Goal: Task Accomplishment & Management: Complete application form

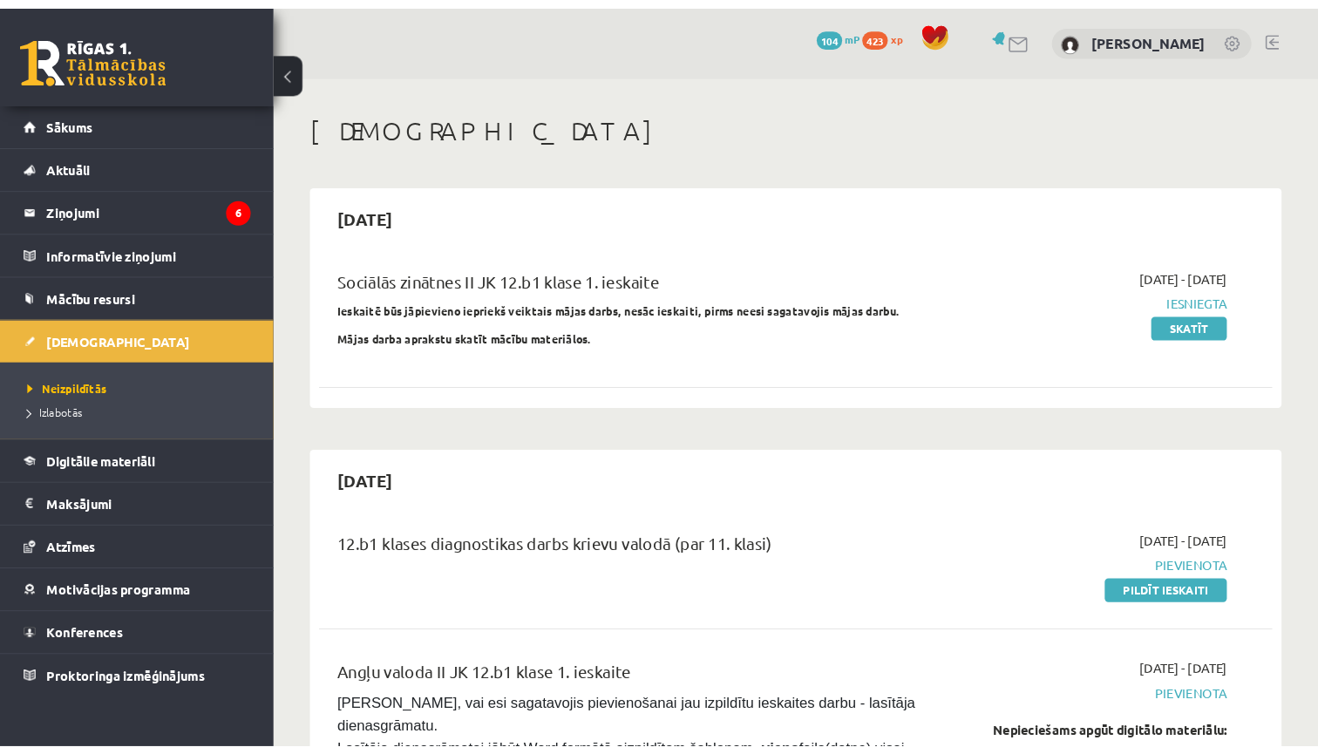
scroll to position [204, 0]
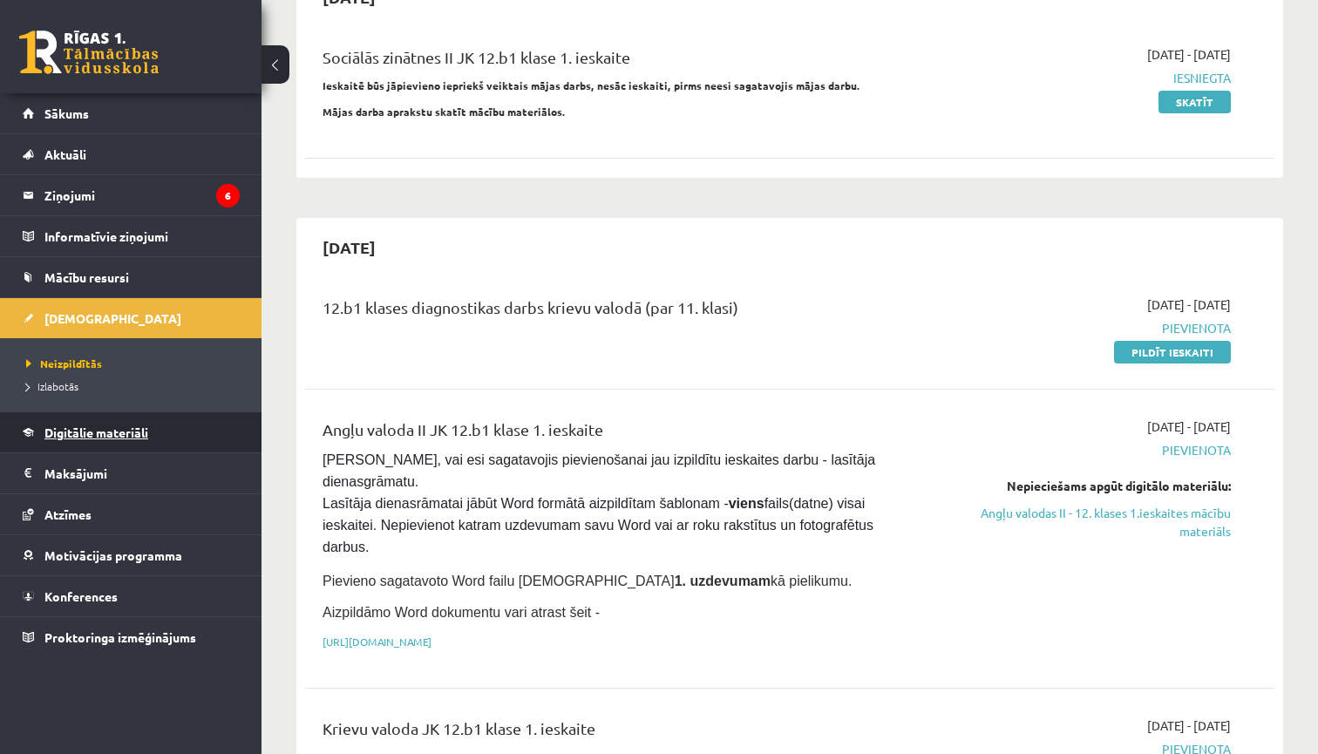
click at [133, 432] on span "Digitālie materiāli" at bounding box center [96, 432] width 104 height 16
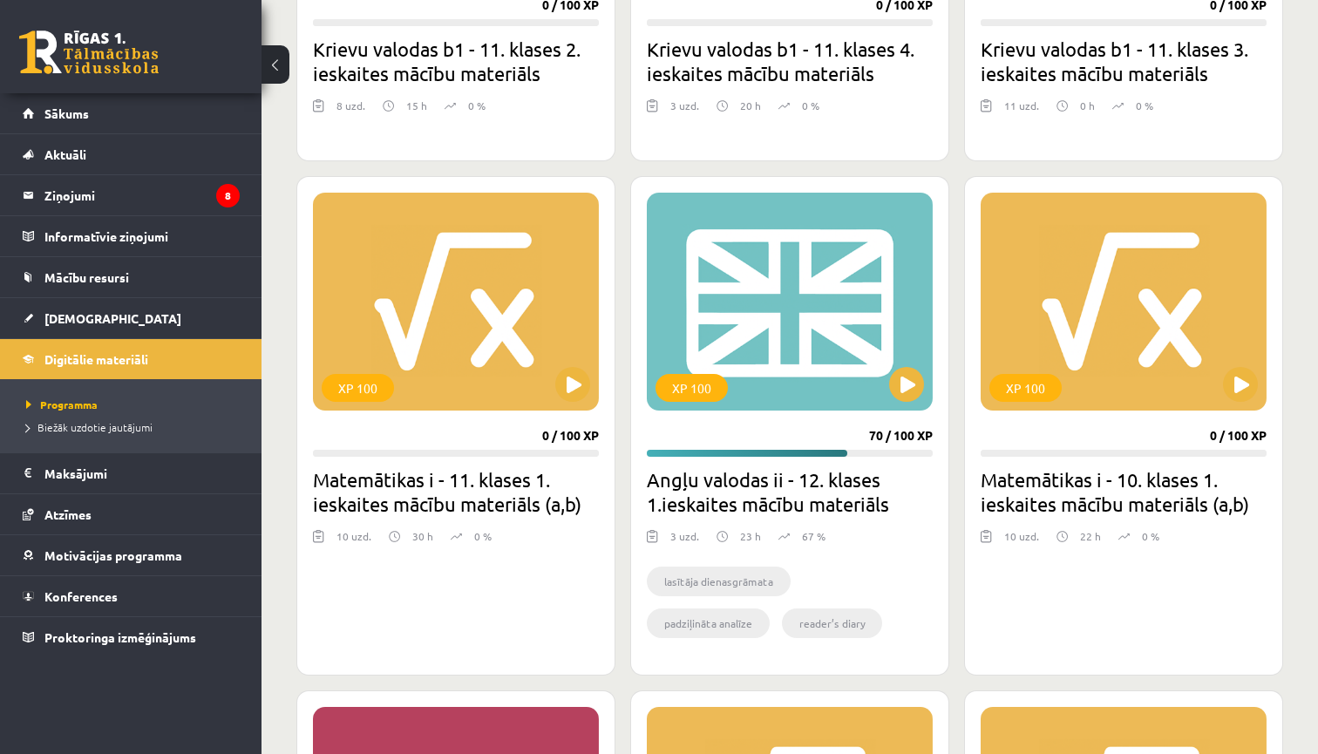
scroll to position [1775, 0]
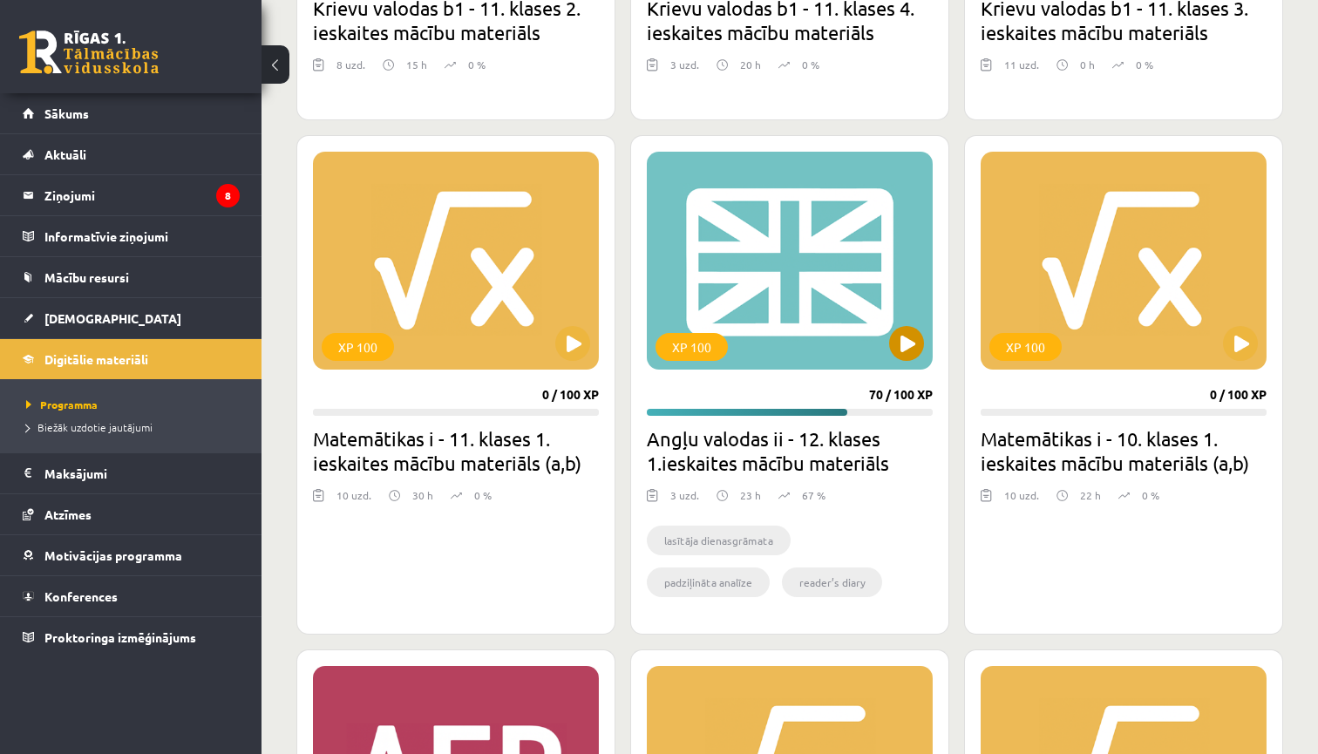
click at [904, 365] on div "XP 100" at bounding box center [790, 261] width 286 height 218
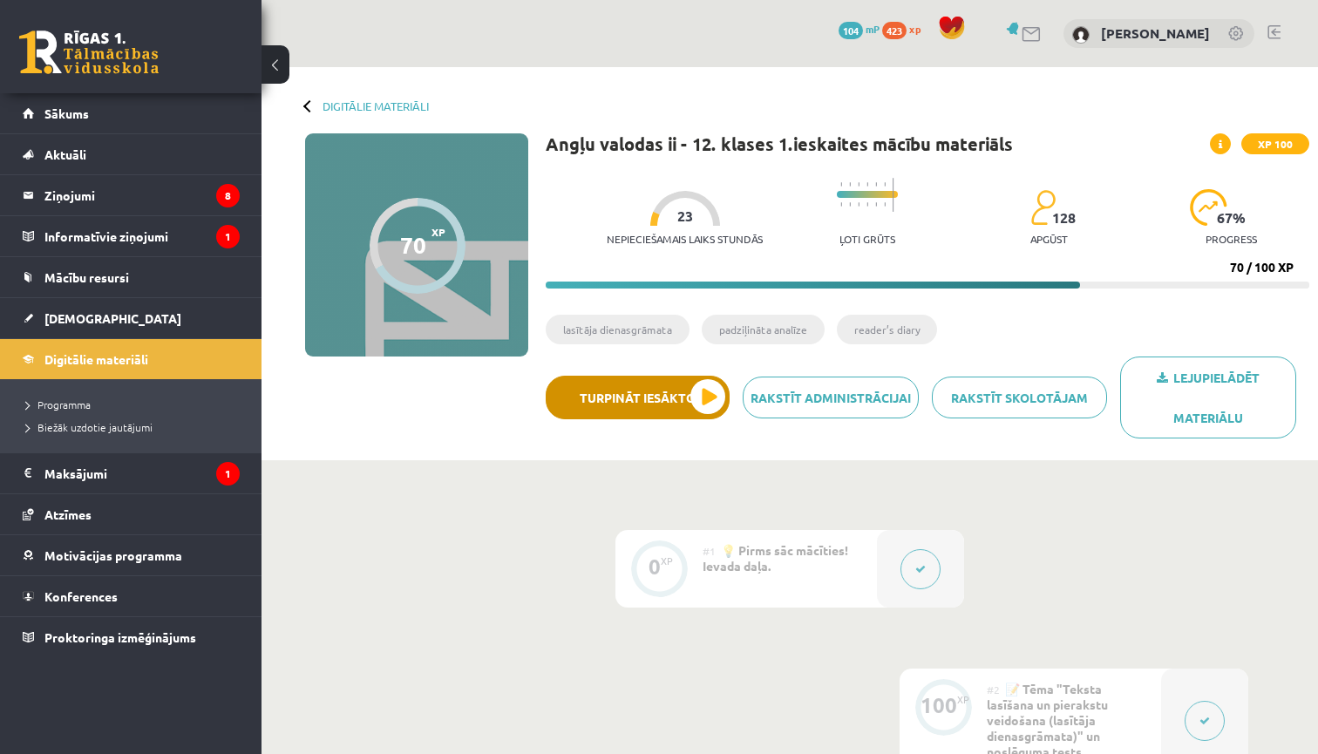
click at [709, 407] on button "Turpināt iesākto" at bounding box center [638, 398] width 184 height 44
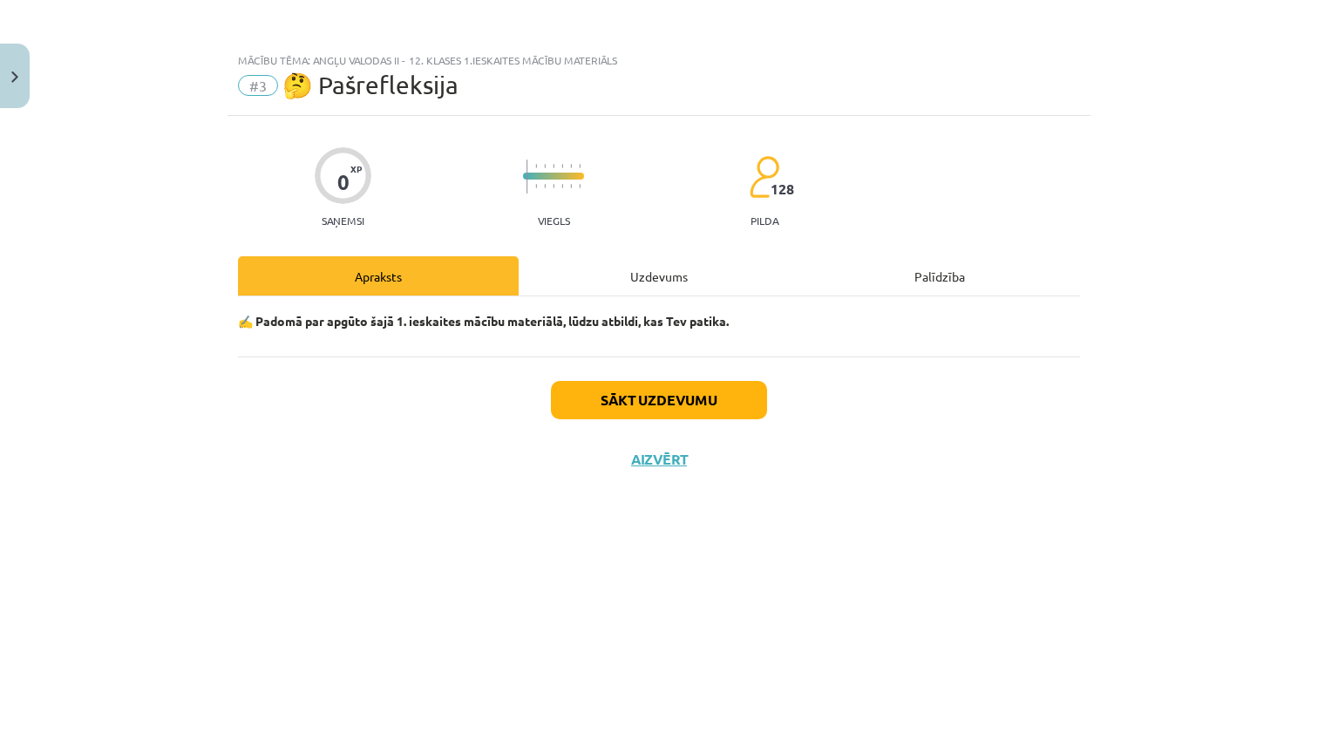
click at [731, 401] on button "Sākt uzdevumu" at bounding box center [659, 400] width 216 height 38
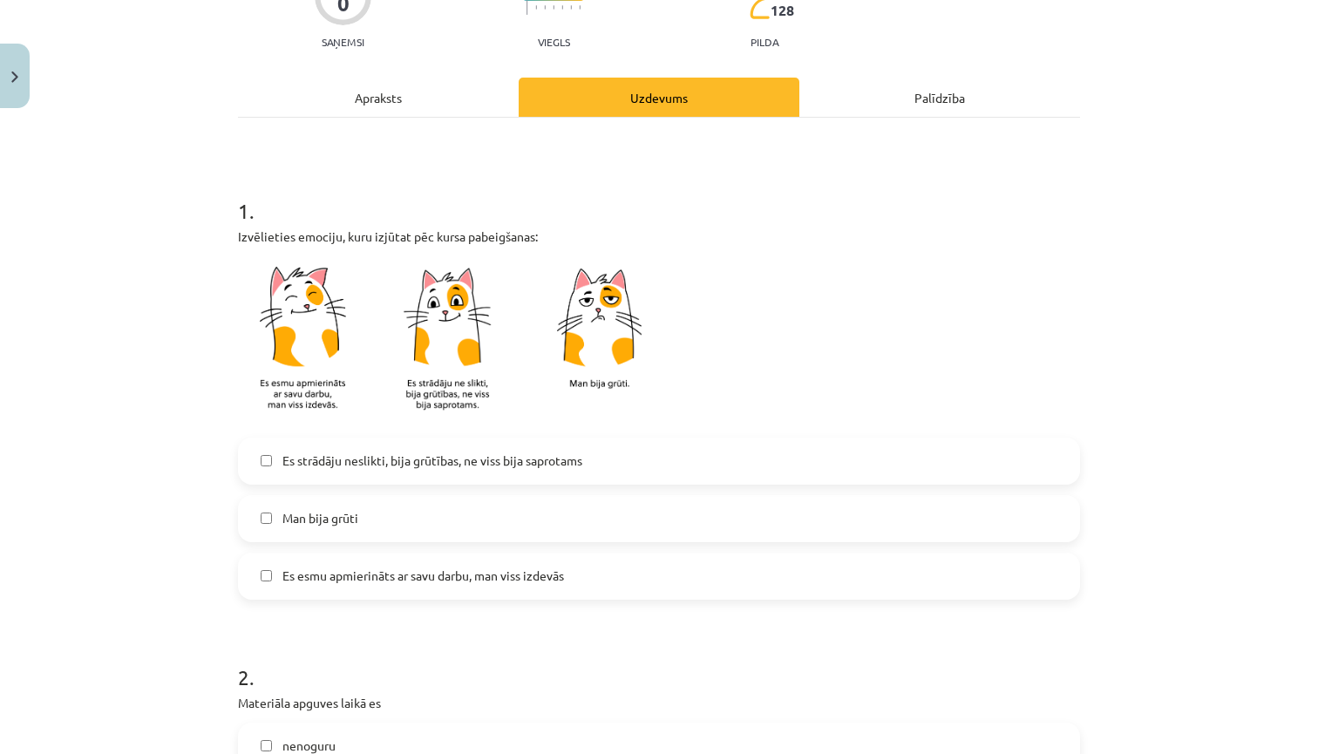
scroll to position [199, 0]
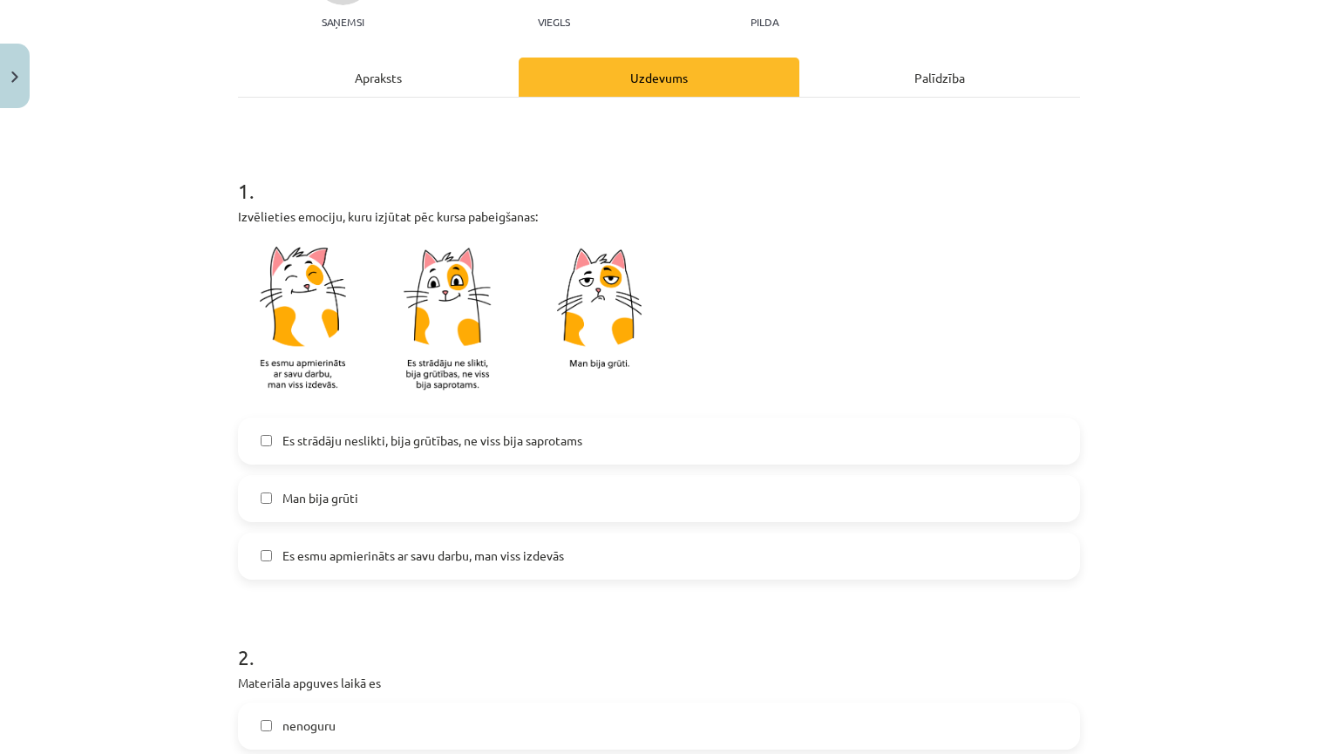
click at [628, 550] on label "Es esmu apmierināts ar savu darbu, man viss izdevās" at bounding box center [659, 556] width 838 height 44
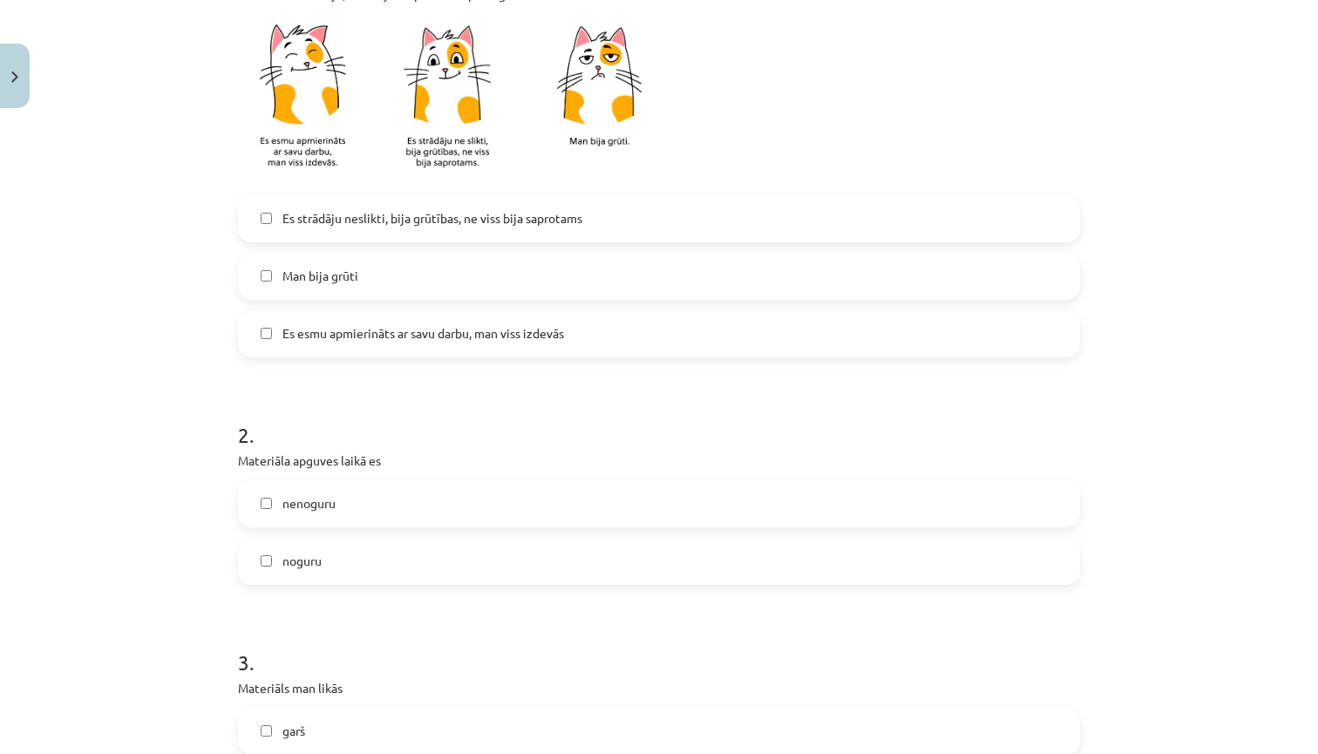
scroll to position [440, 0]
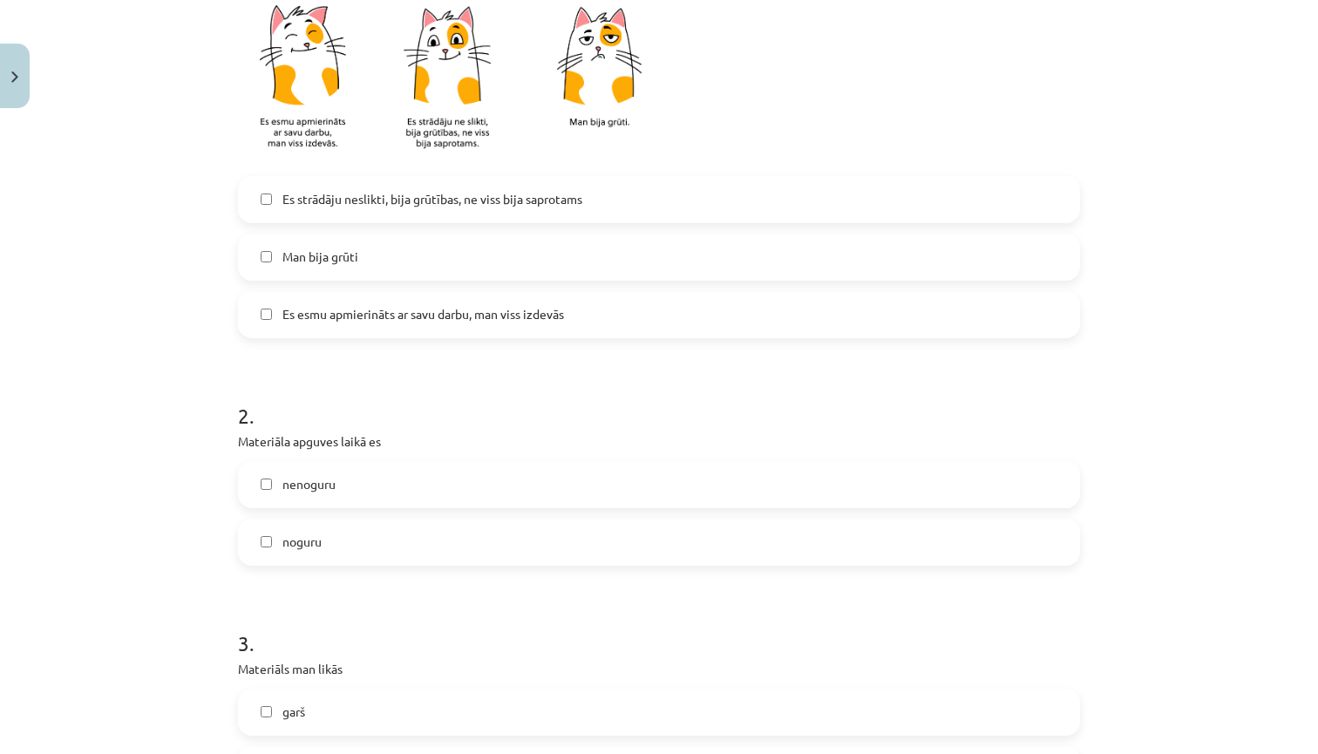
click at [503, 493] on label "nenoguru" at bounding box center [659, 485] width 838 height 44
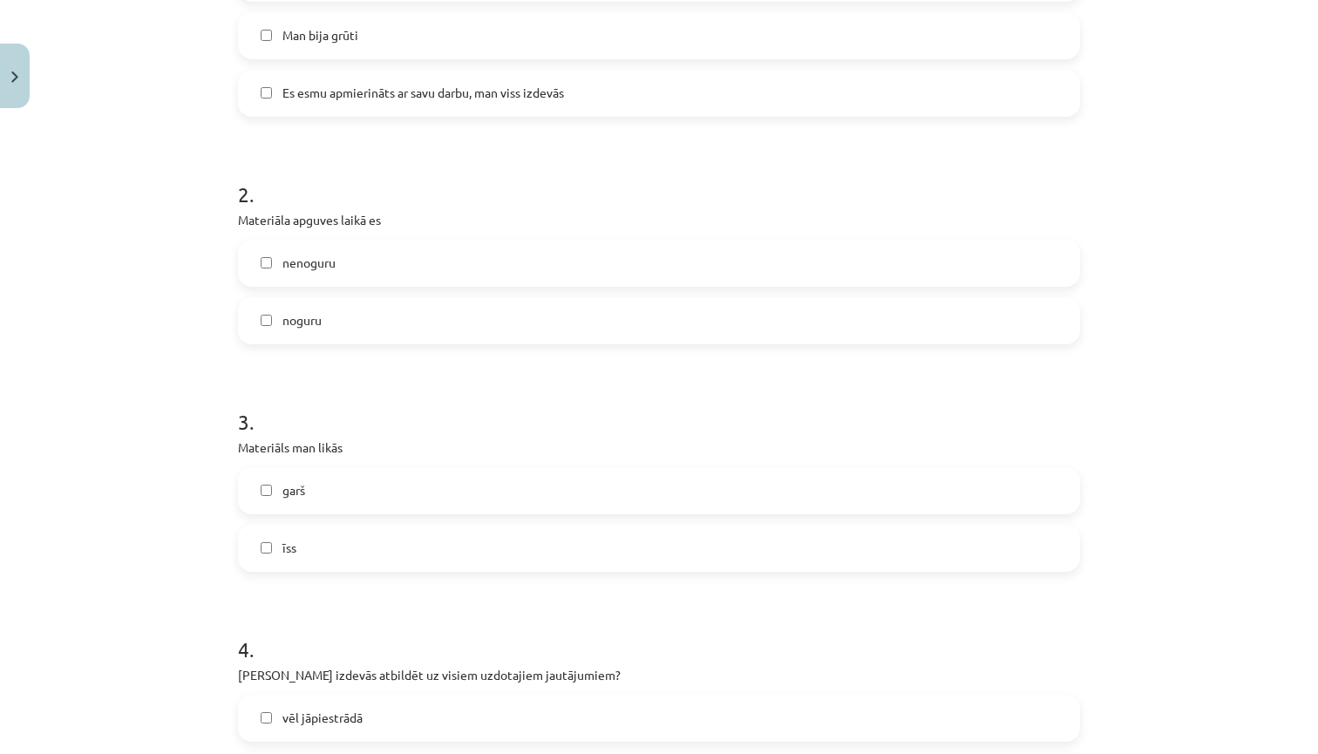
scroll to position [667, 0]
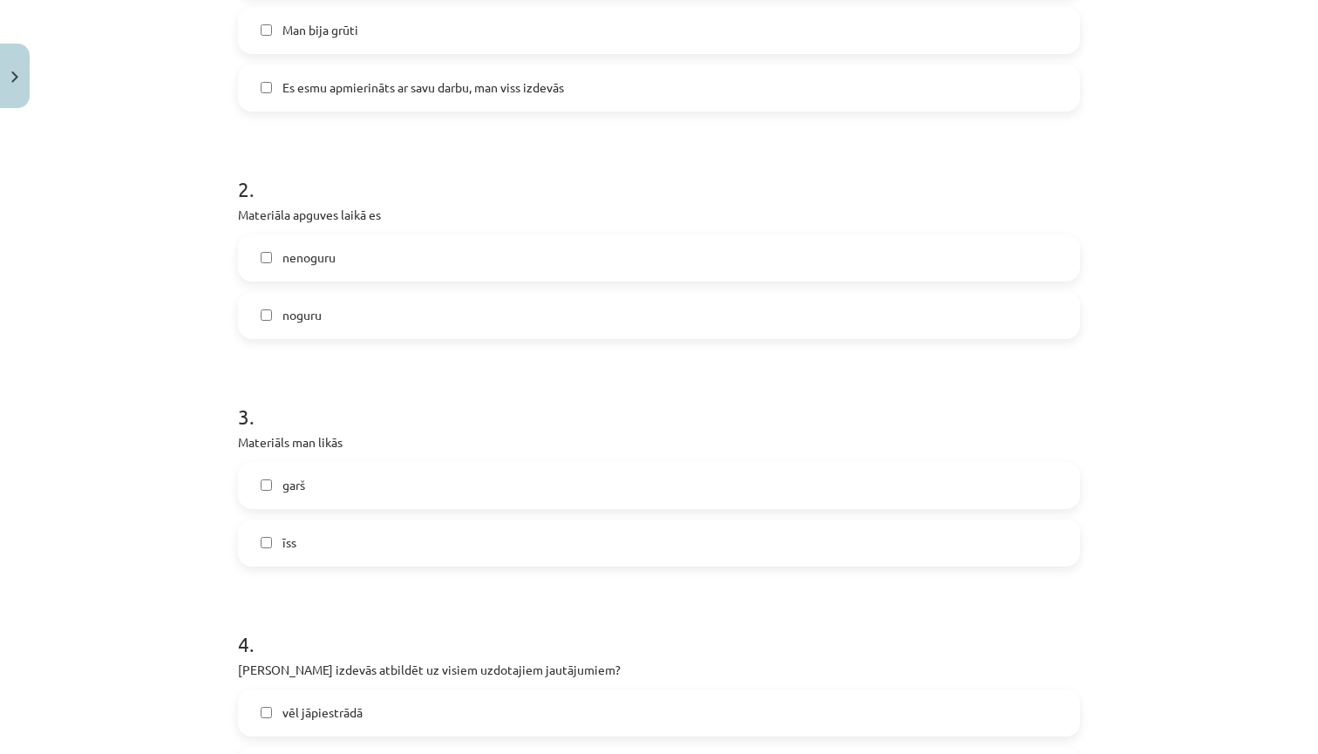
click at [458, 537] on label "īss" at bounding box center [659, 543] width 838 height 44
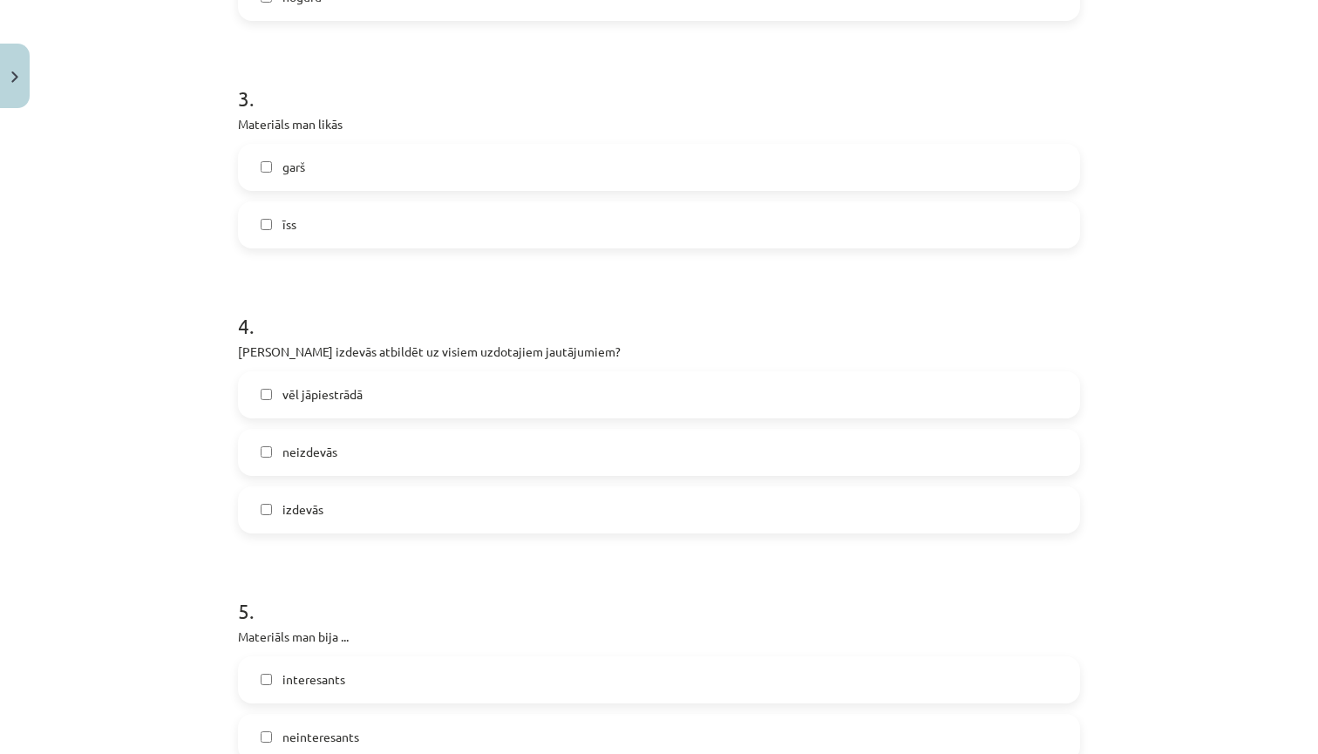
scroll to position [995, 0]
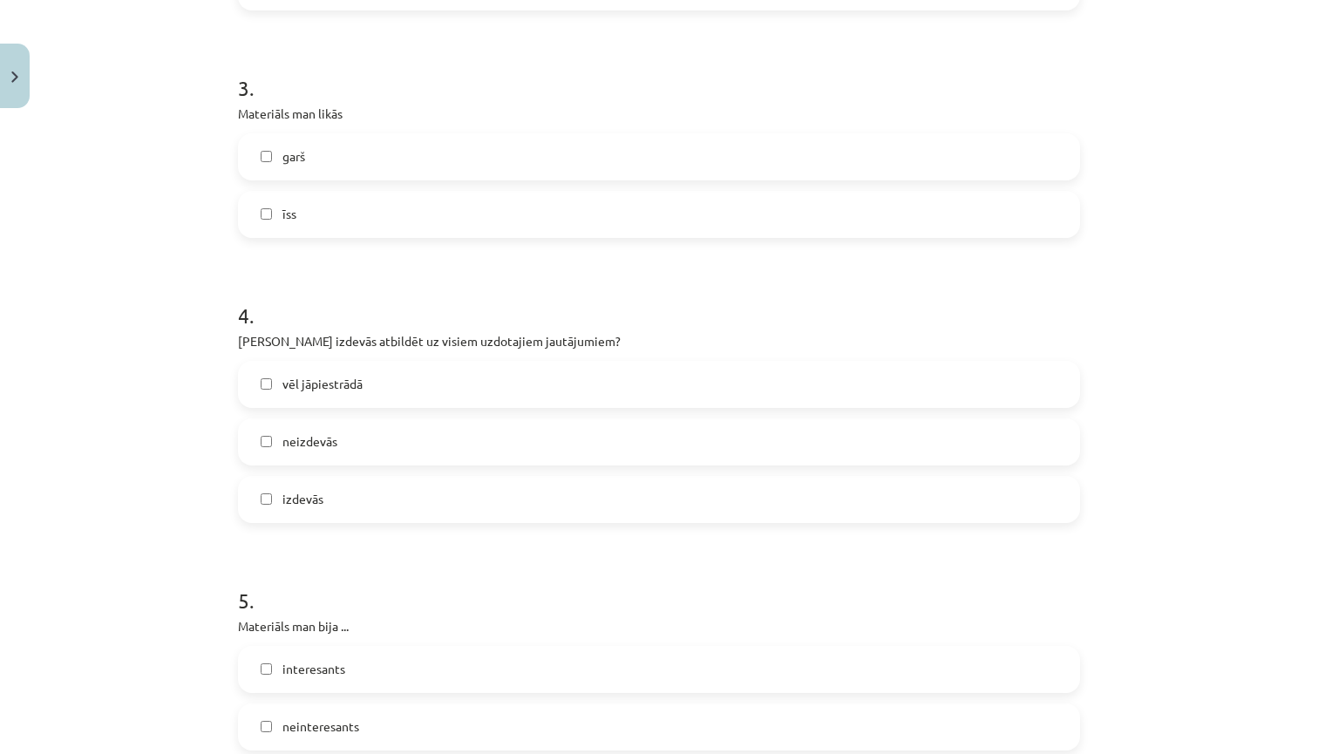
click at [411, 504] on label "izdevās" at bounding box center [659, 500] width 838 height 44
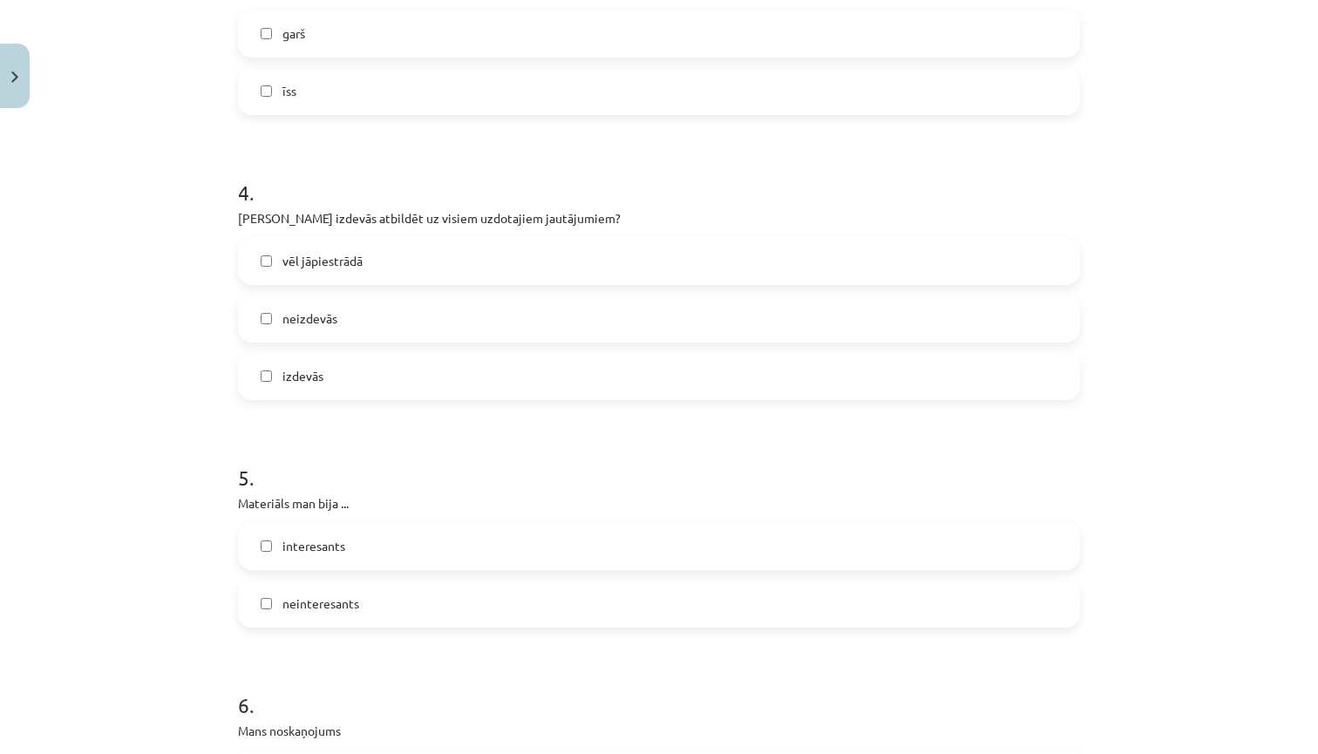
scroll to position [1121, 0]
click at [394, 544] on label "interesants" at bounding box center [659, 544] width 838 height 44
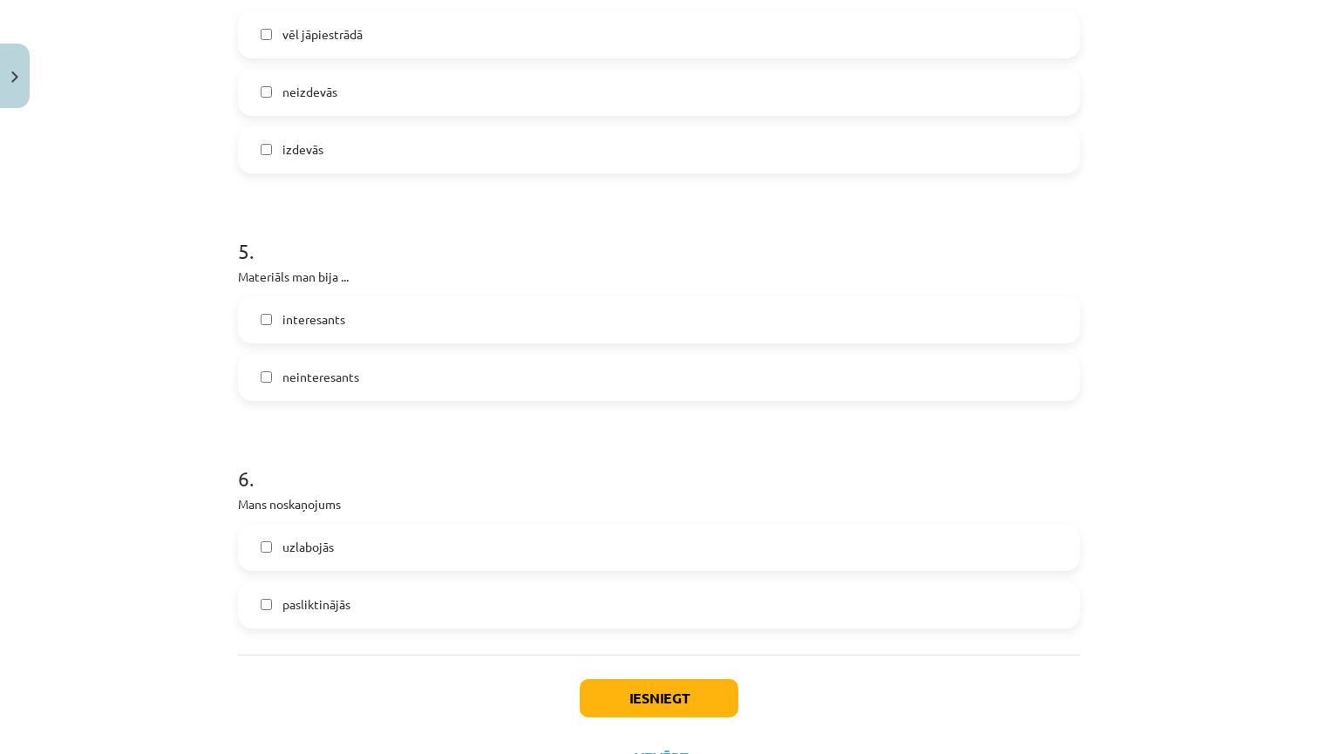
scroll to position [1349, 0]
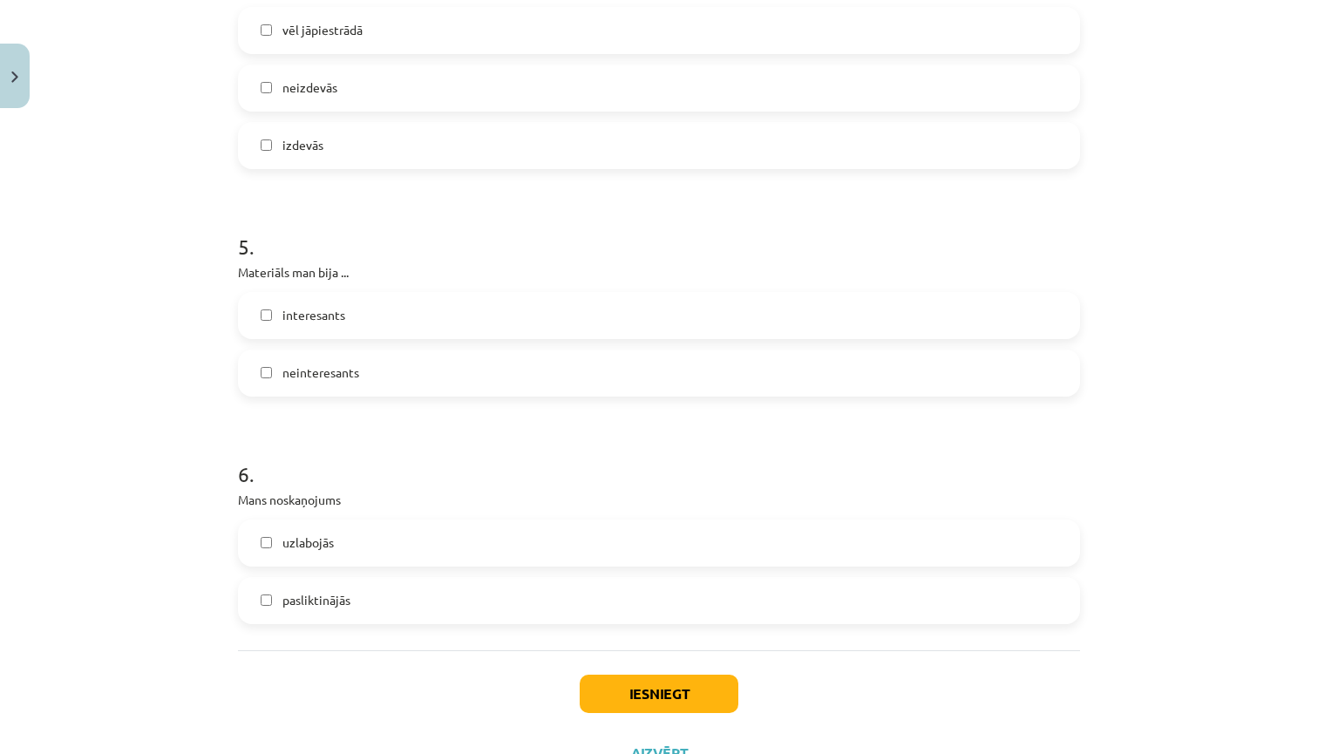
click at [388, 543] on label "uzlabojās" at bounding box center [659, 543] width 838 height 44
click at [641, 697] on button "Iesniegt" at bounding box center [659, 694] width 159 height 38
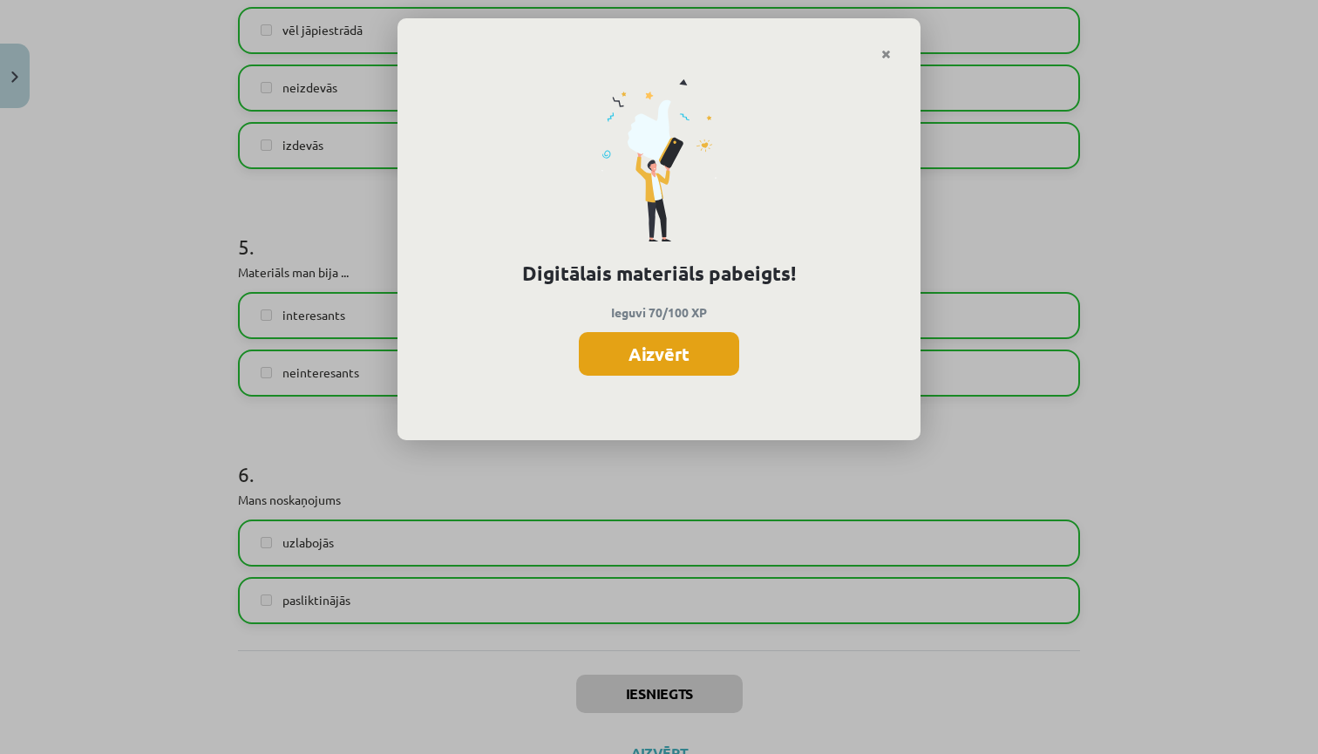
click at [689, 362] on button "Aizvērt" at bounding box center [659, 354] width 160 height 44
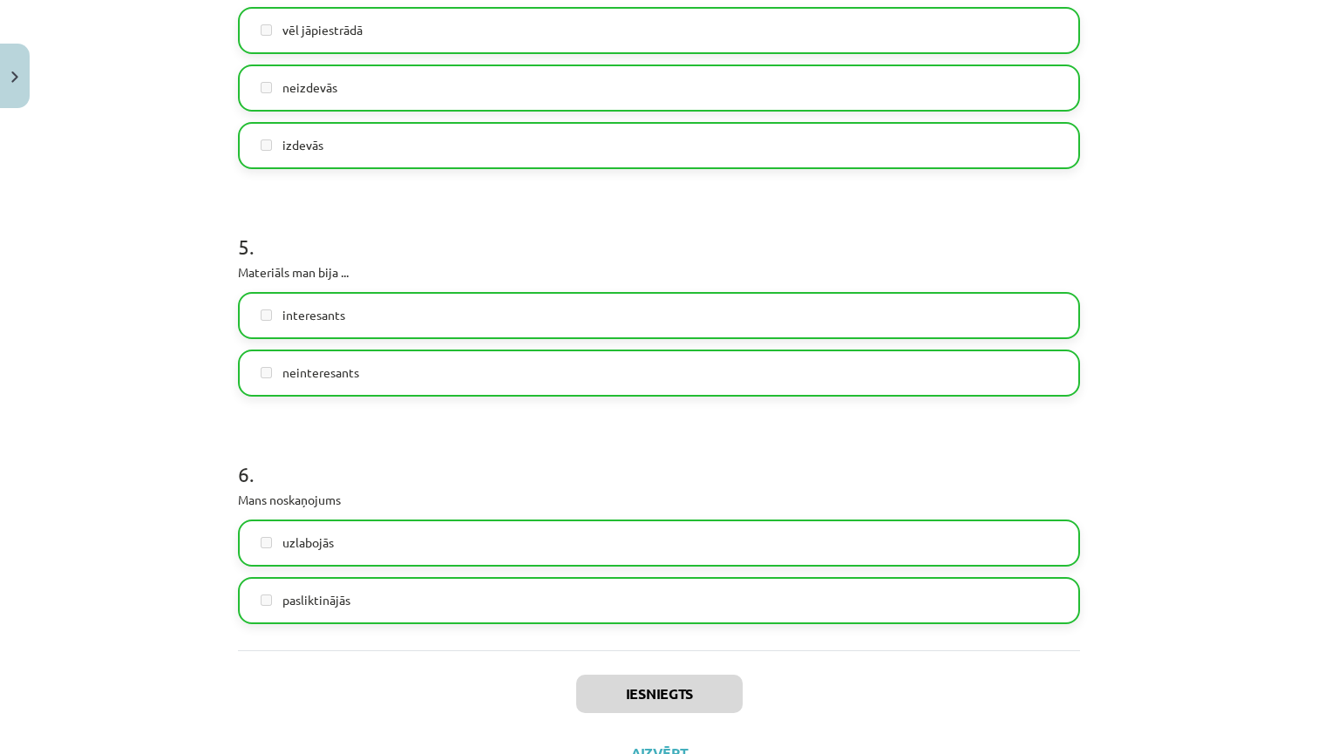
click at [14, 59] on button "Close" at bounding box center [15, 76] width 30 height 64
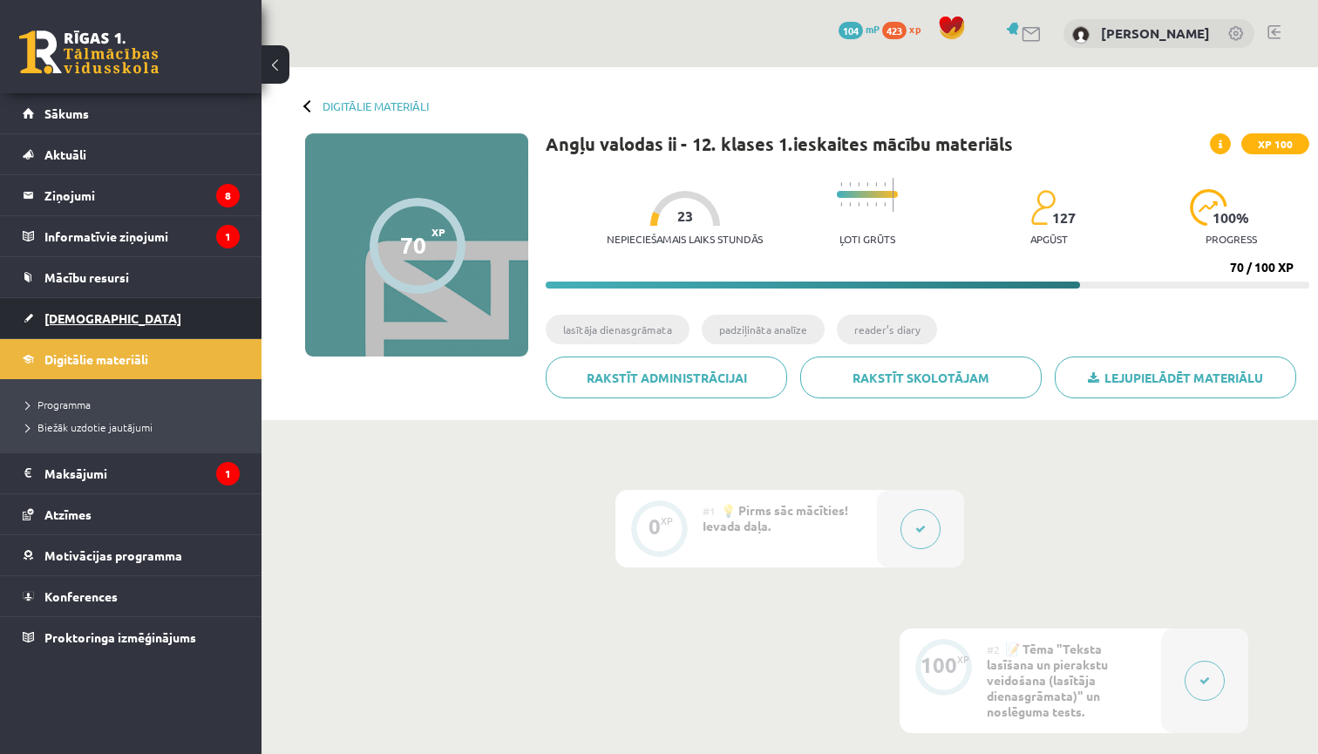
click at [111, 319] on link "[DEMOGRAPHIC_DATA]" at bounding box center [131, 318] width 217 height 40
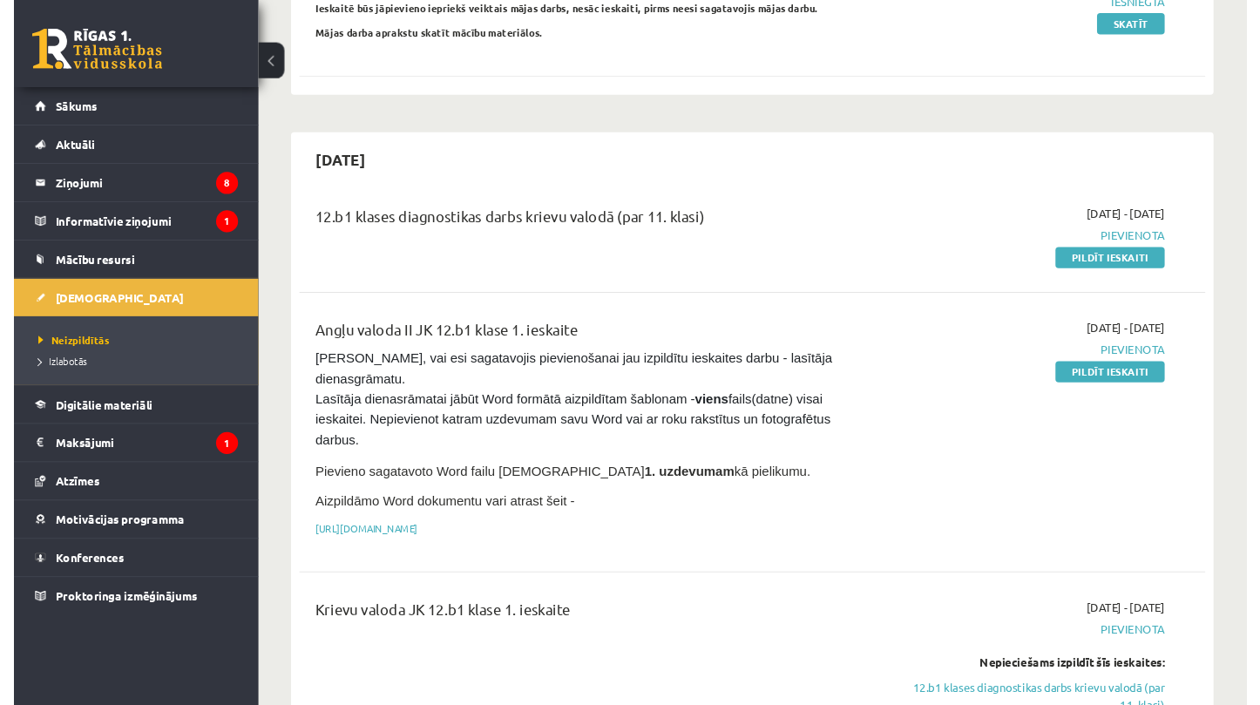
scroll to position [292, 0]
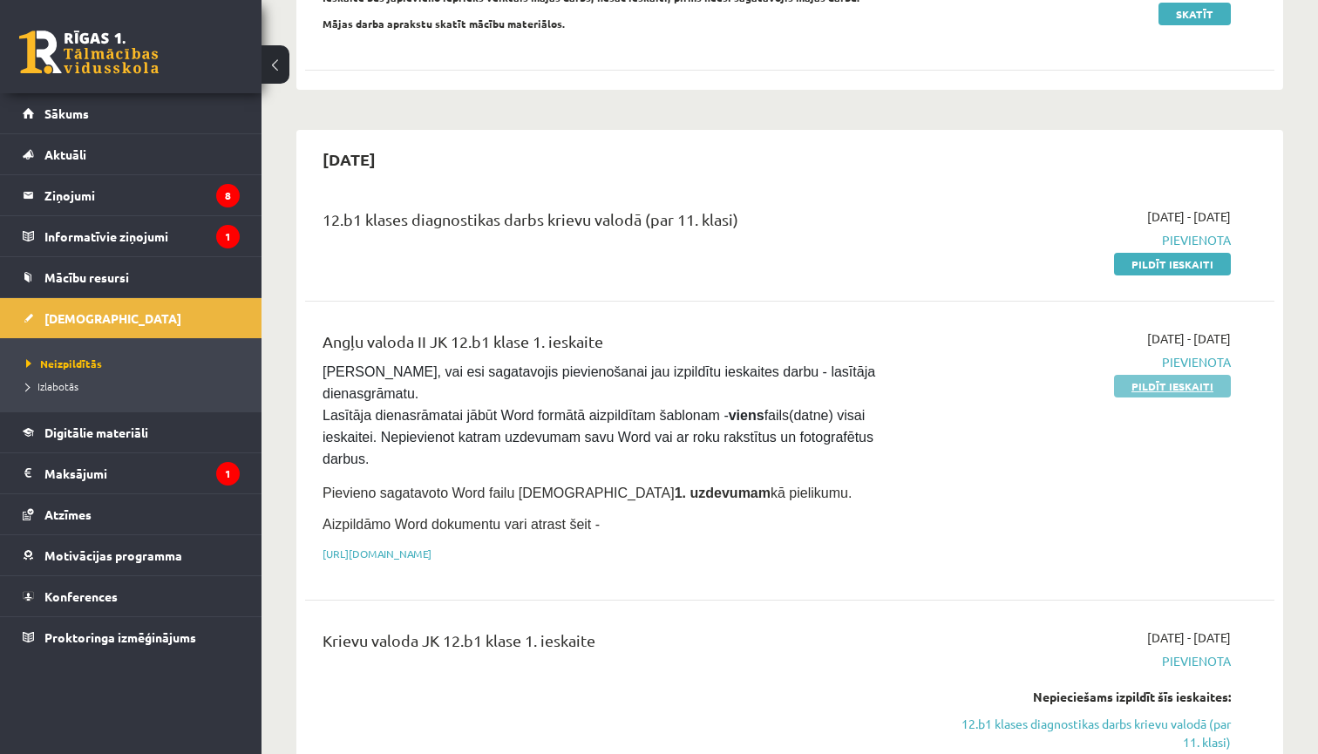
click at [1178, 391] on link "Pildīt ieskaiti" at bounding box center [1172, 386] width 117 height 23
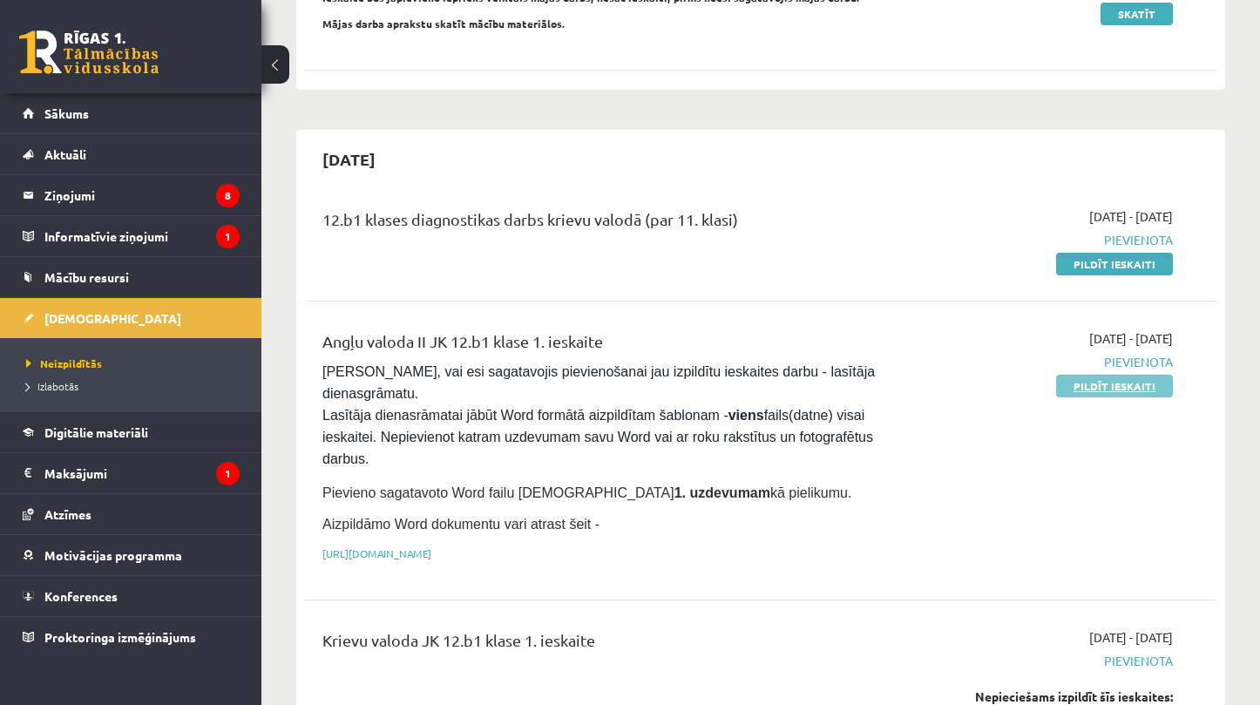
click at [1085, 390] on link "Pildīt ieskaiti" at bounding box center [1114, 386] width 117 height 23
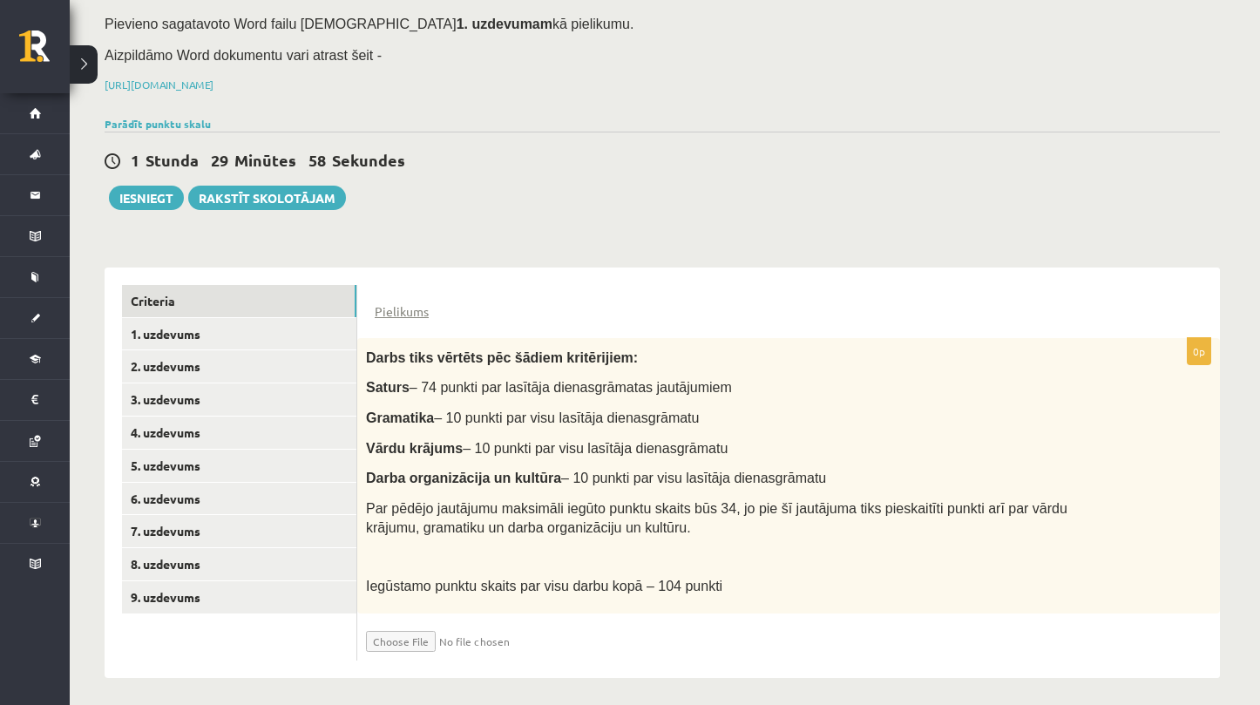
scroll to position [193, 0]
click at [413, 632] on input "file" at bounding box center [469, 638] width 207 height 30
click at [404, 632] on input "file" at bounding box center [469, 638] width 207 height 30
click at [417, 635] on input "file" at bounding box center [469, 638] width 207 height 30
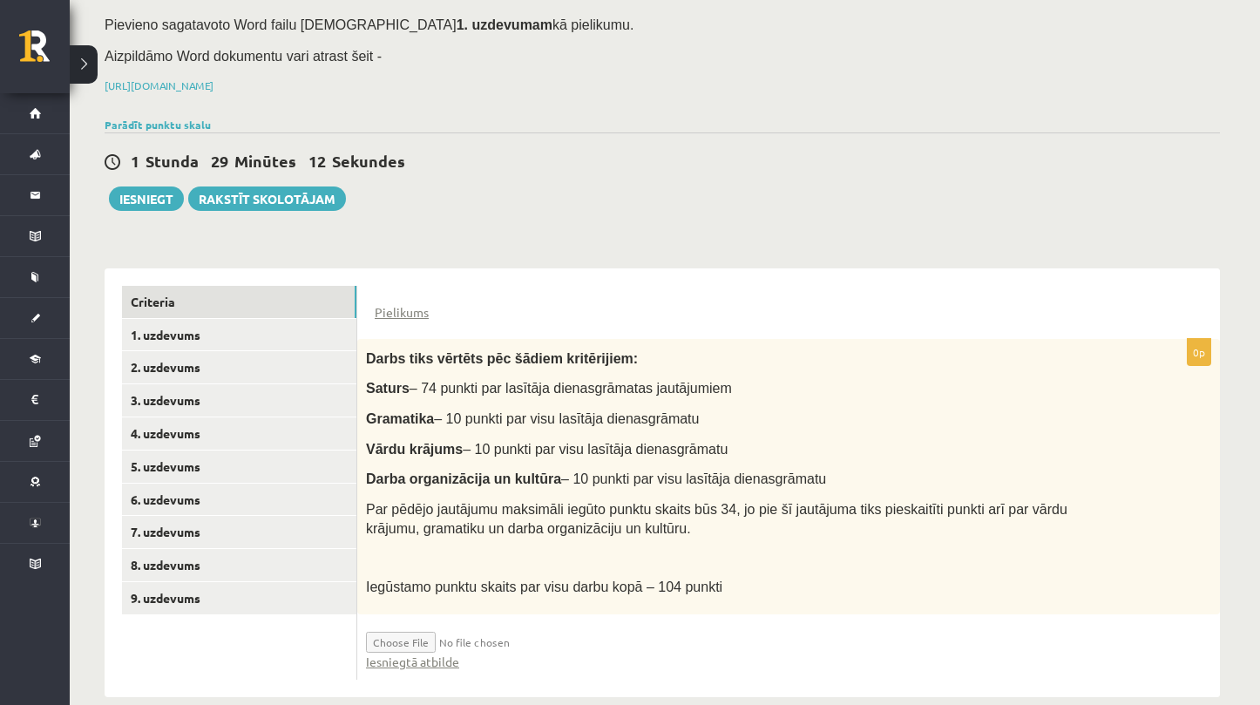
type input "**********"
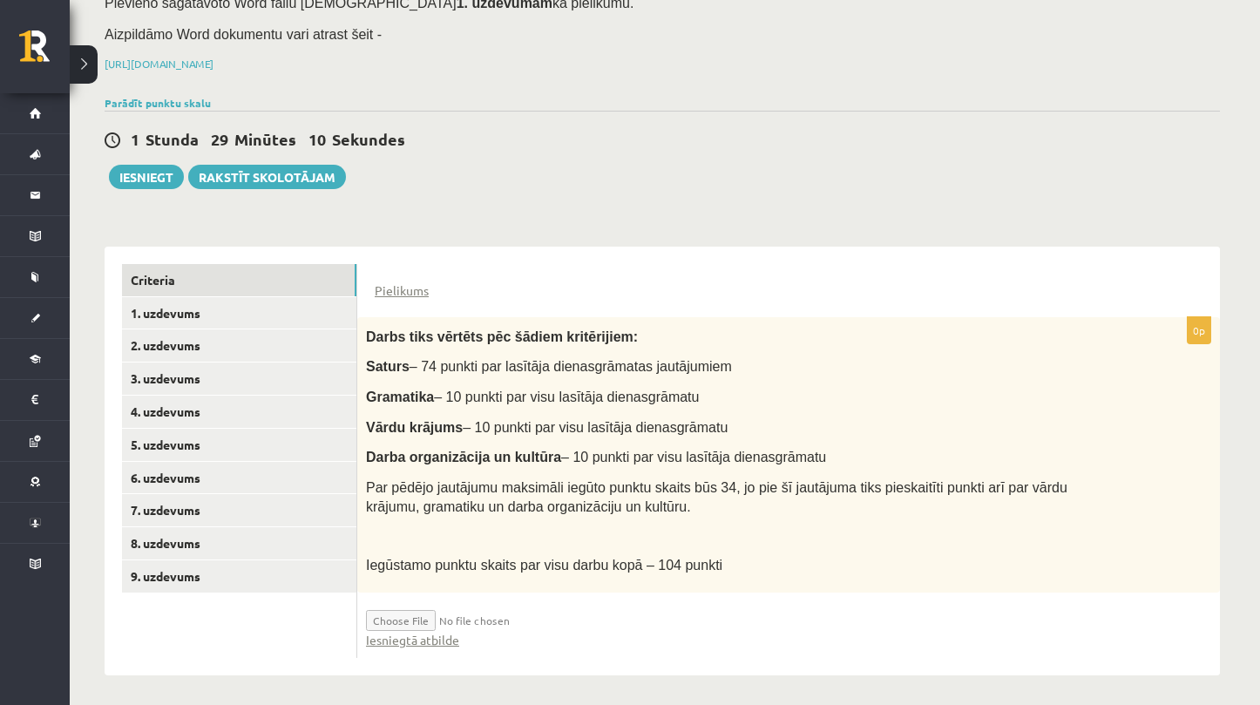
scroll to position [212, 0]
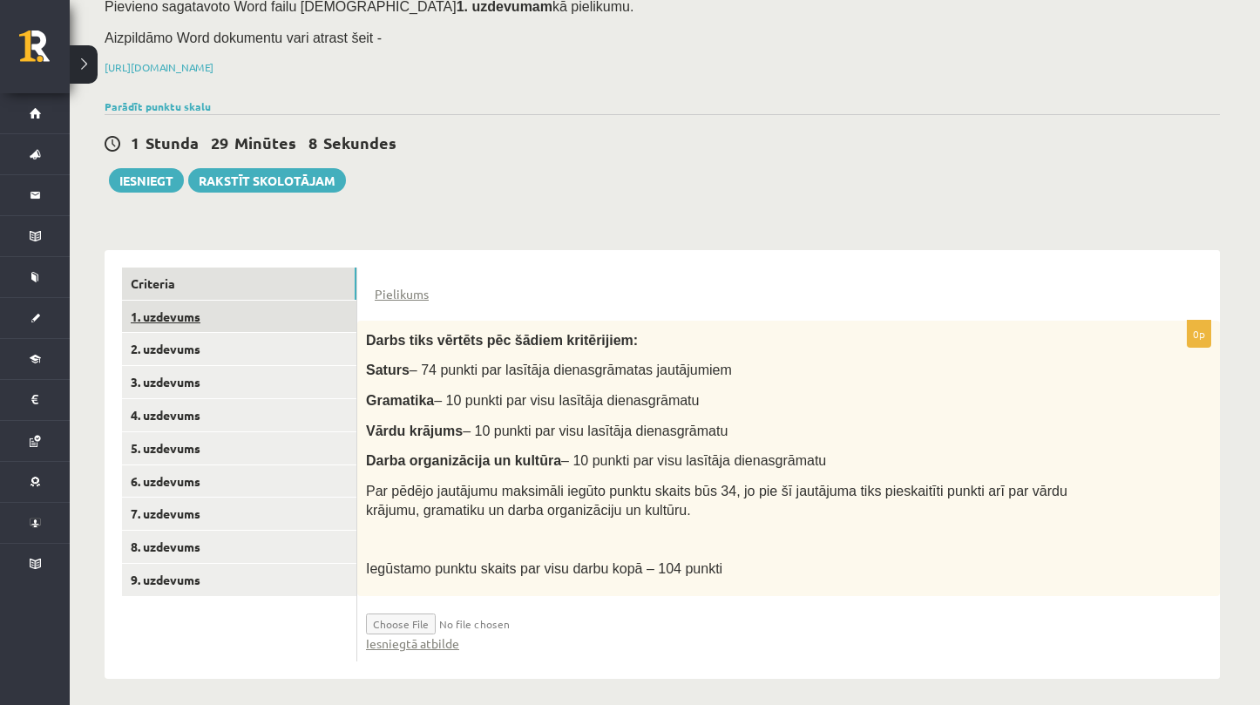
click at [309, 306] on link "1. uzdevums" at bounding box center [239, 317] width 234 height 32
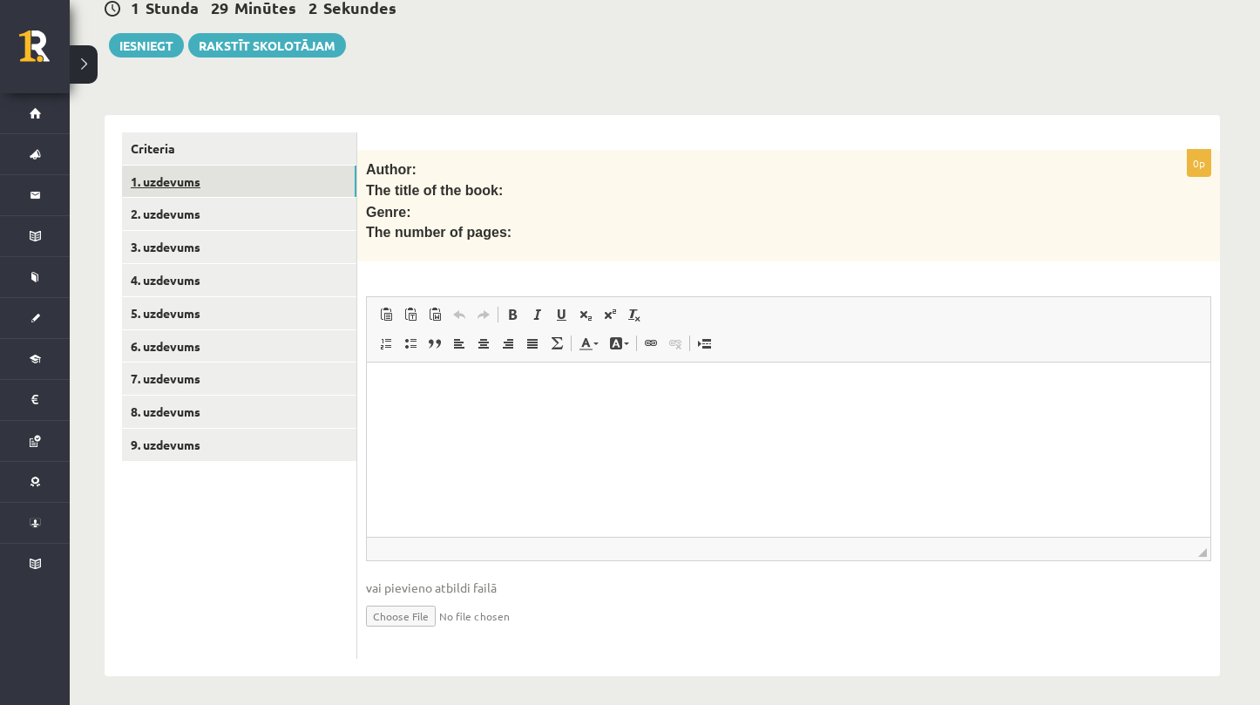
scroll to position [346, 0]
click at [297, 201] on link "2. uzdevums" at bounding box center [239, 215] width 234 height 32
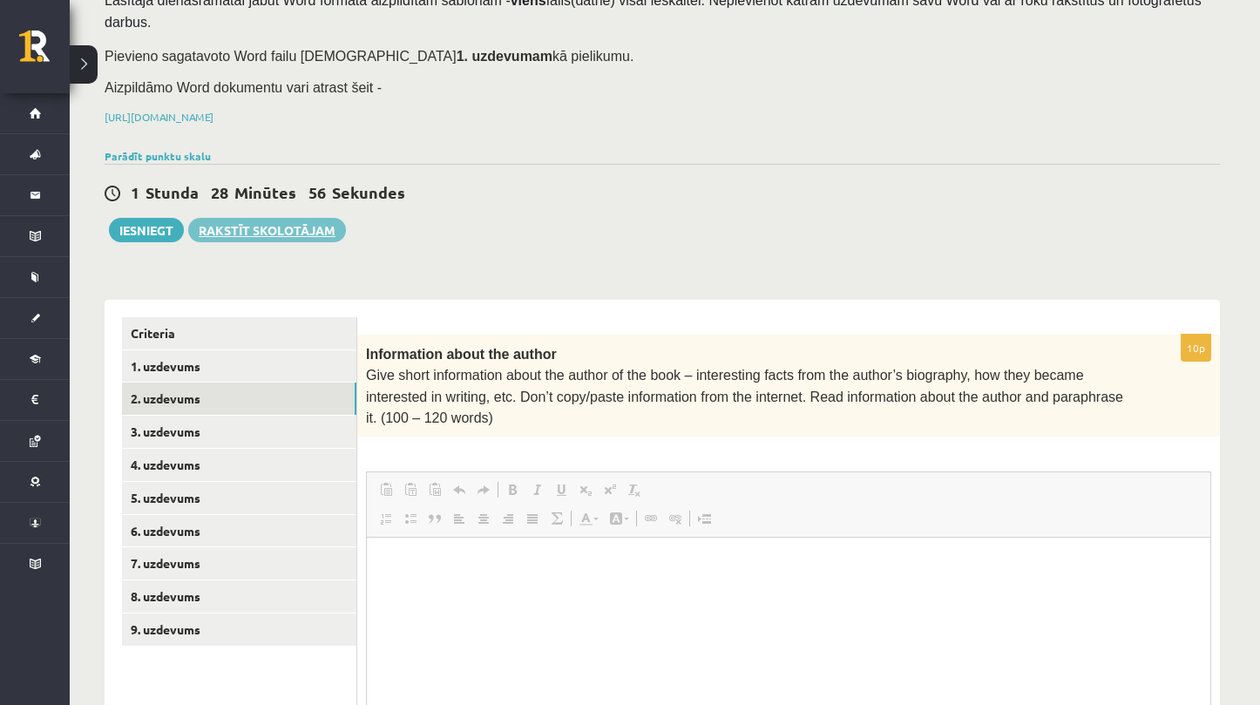
scroll to position [0, 0]
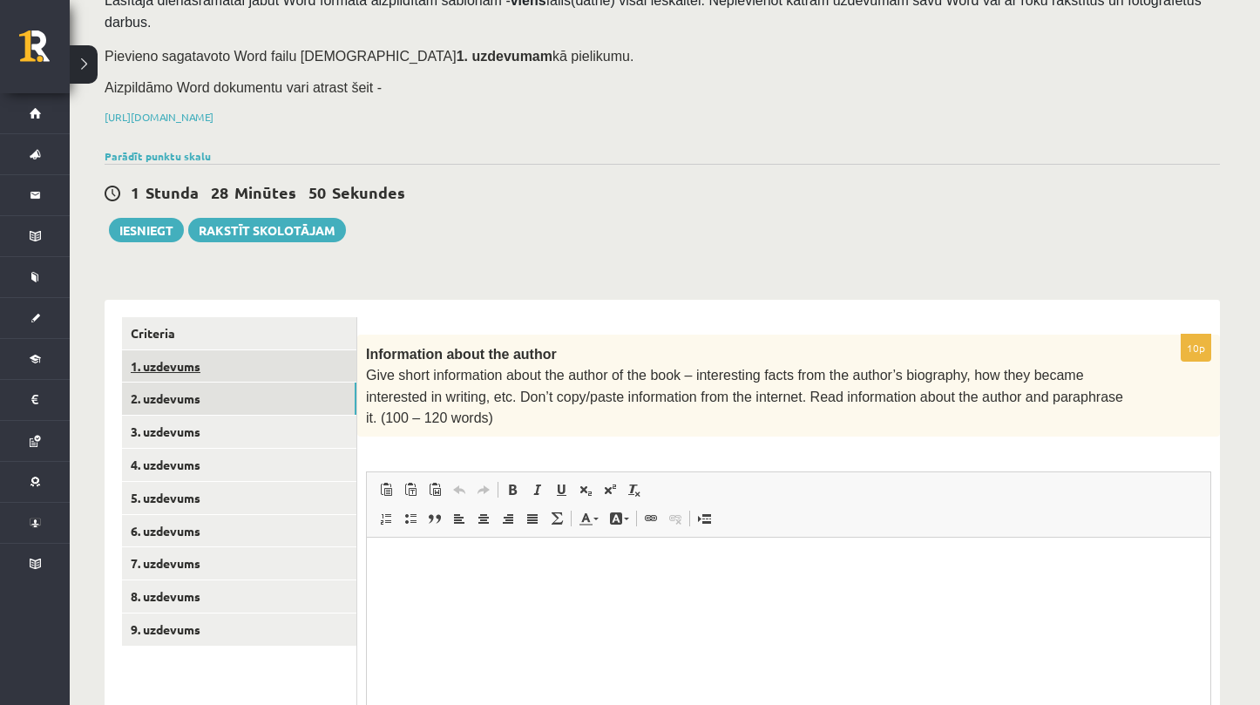
click at [251, 366] on link "1. uzdevums" at bounding box center [239, 366] width 234 height 32
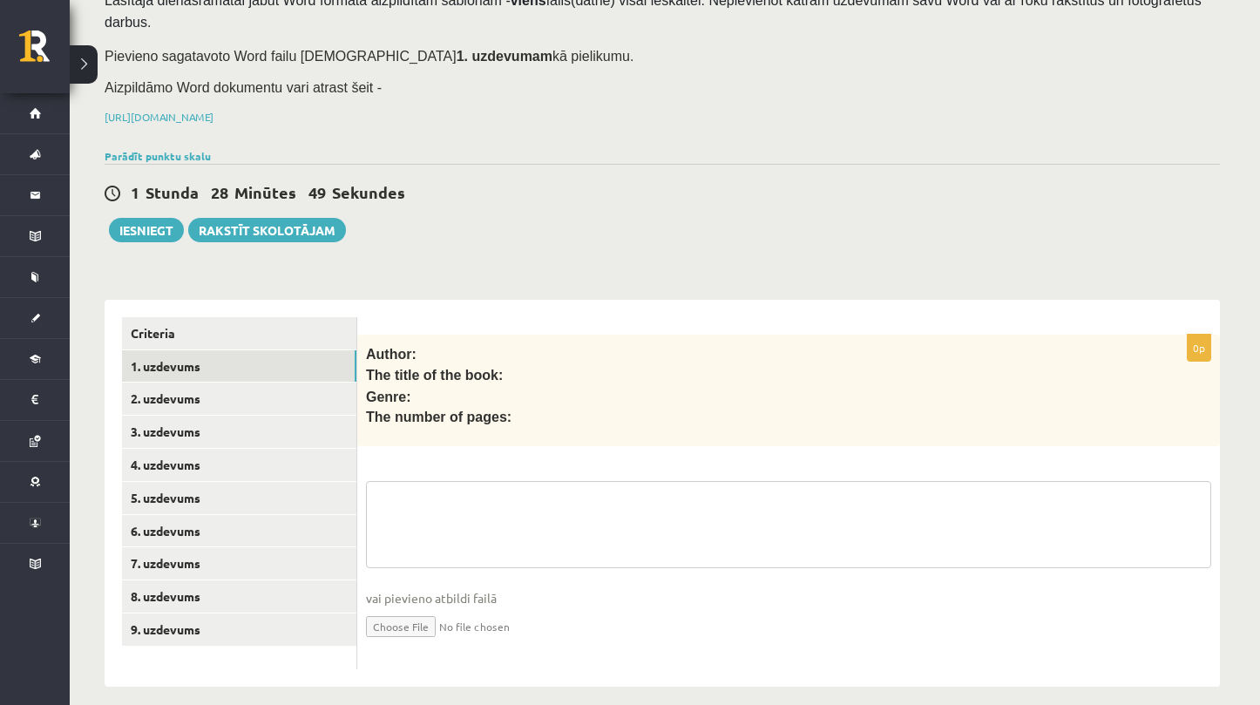
click at [470, 499] on textarea at bounding box center [788, 524] width 845 height 87
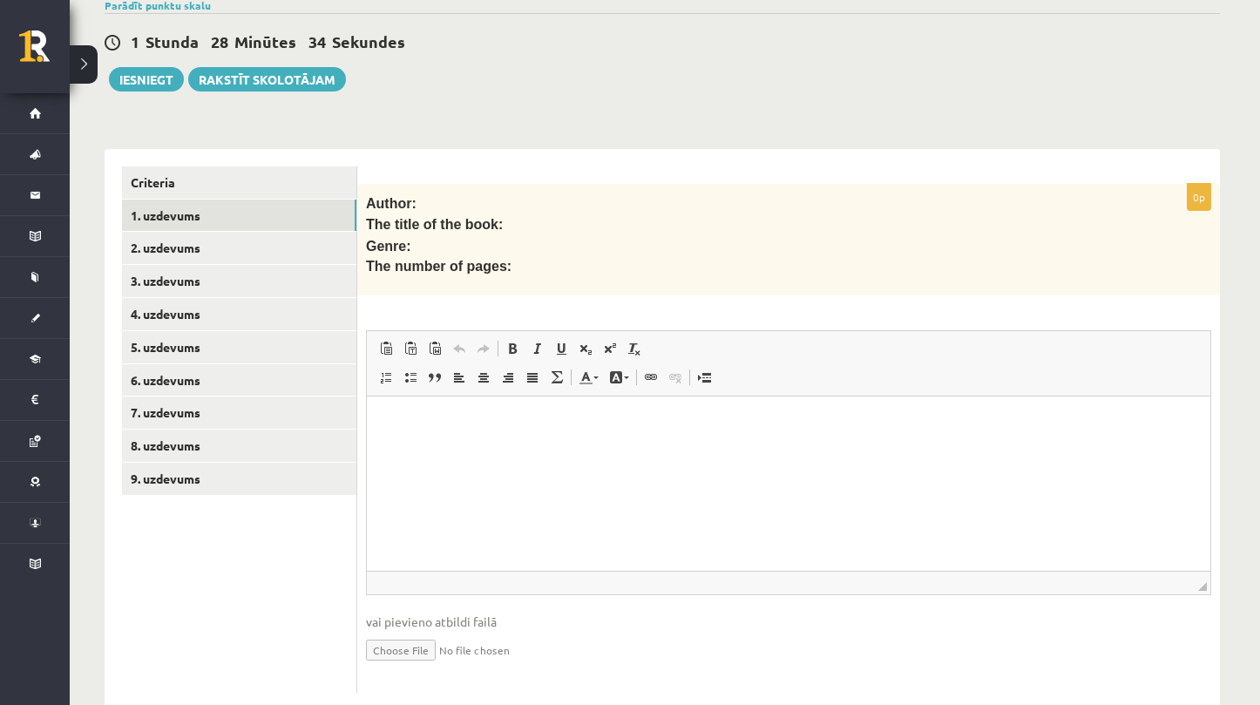
scroll to position [318, 0]
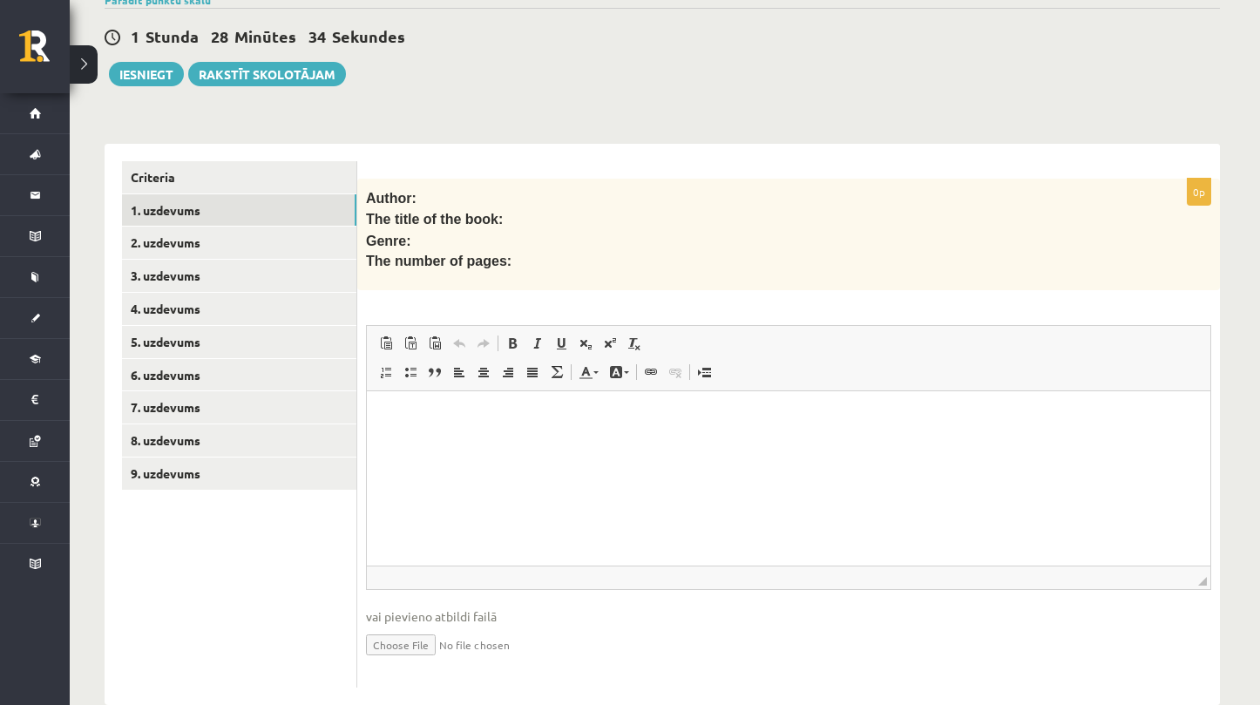
click at [532, 444] on html at bounding box center [789, 417] width 844 height 53
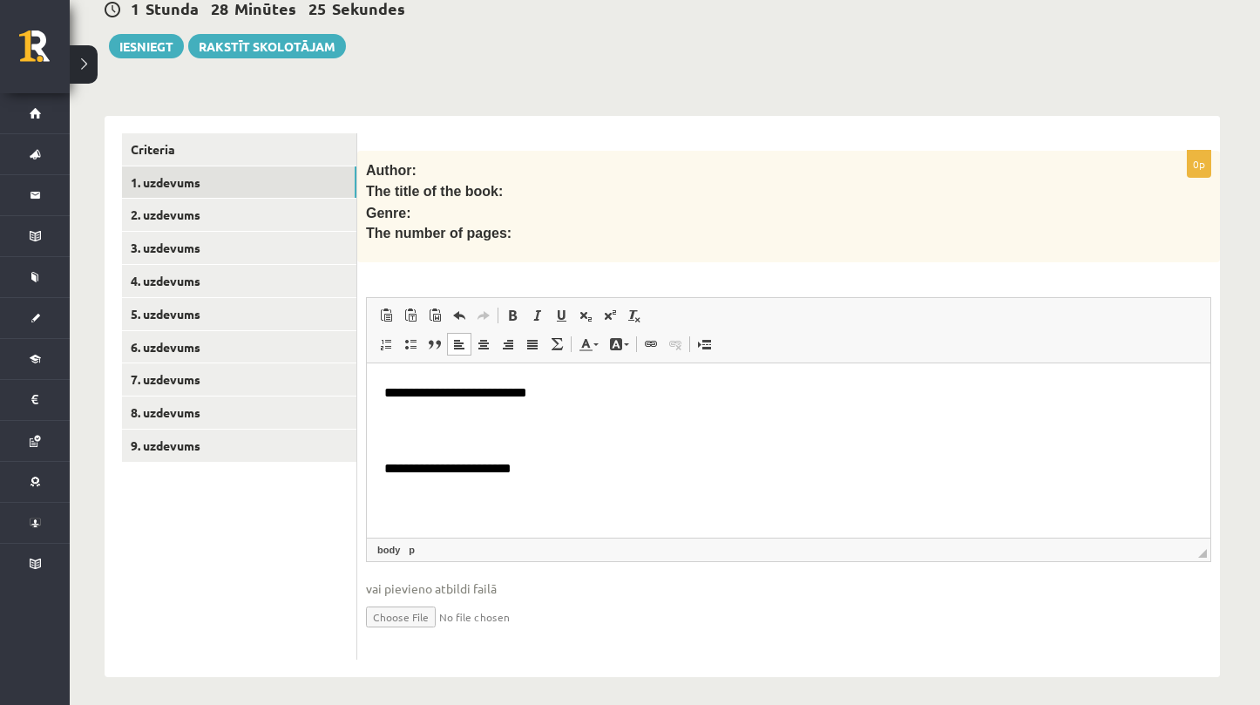
scroll to position [111, 0]
click at [381, 465] on html "**********" at bounding box center [789, 398] width 844 height 290
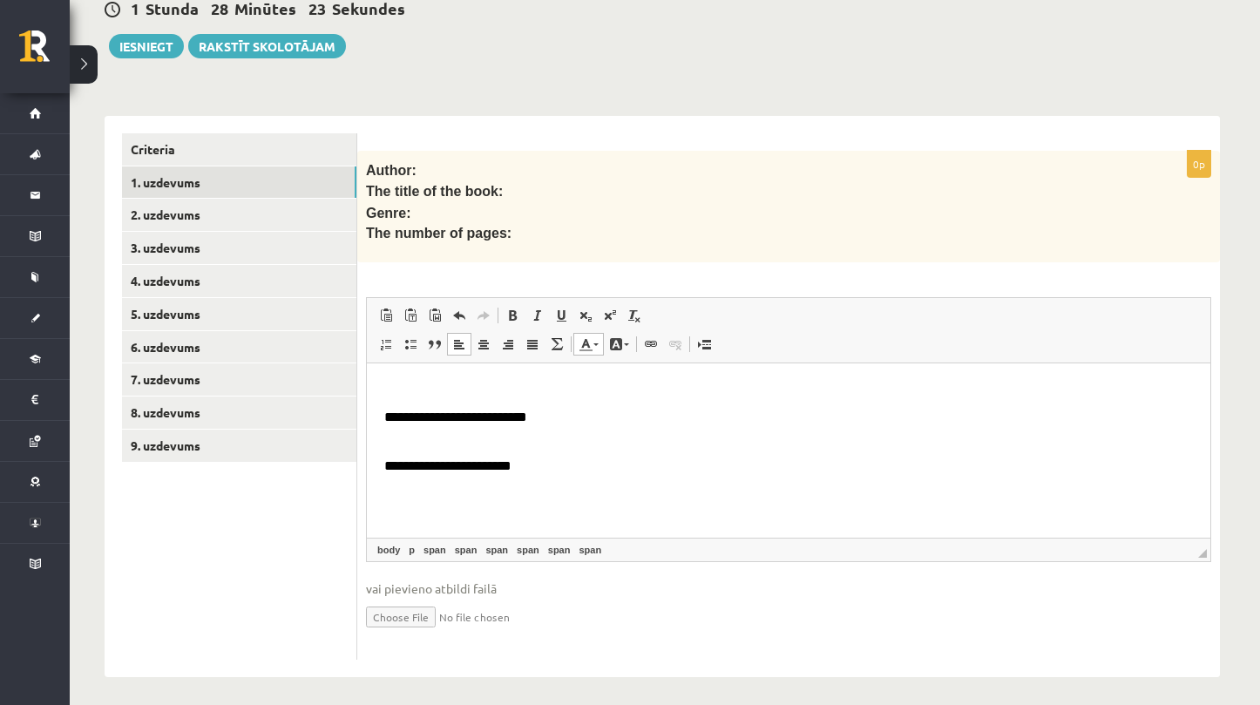
scroll to position [70, 0]
click at [381, 433] on html "**********" at bounding box center [789, 418] width 844 height 248
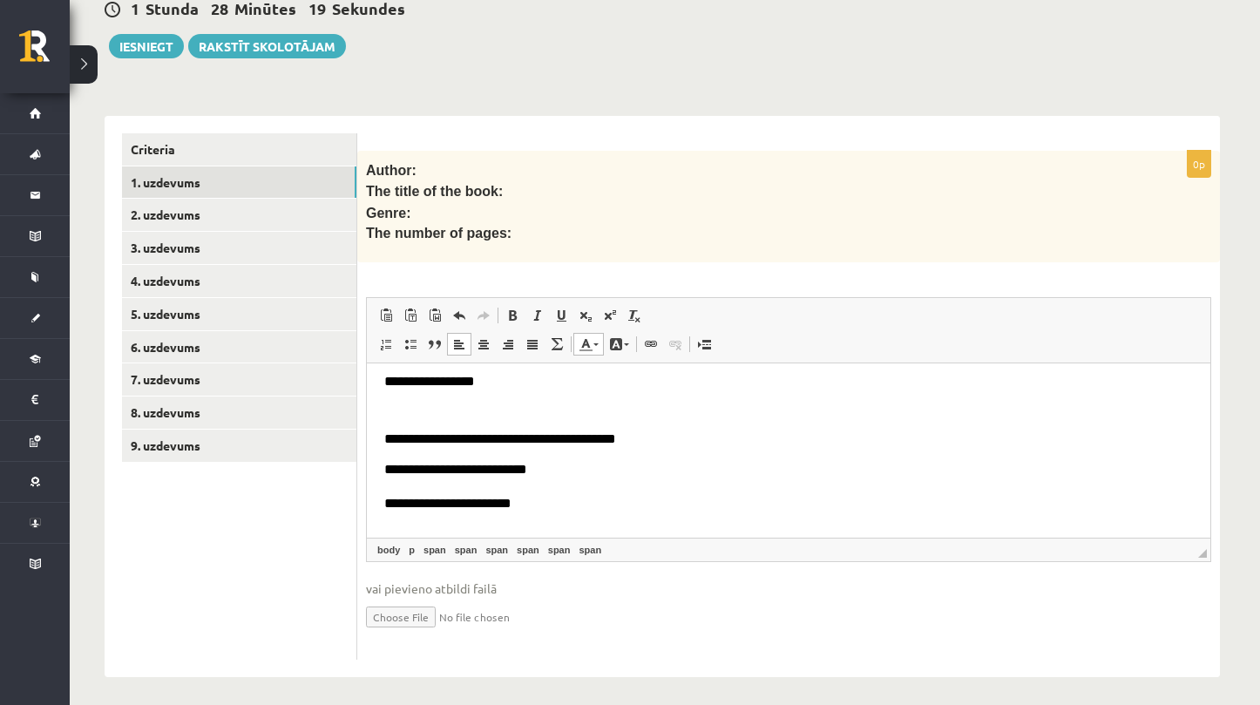
click at [381, 433] on html "**********" at bounding box center [789, 468] width 844 height 224
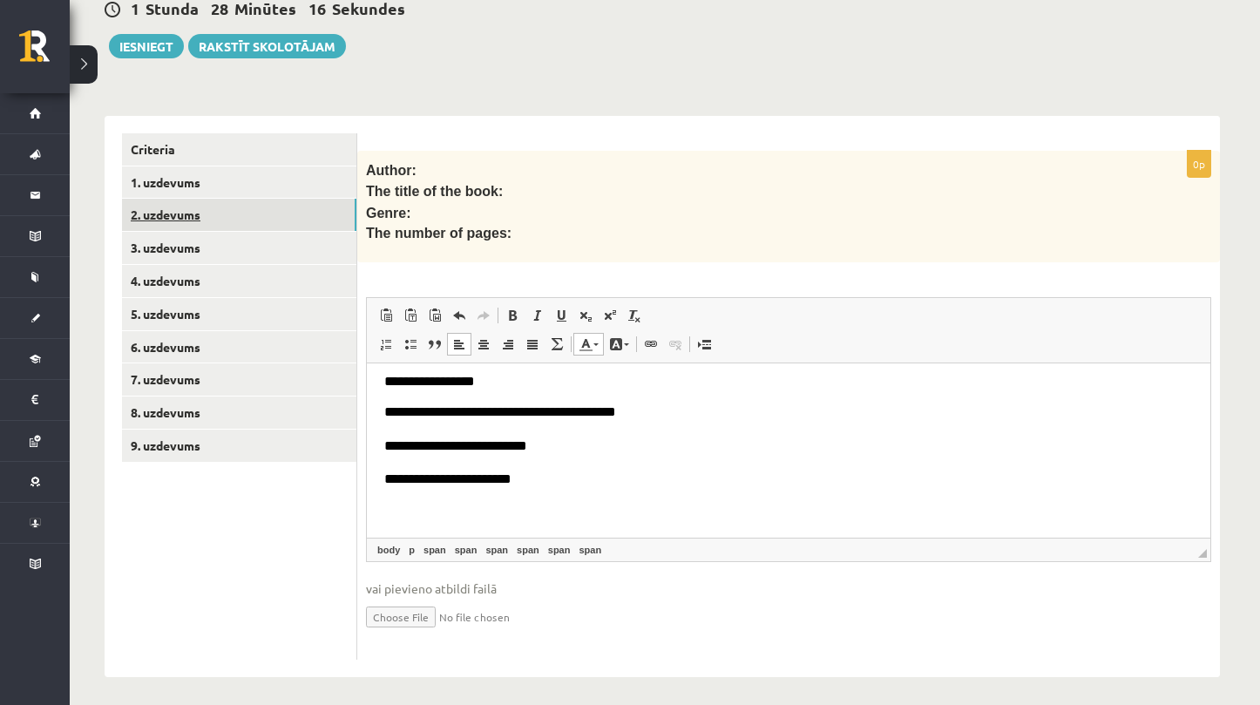
click at [273, 204] on link "2. uzdevums" at bounding box center [239, 215] width 234 height 32
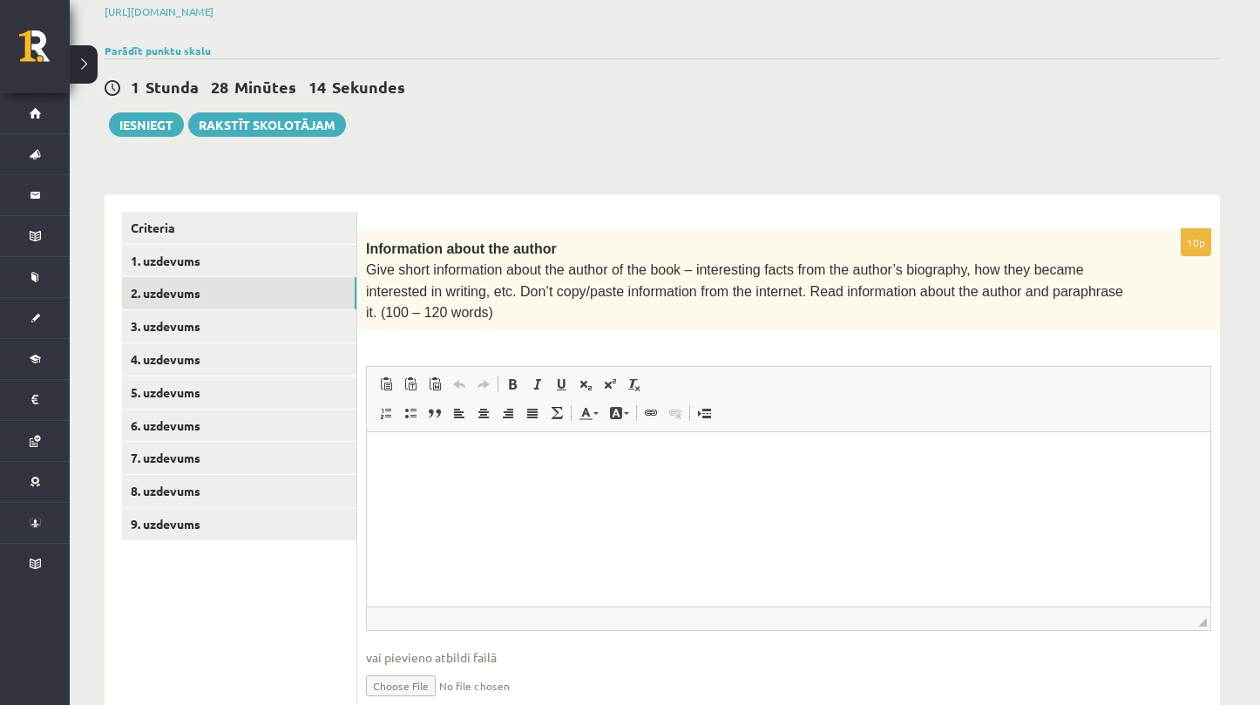
scroll to position [330, 0]
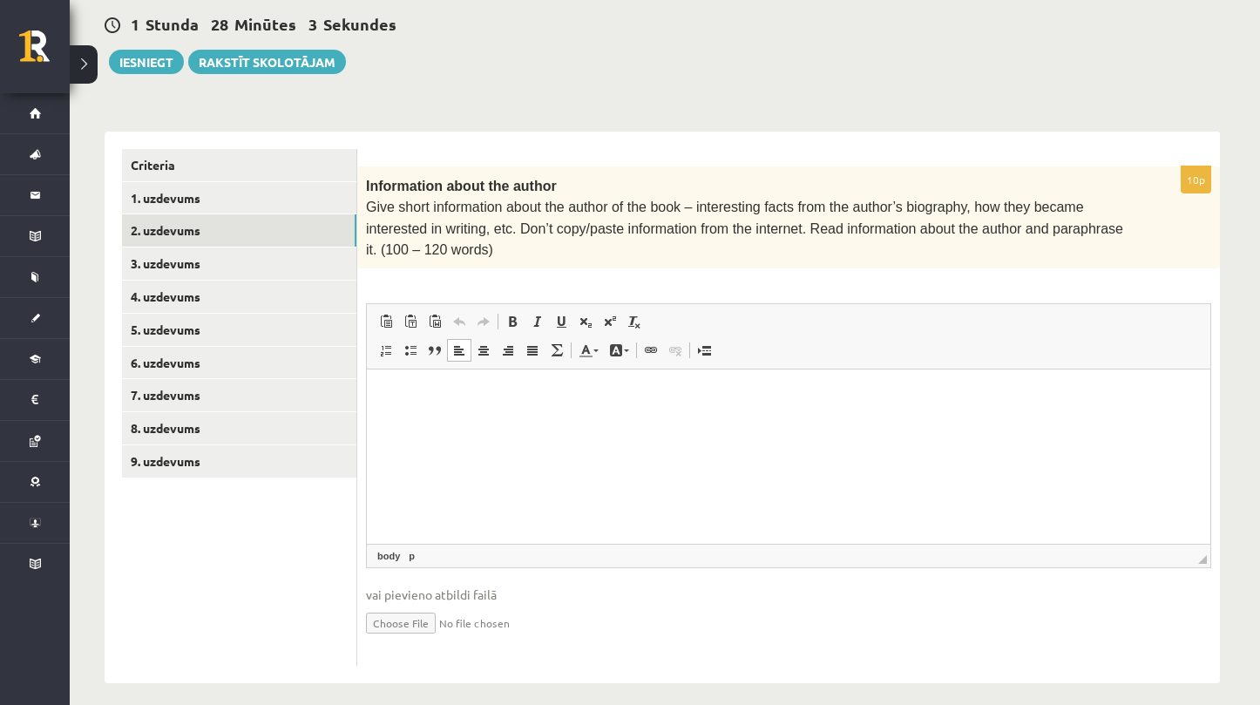
click at [506, 423] on html at bounding box center [789, 396] width 844 height 53
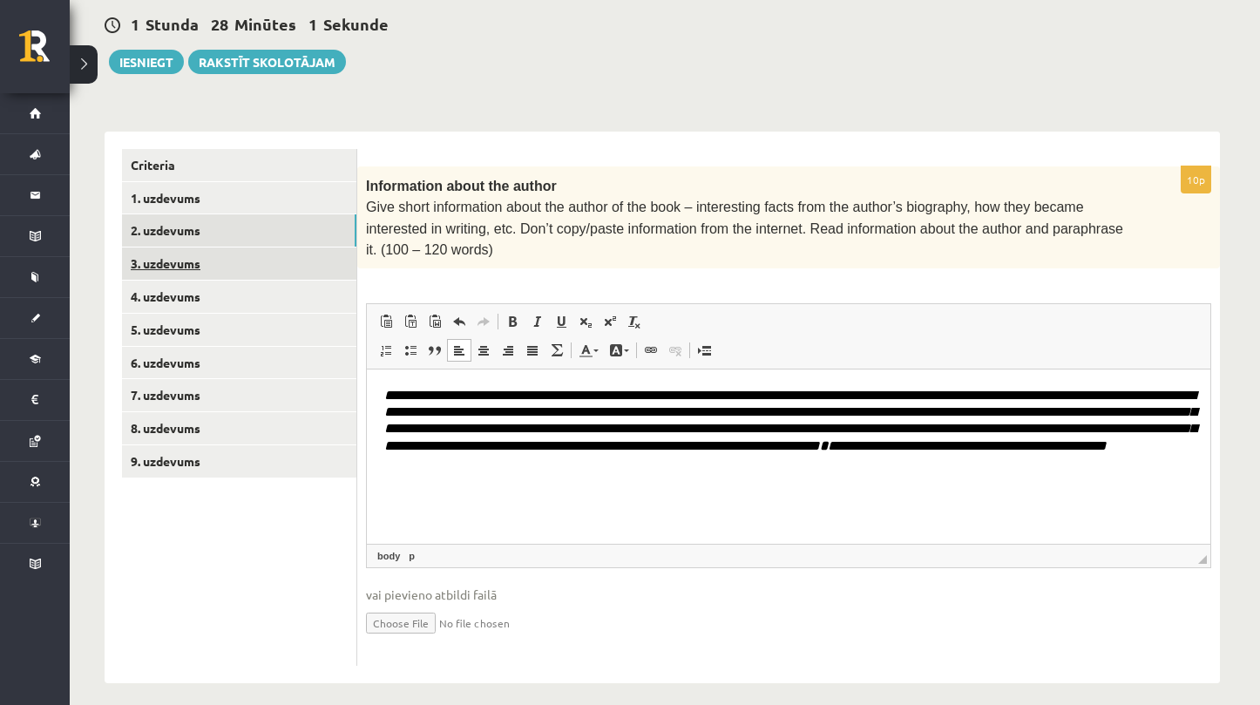
click at [235, 256] on link "3. uzdevums" at bounding box center [239, 264] width 234 height 32
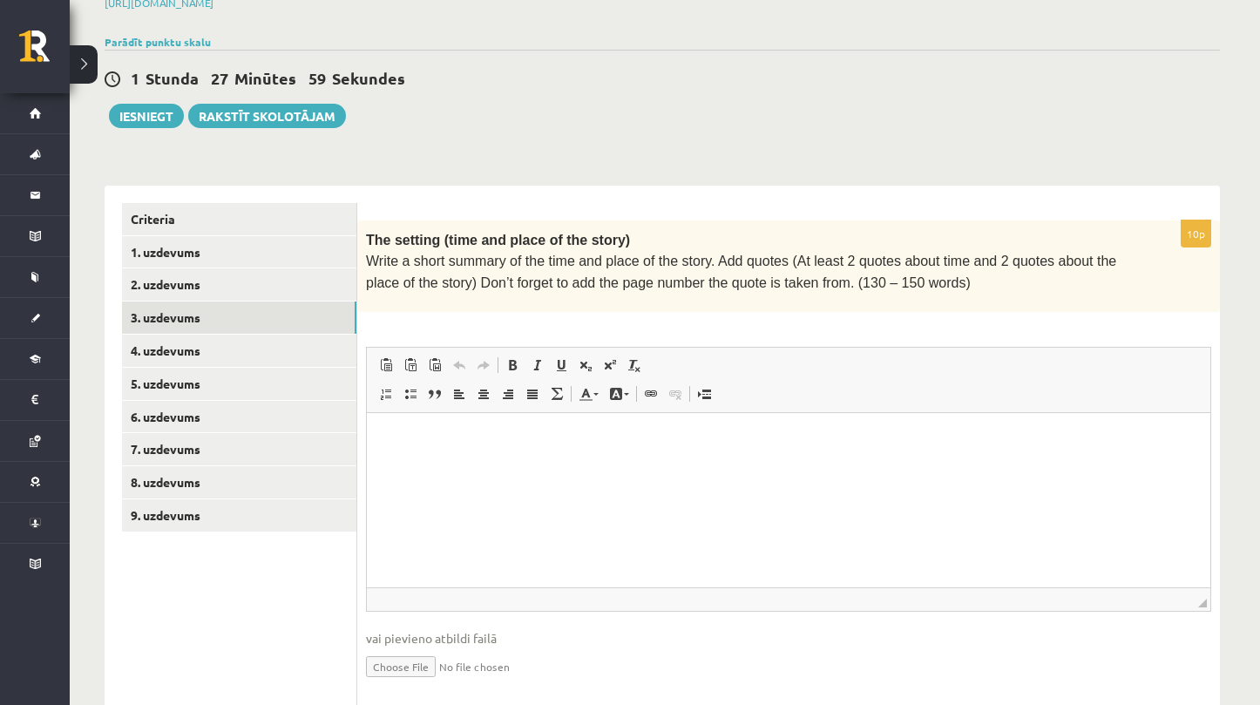
scroll to position [292, 0]
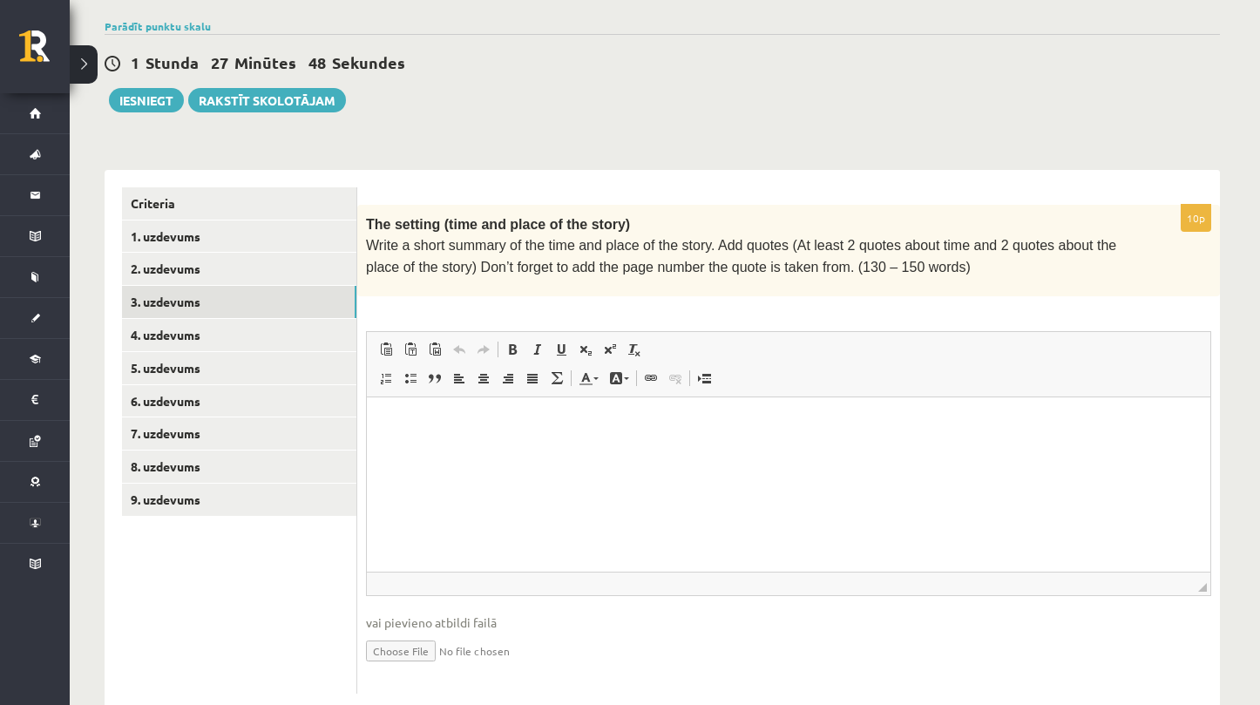
click at [514, 450] on html at bounding box center [789, 423] width 844 height 53
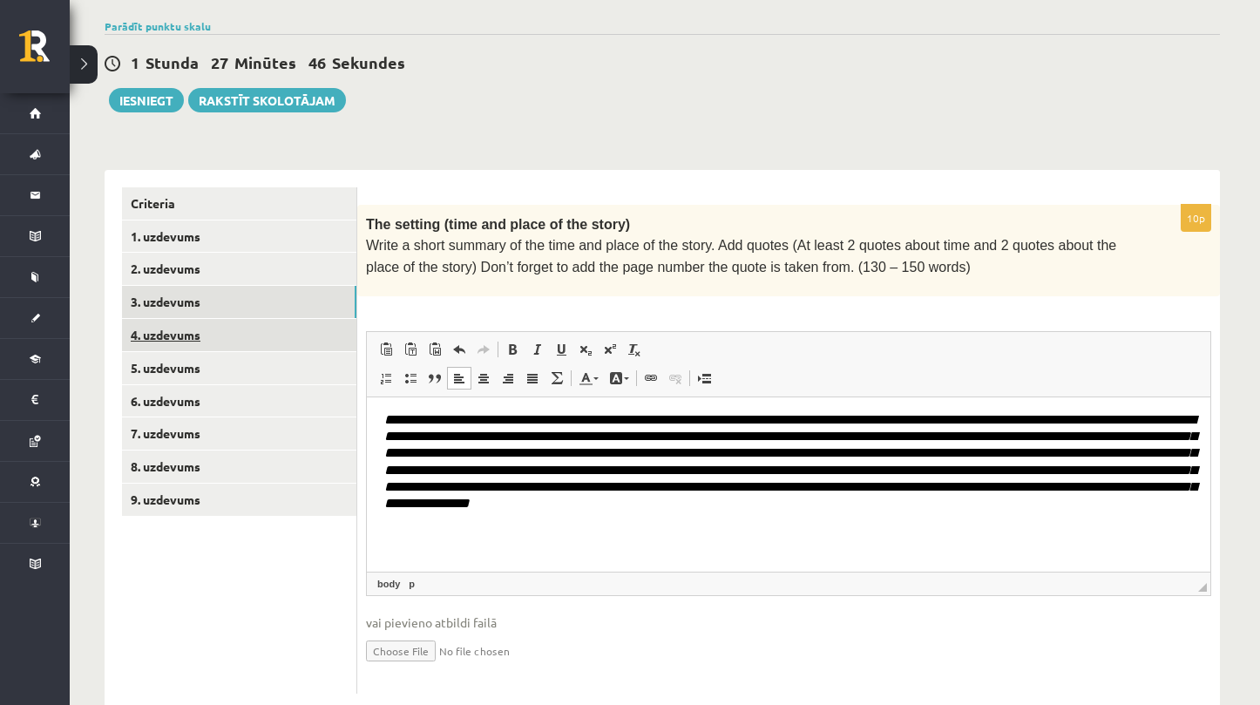
click at [232, 337] on link "4. uzdevums" at bounding box center [239, 335] width 234 height 32
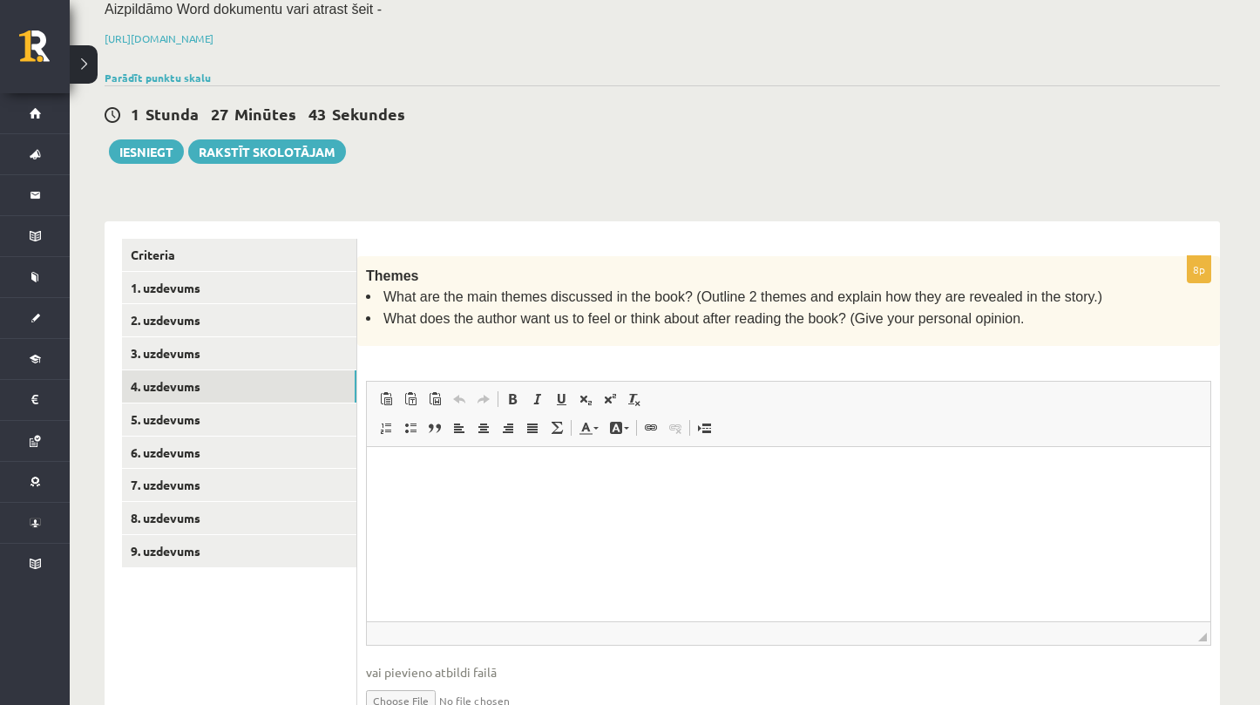
scroll to position [249, 0]
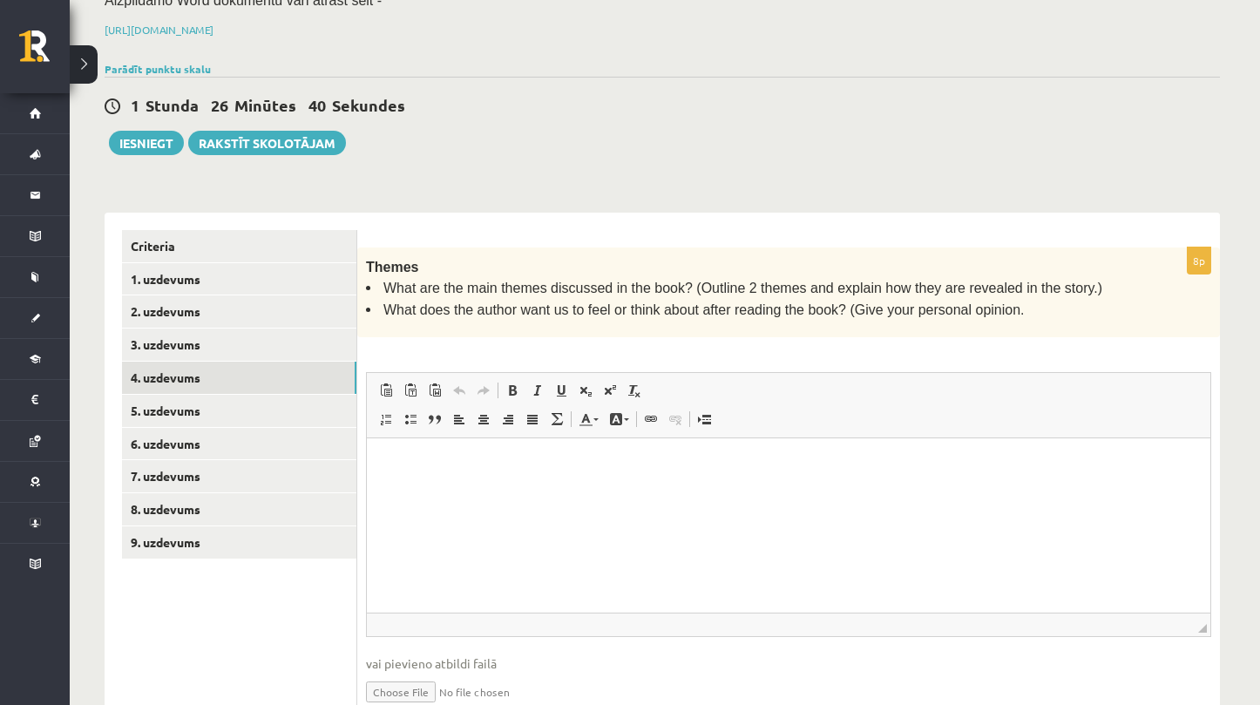
click at [538, 491] on html at bounding box center [789, 464] width 844 height 53
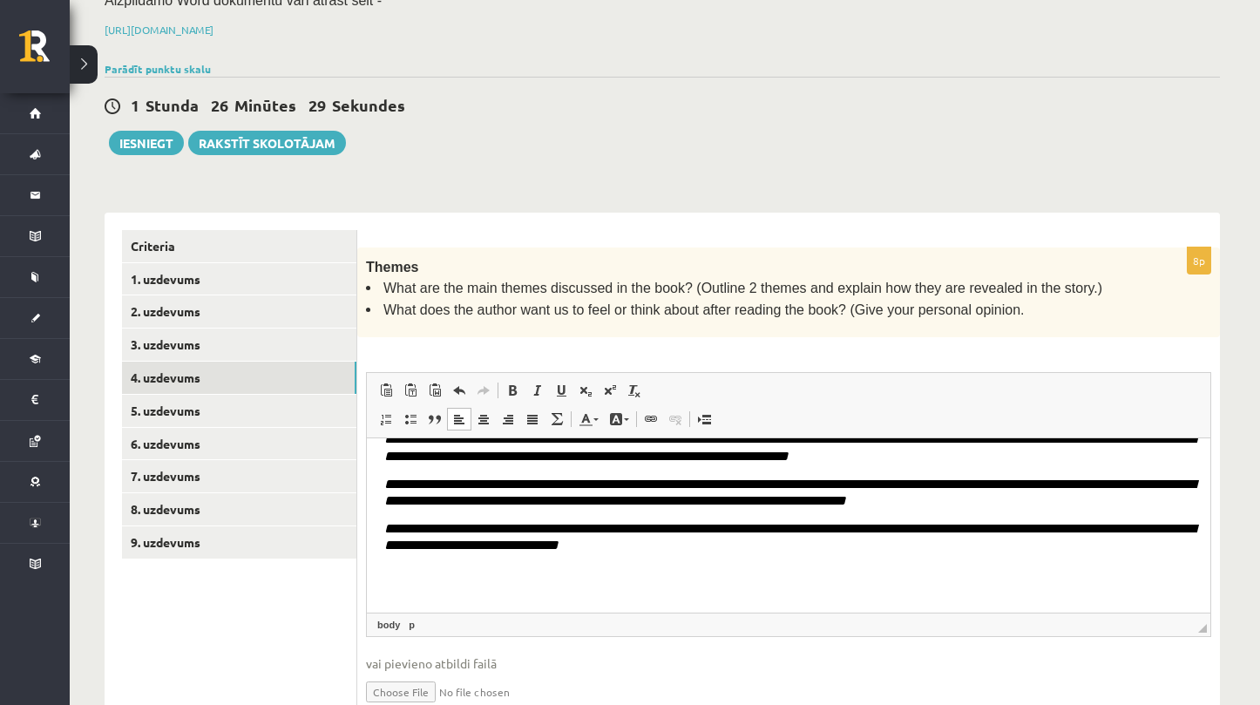
click at [416, 560] on body "**********" at bounding box center [788, 469] width 809 height 261
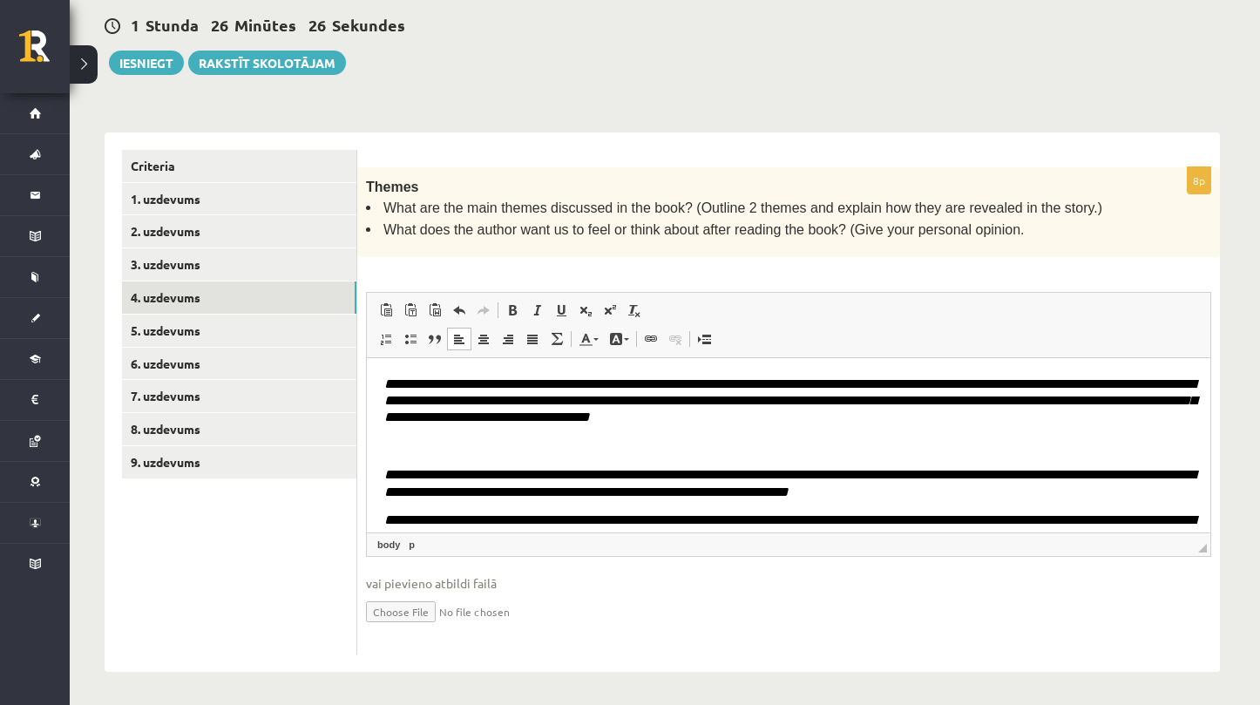
scroll to position [324, 0]
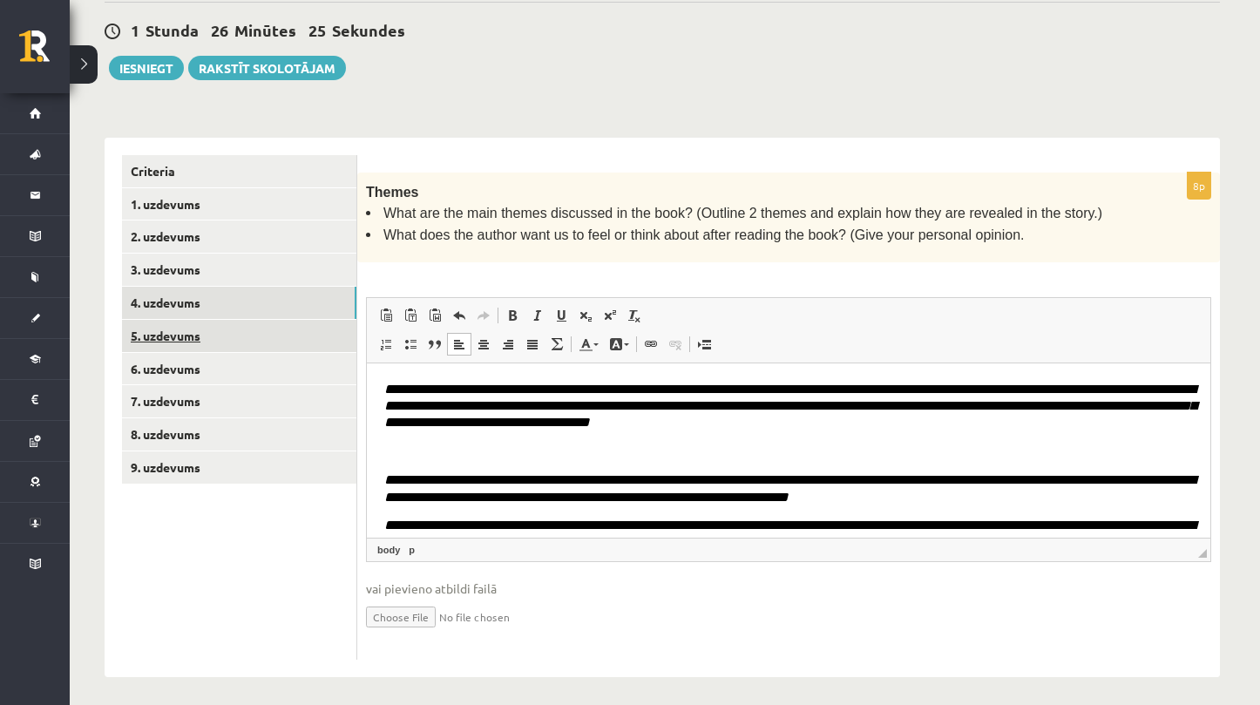
click at [288, 325] on link "5. uzdevums" at bounding box center [239, 336] width 234 height 32
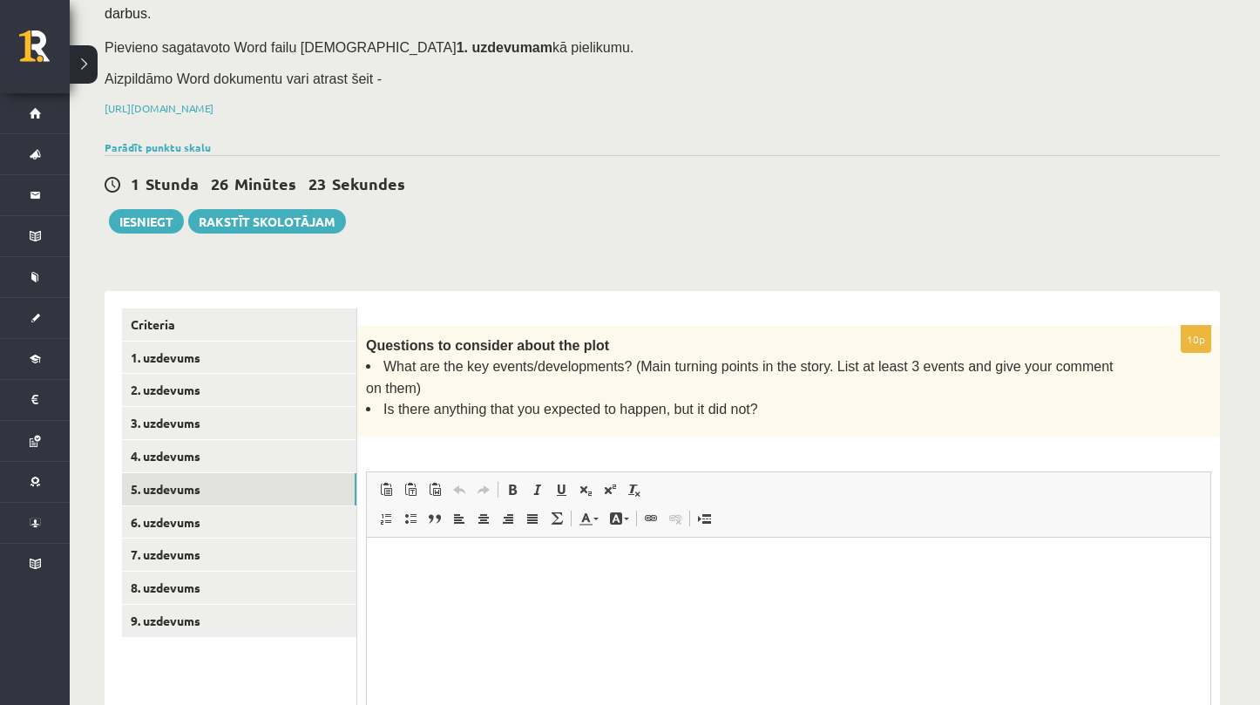
scroll to position [0, 0]
click at [598, 591] on html at bounding box center [789, 564] width 844 height 53
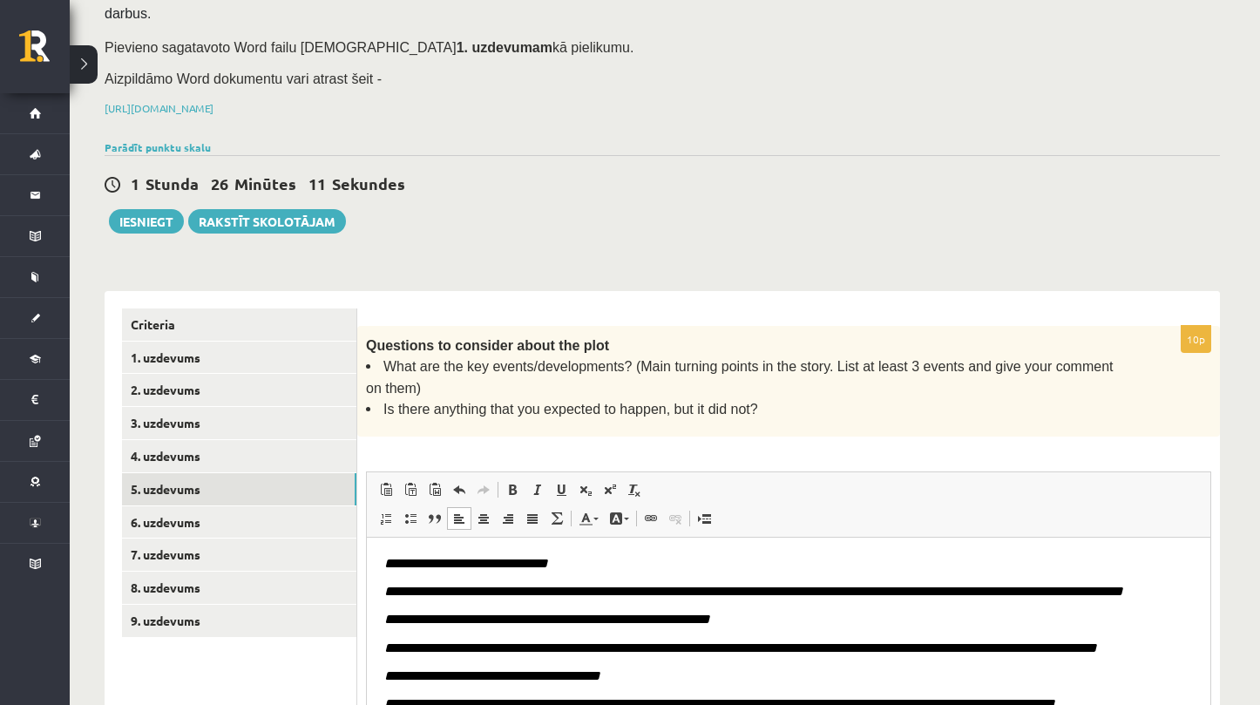
scroll to position [117, 0]
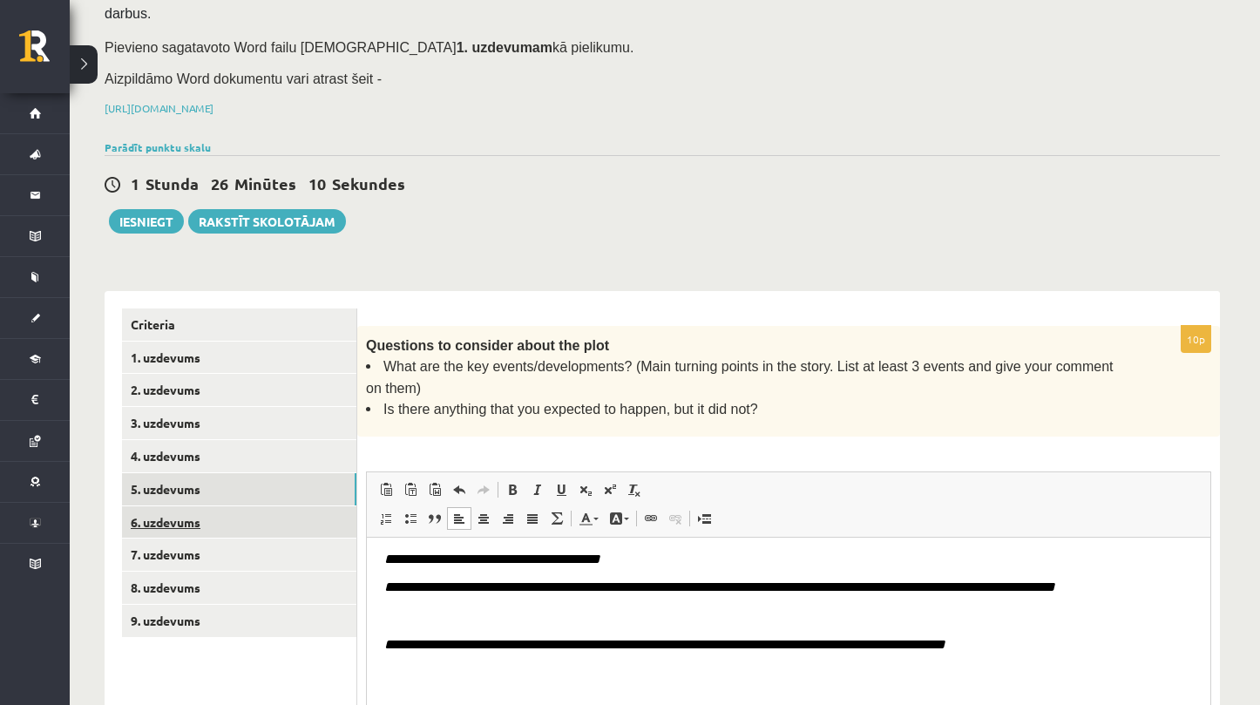
click at [288, 506] on link "6. uzdevums" at bounding box center [239, 522] width 234 height 32
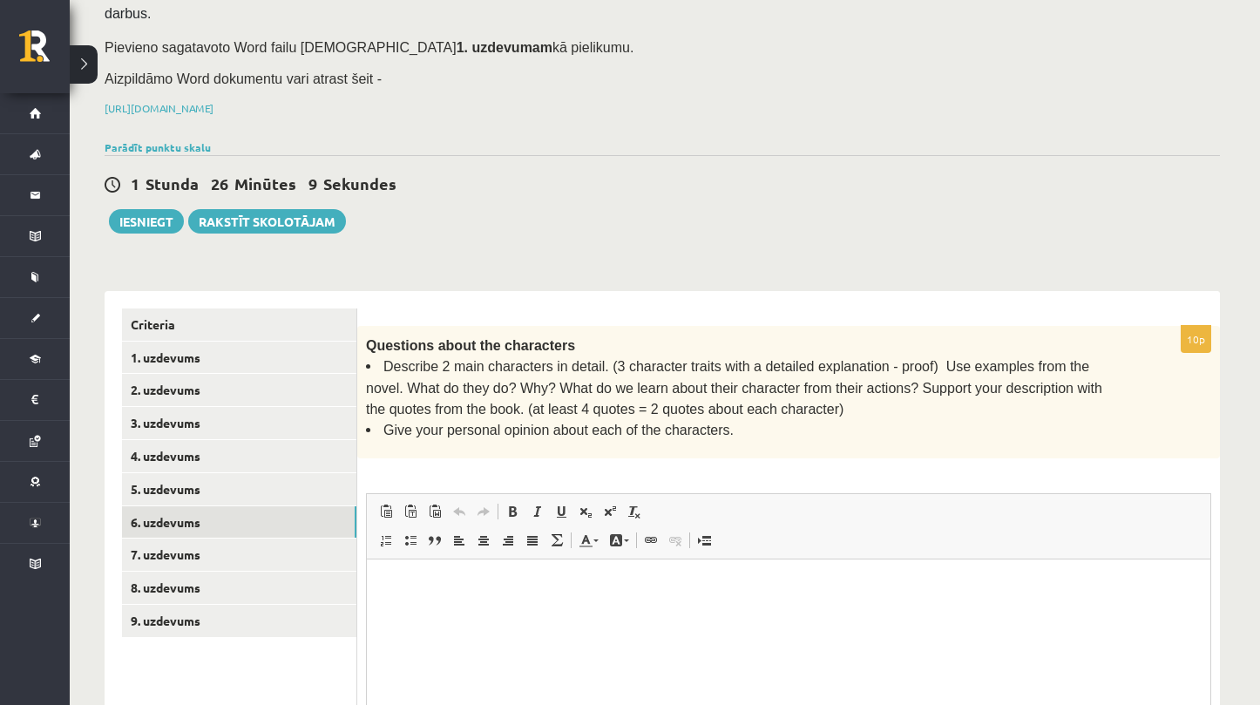
scroll to position [0, 0]
click at [498, 612] on html at bounding box center [789, 585] width 844 height 53
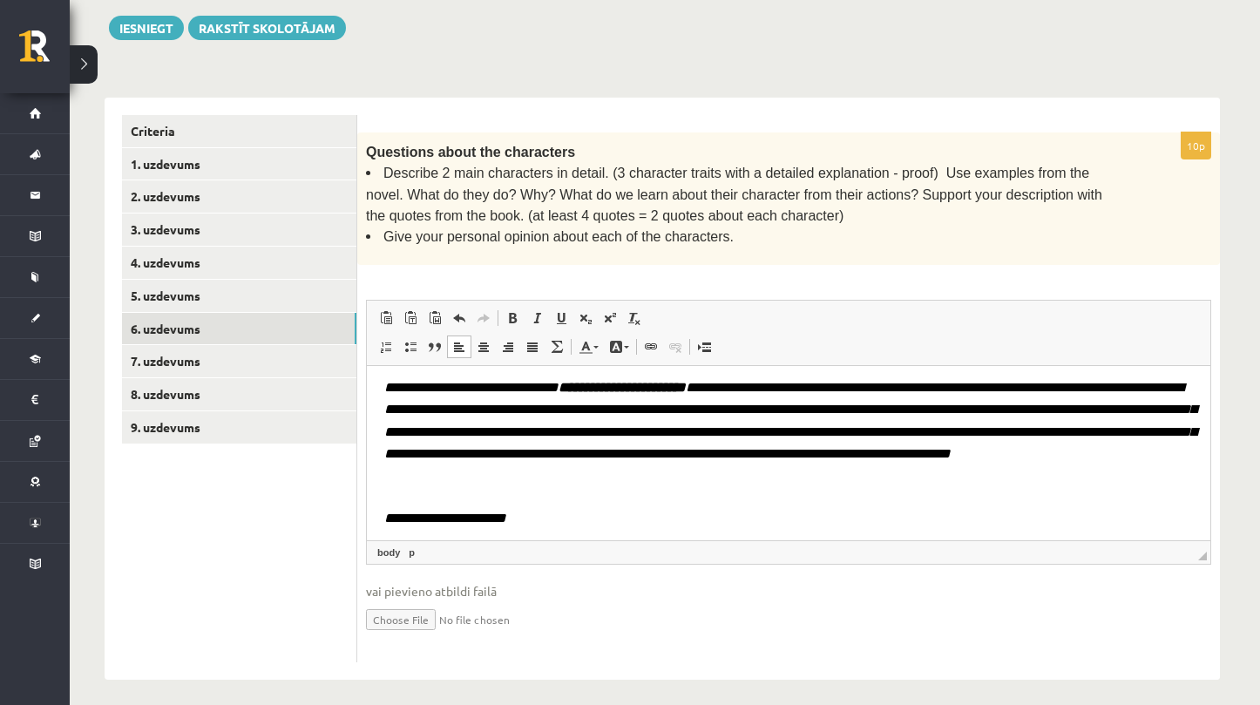
scroll to position [228, 0]
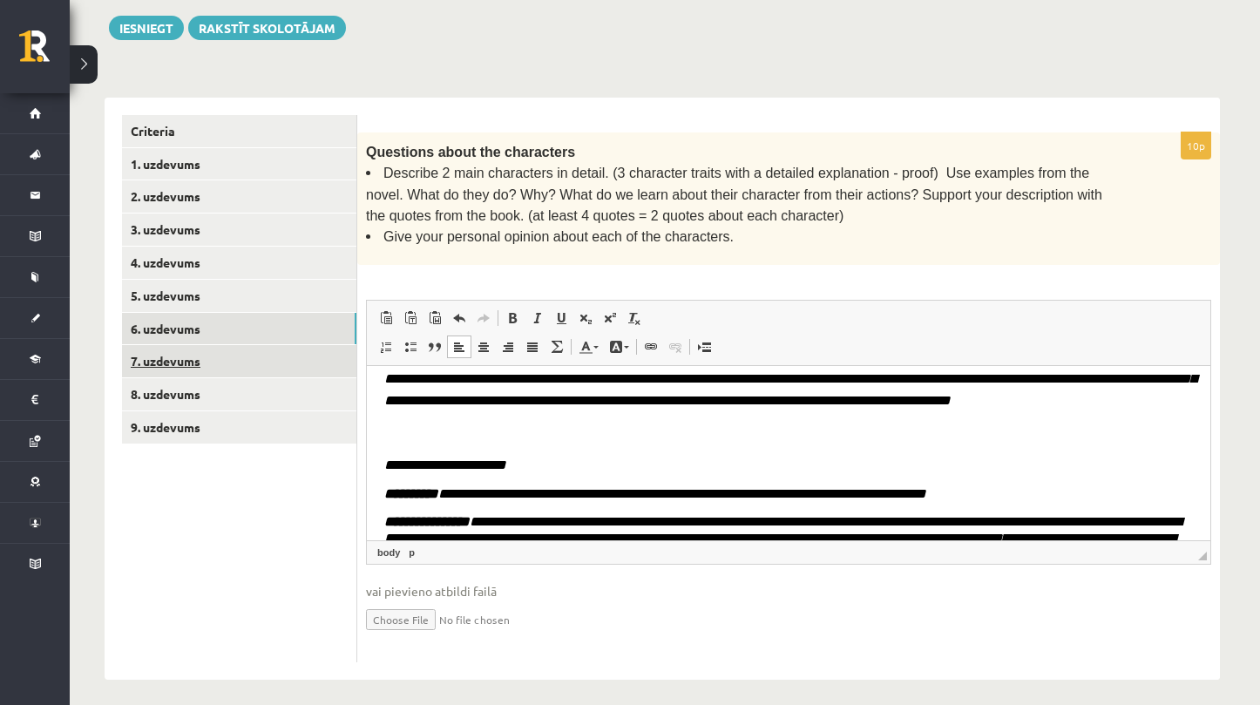
click at [214, 362] on link "7. uzdevums" at bounding box center [239, 361] width 234 height 32
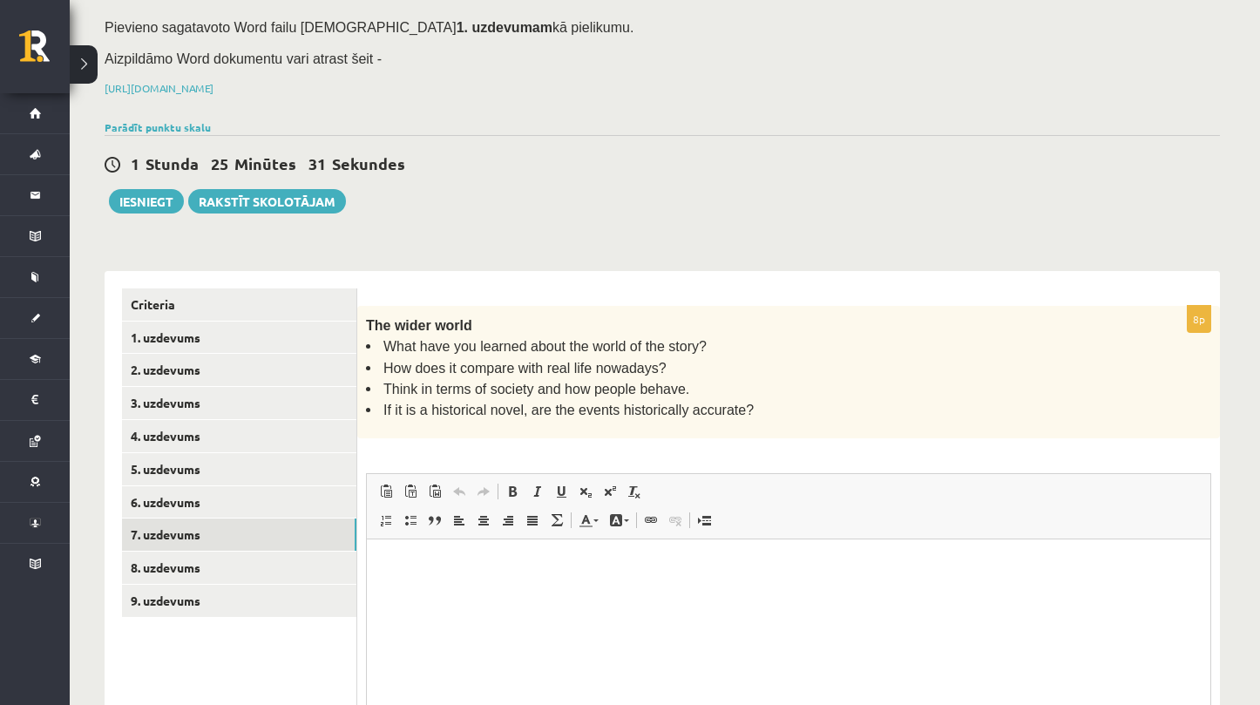
scroll to position [0, 0]
click at [529, 592] on html at bounding box center [789, 565] width 844 height 53
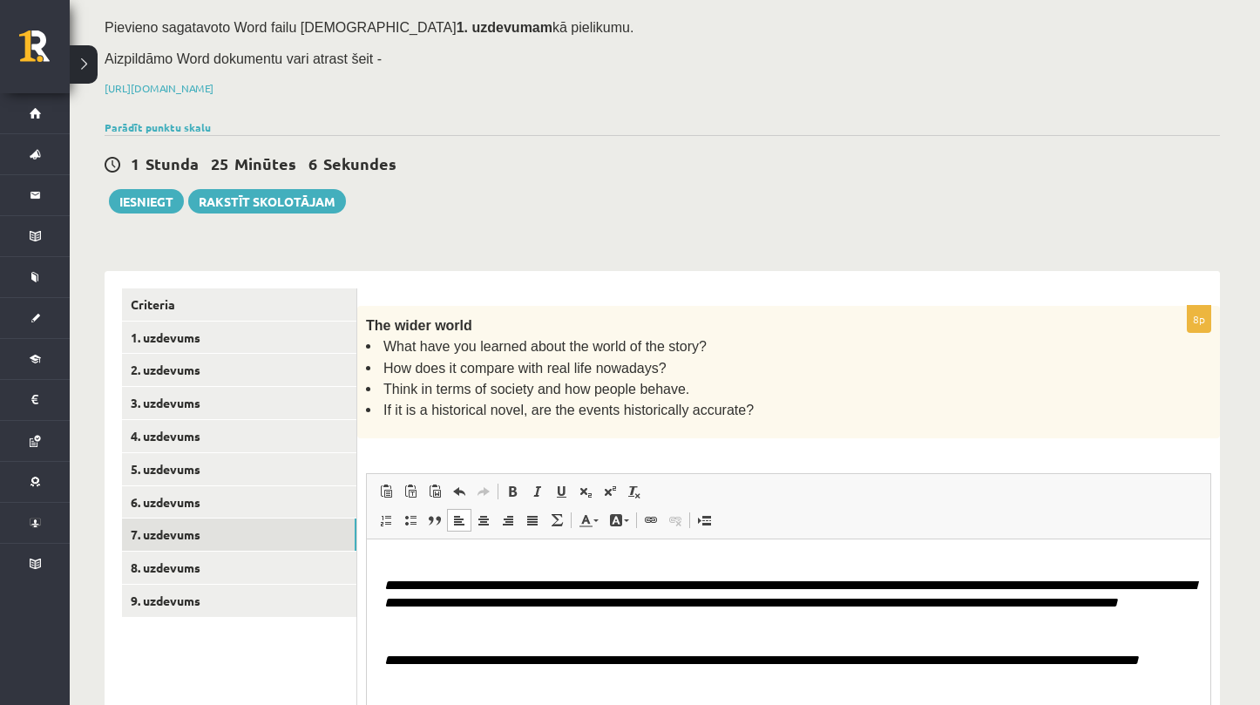
scroll to position [89, 0]
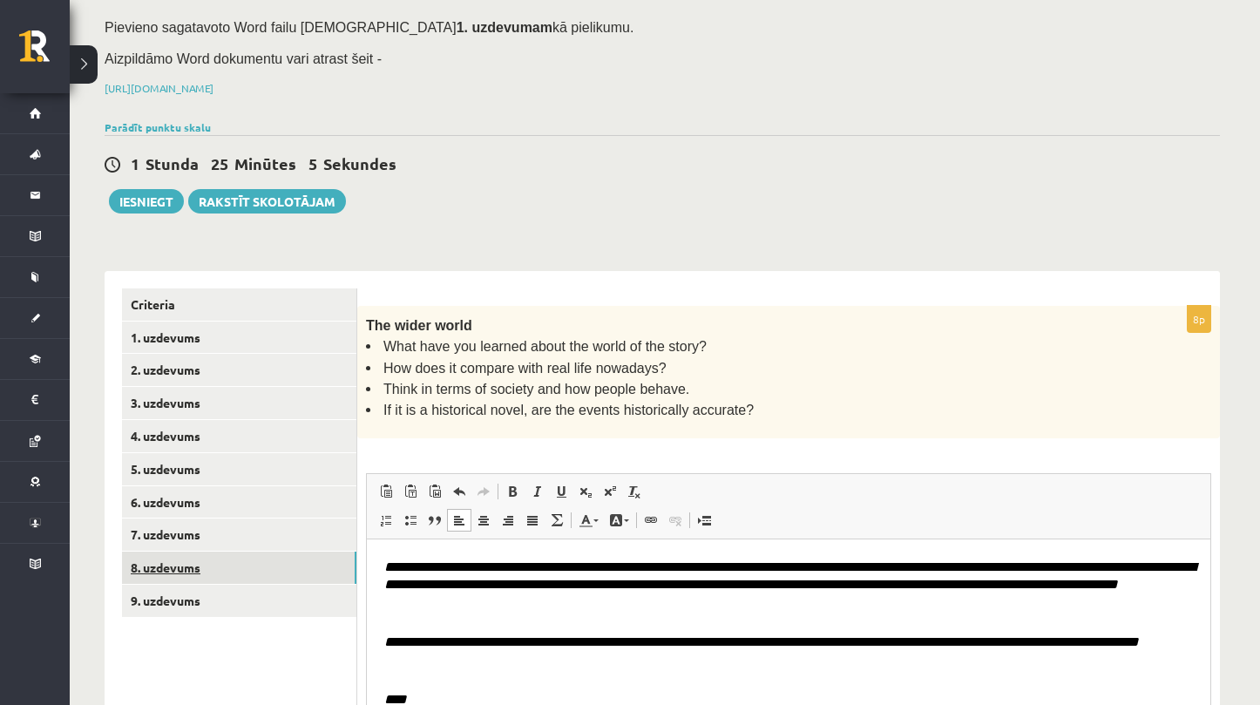
click at [229, 564] on link "8. uzdevums" at bounding box center [239, 568] width 234 height 32
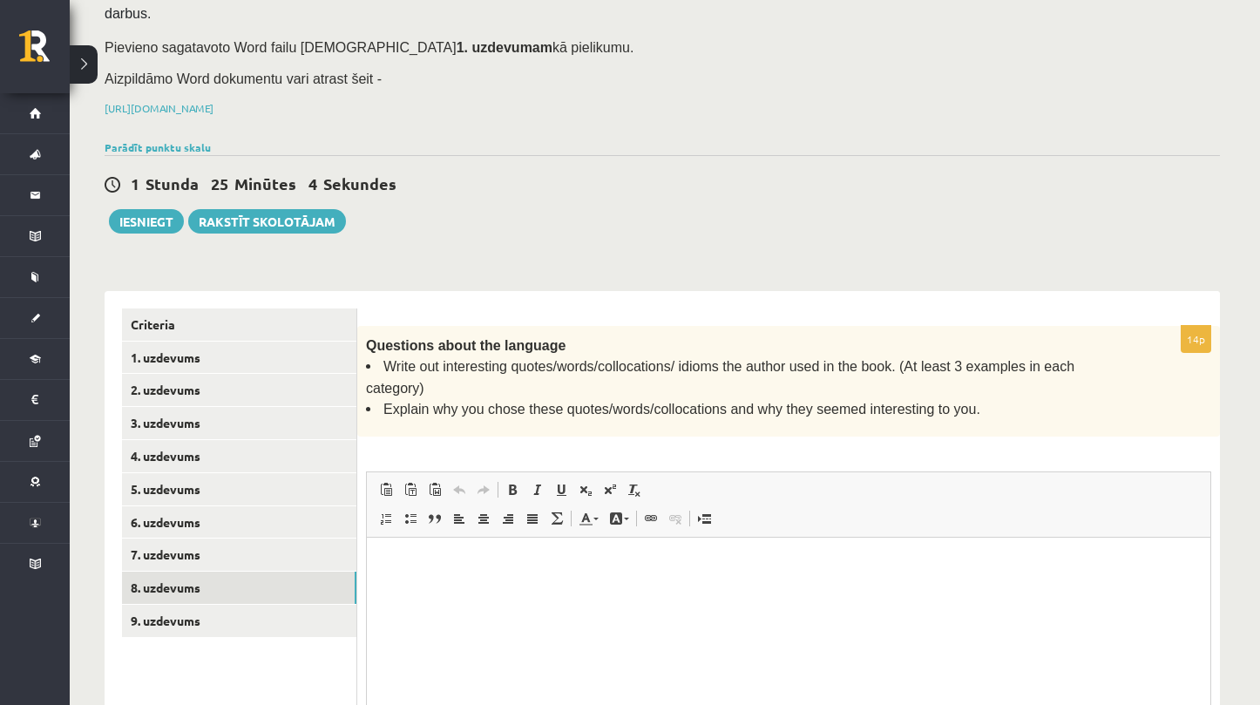
scroll to position [0, 0]
click at [573, 547] on html at bounding box center [789, 564] width 844 height 53
click at [502, 546] on html at bounding box center [789, 564] width 844 height 53
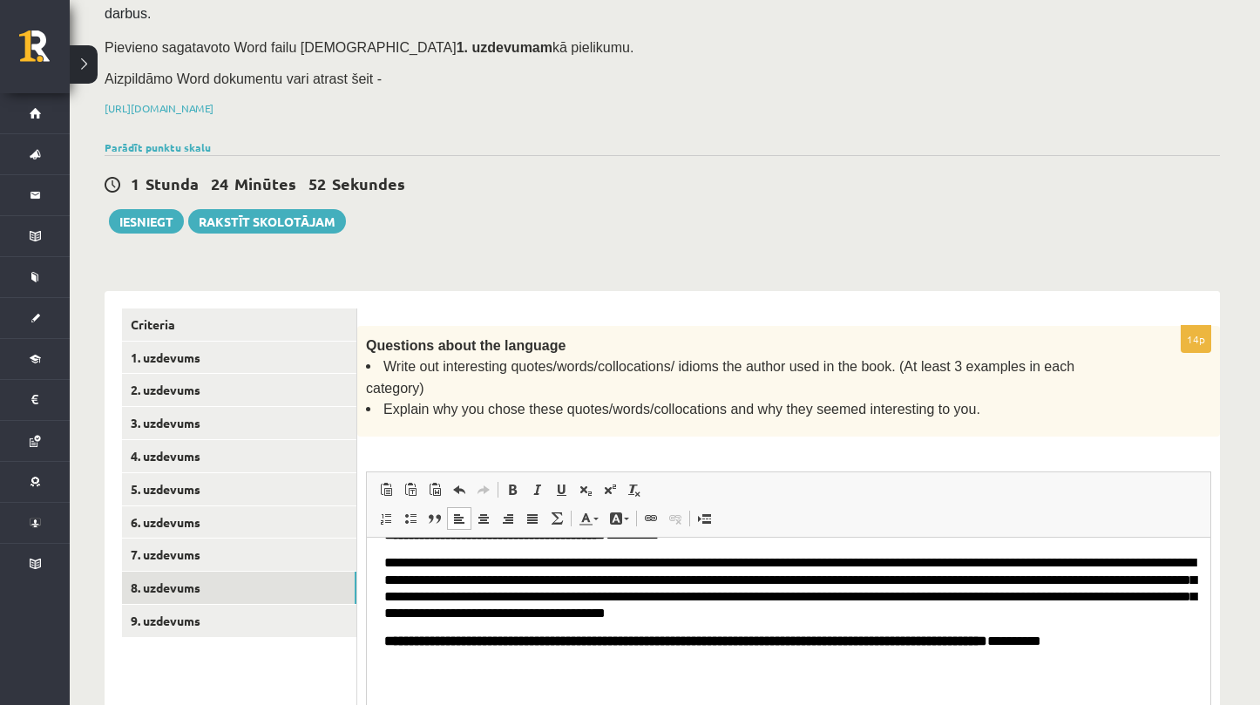
scroll to position [162, 0]
click at [395, 655] on body "**********" at bounding box center [788, 545] width 809 height 305
click at [391, 649] on body "**********" at bounding box center [788, 545] width 809 height 305
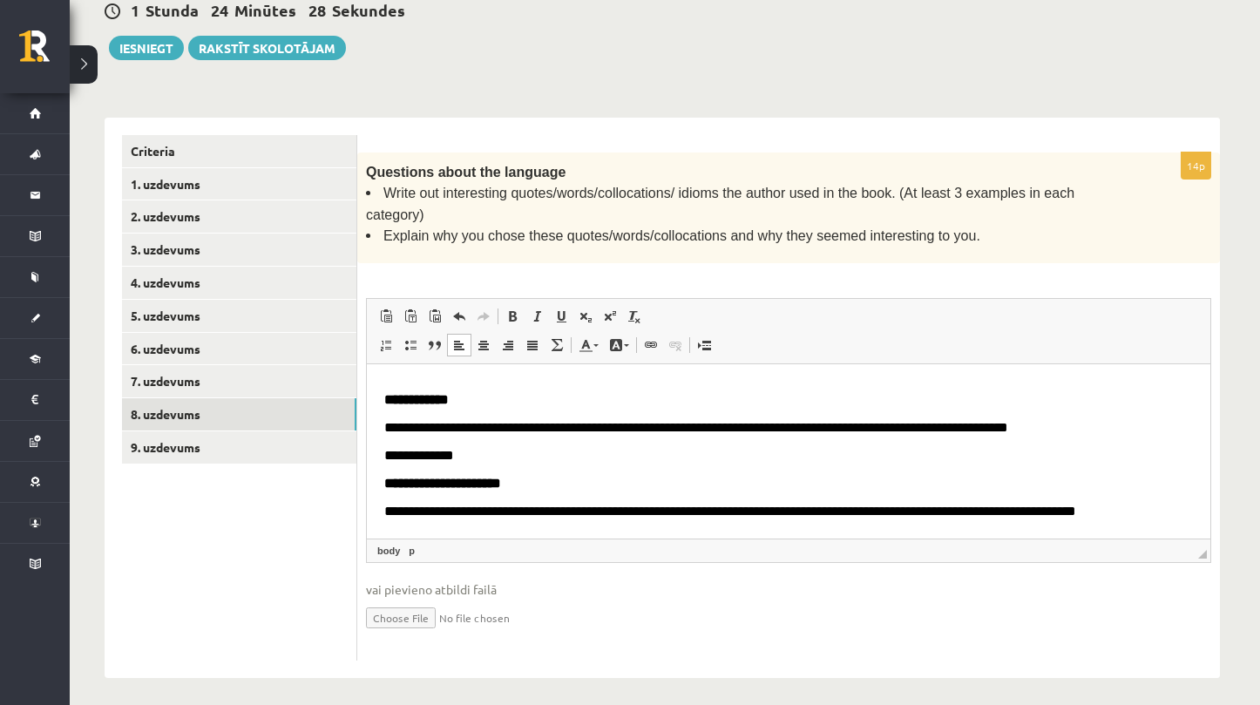
scroll to position [832, 0]
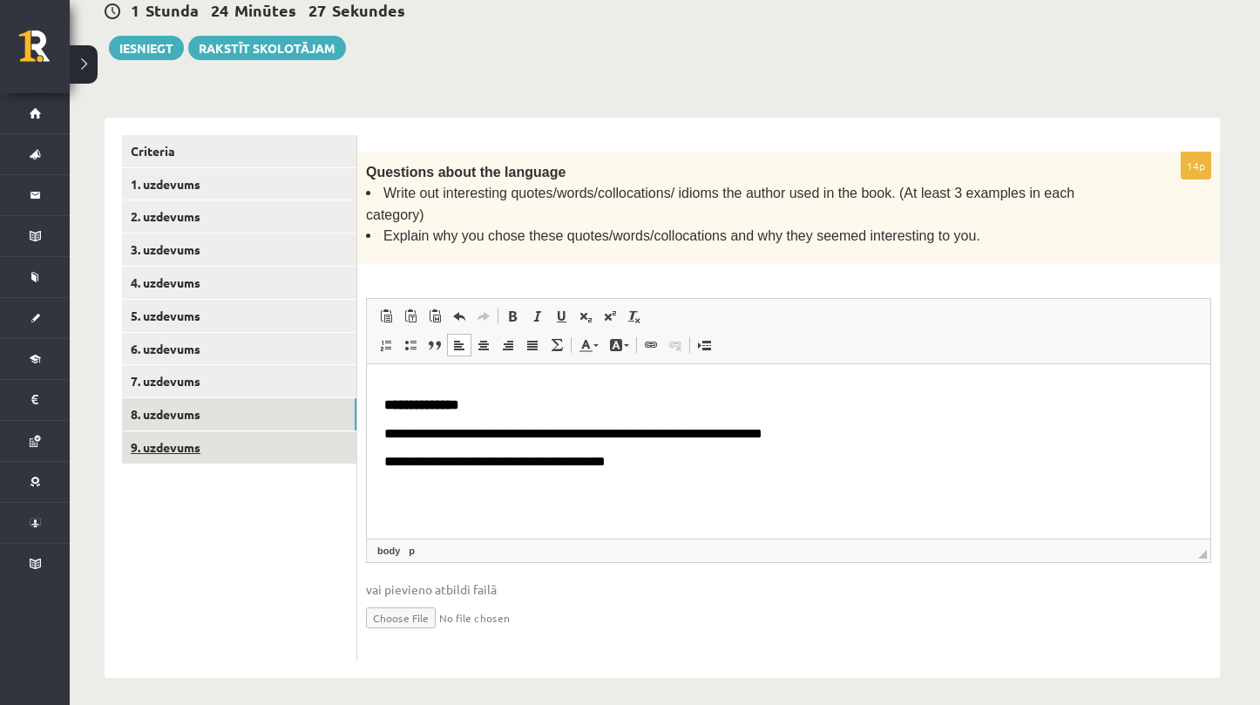
click at [284, 440] on link "9. uzdevums" at bounding box center [239, 447] width 234 height 32
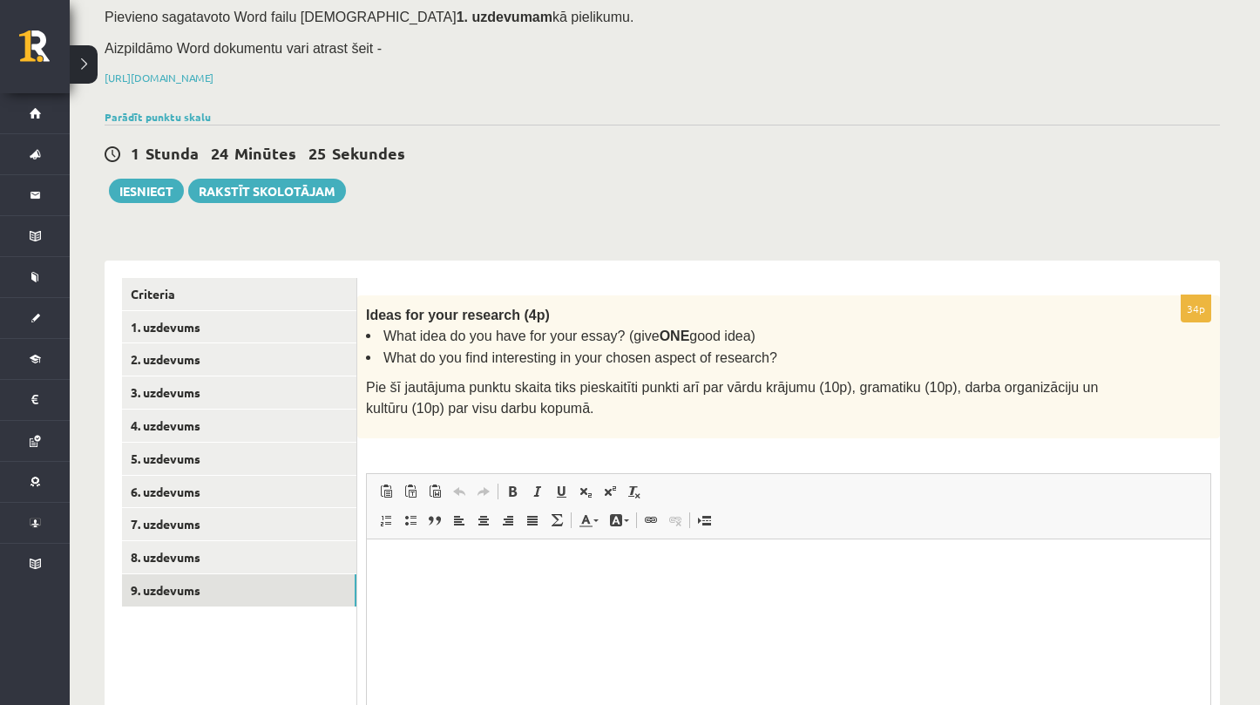
scroll to position [0, 0]
click at [477, 561] on p "Rich Text Editor, wiswyg-editor-user-answer-47433882570220" at bounding box center [788, 565] width 809 height 18
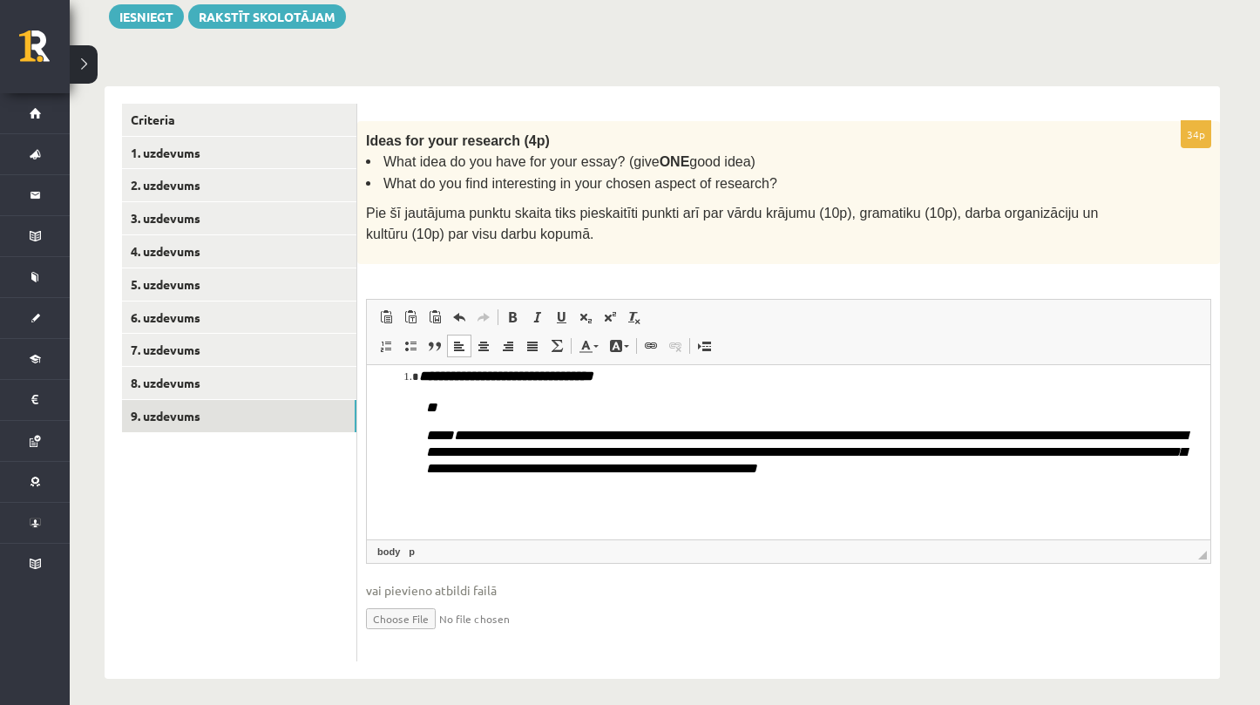
scroll to position [375, 0]
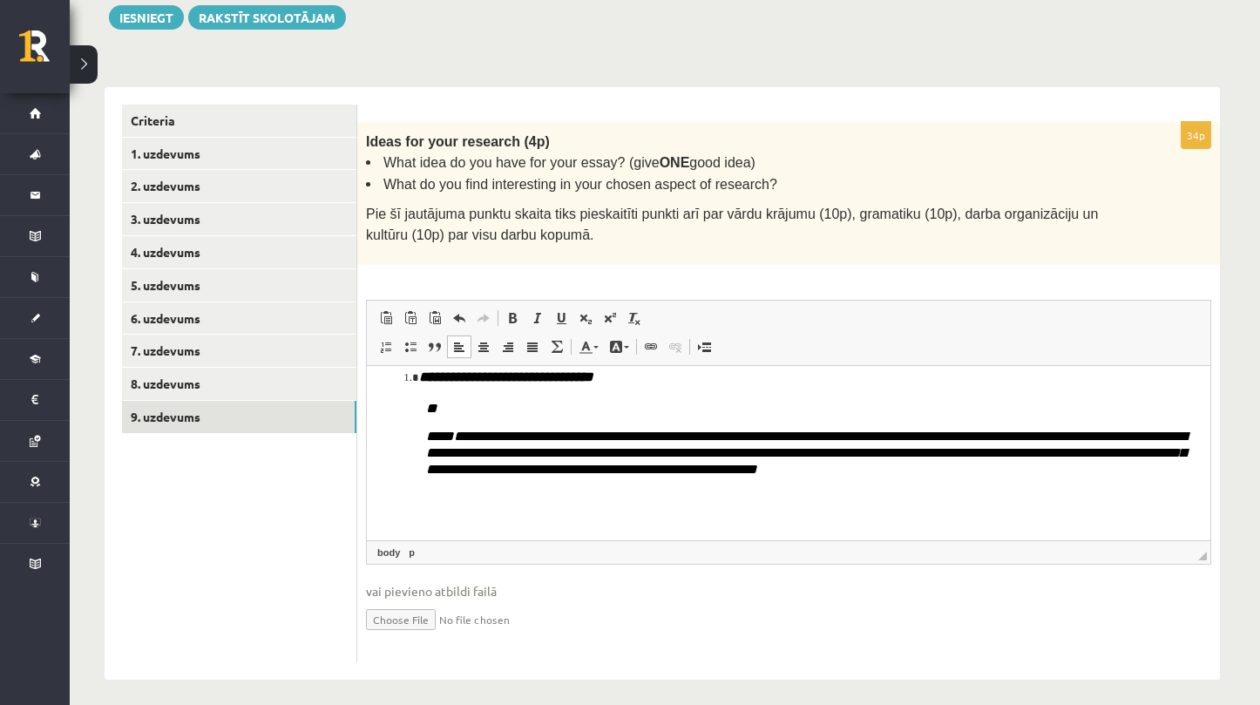
click at [909, 470] on p "**********" at bounding box center [809, 452] width 767 height 51
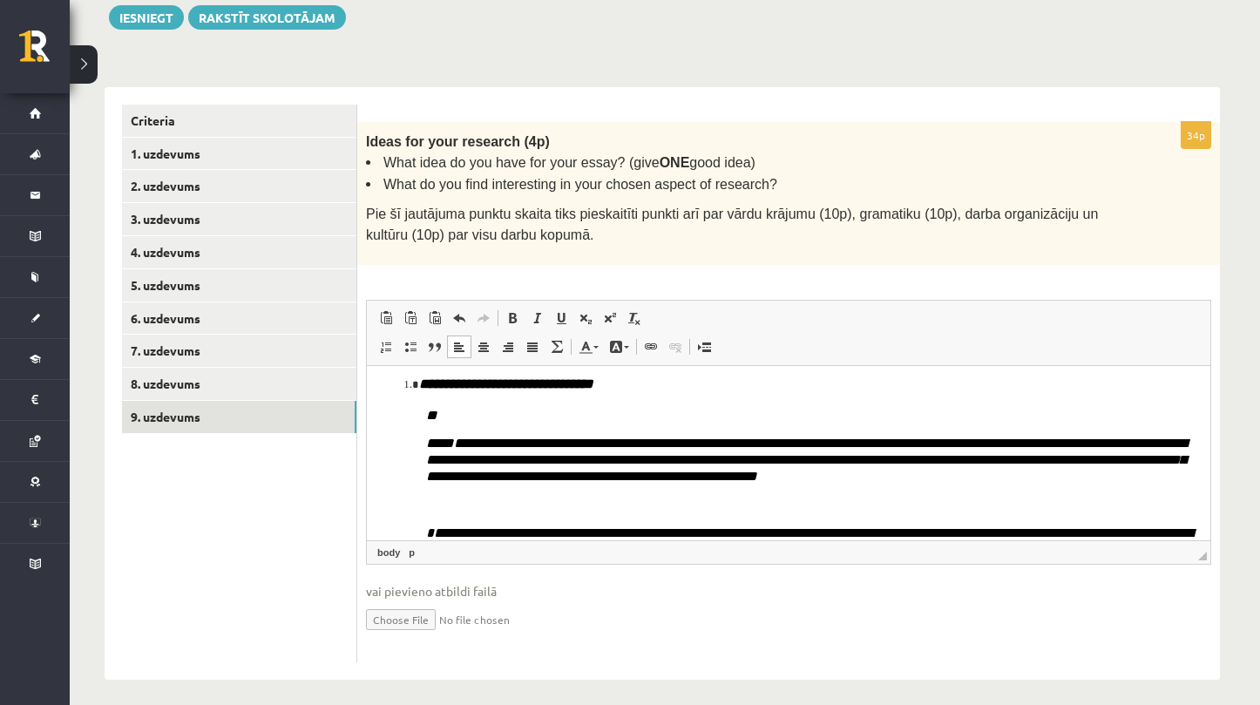
scroll to position [6, 0]
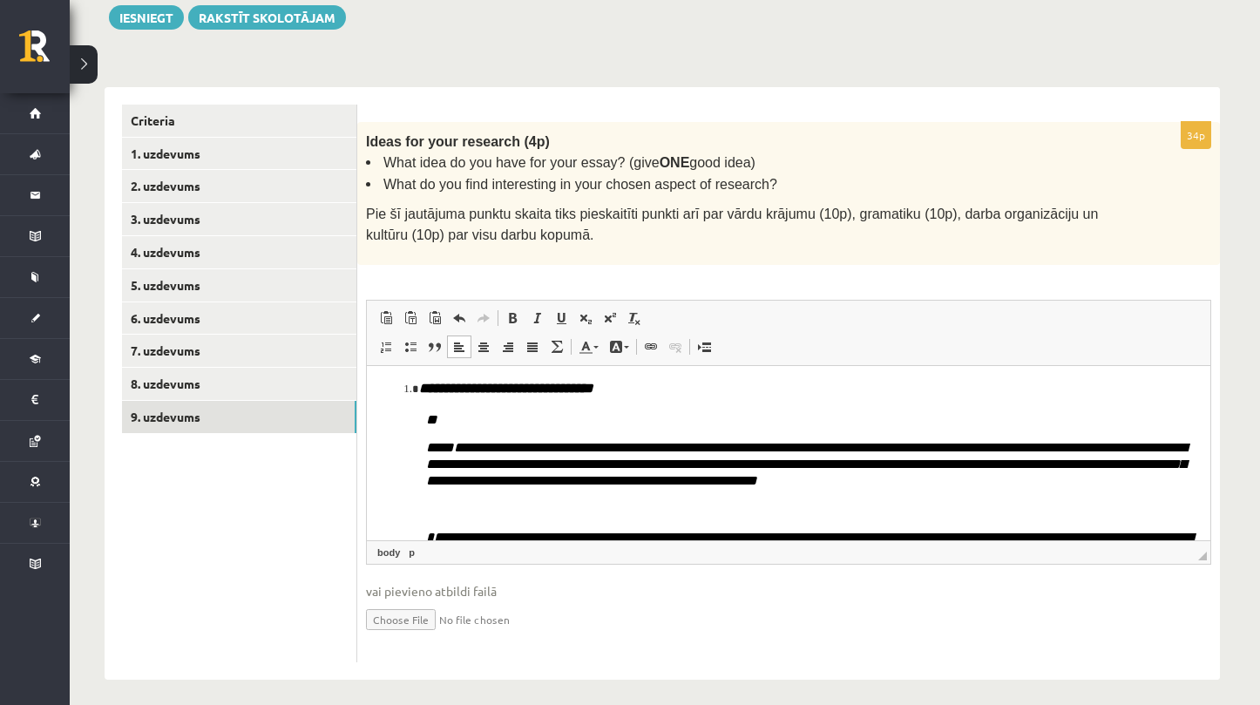
click at [426, 530] on span "**********" at bounding box center [809, 545] width 767 height 30
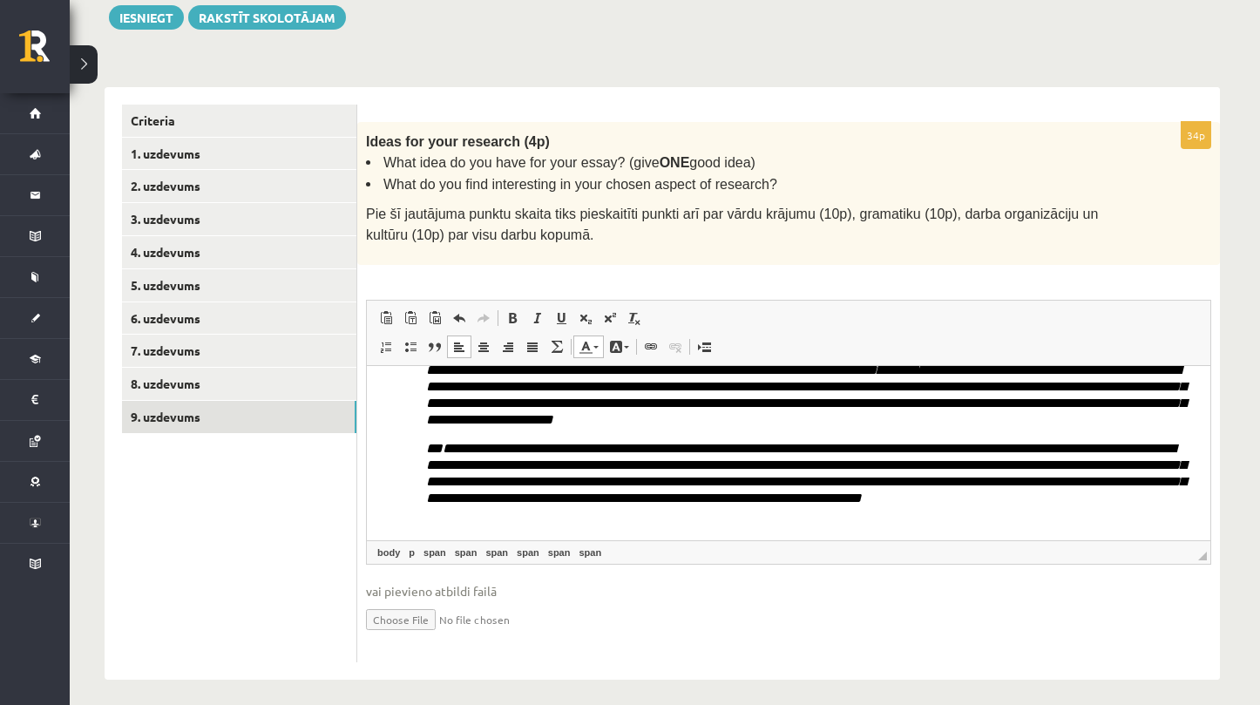
scroll to position [191, 0]
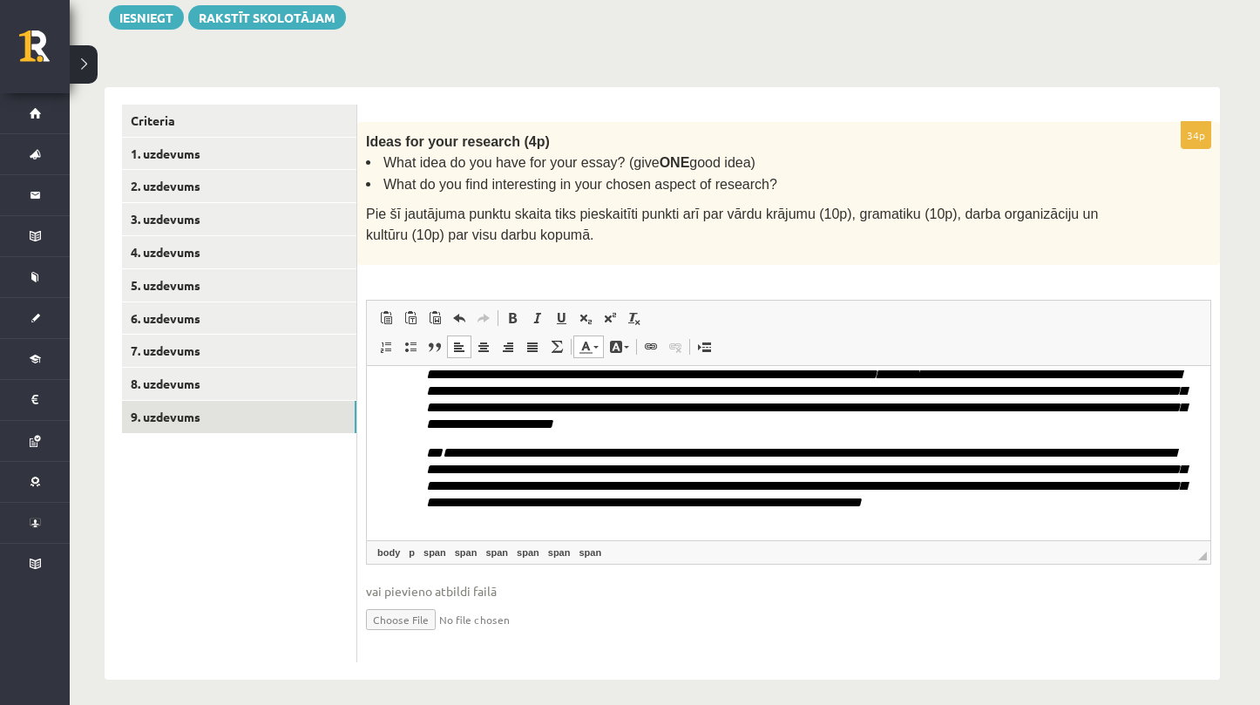
click at [435, 449] on span "**********" at bounding box center [806, 477] width 760 height 64
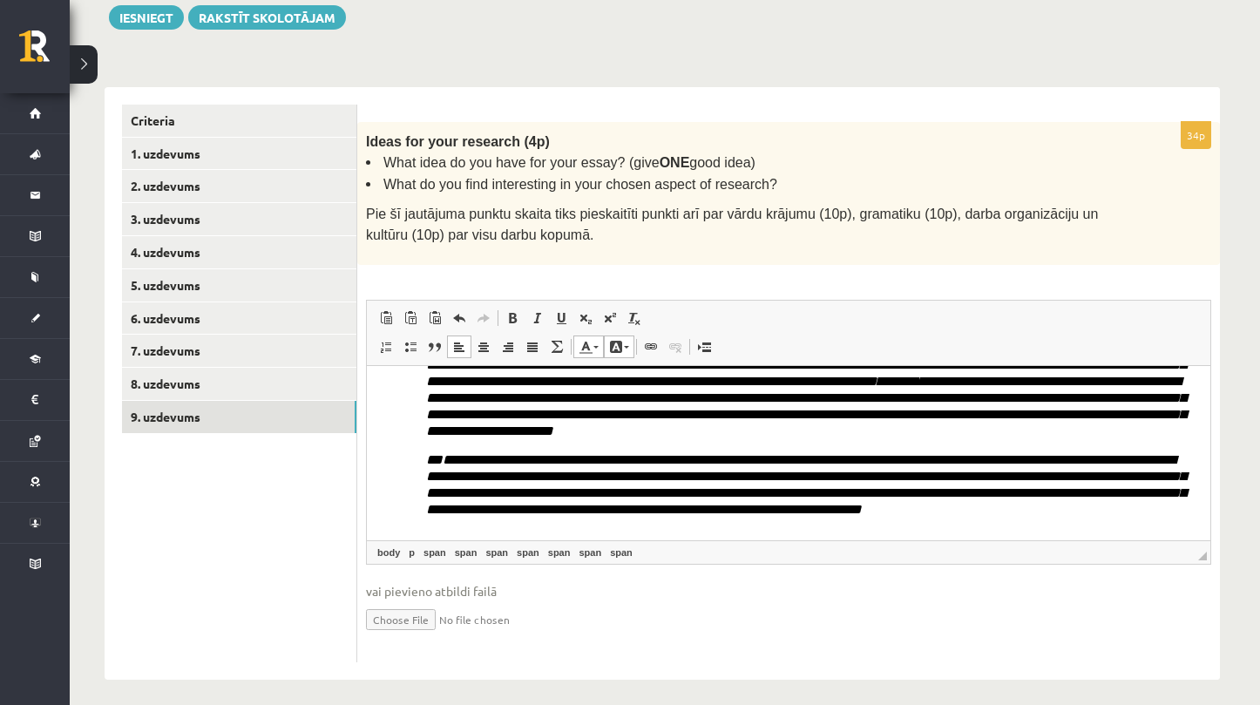
scroll to position [187, 0]
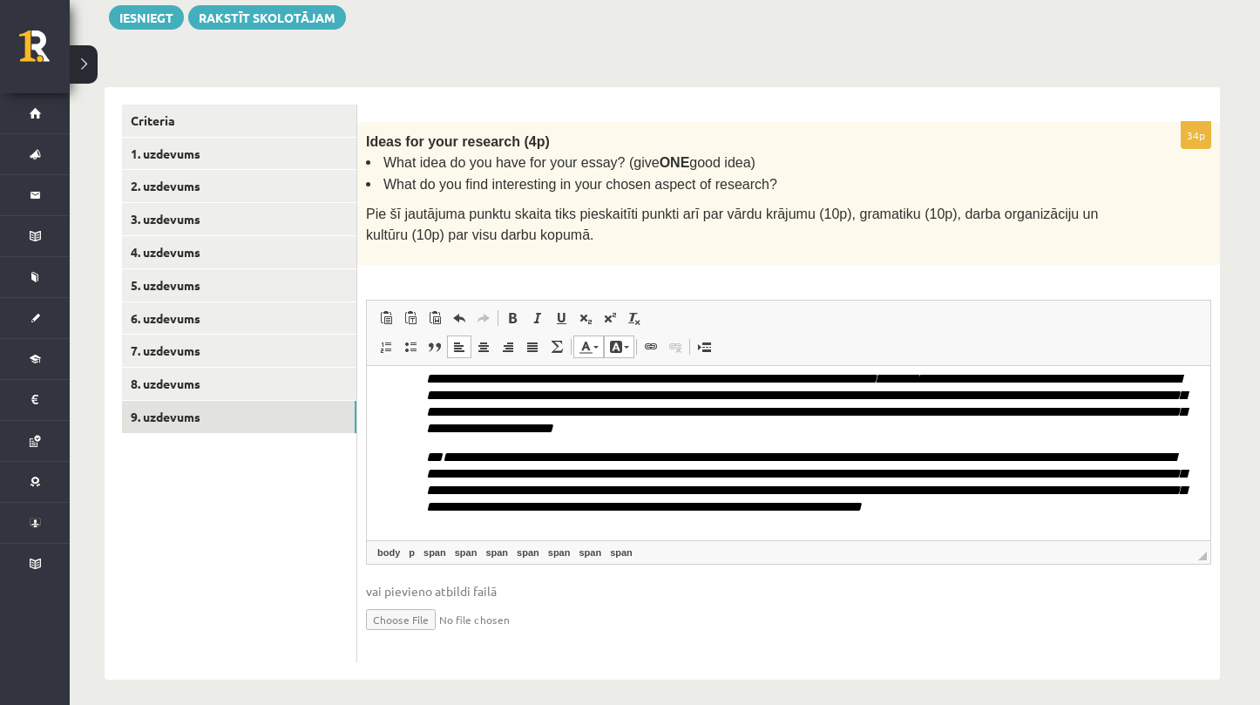
click at [969, 510] on p "**********" at bounding box center [809, 481] width 767 height 67
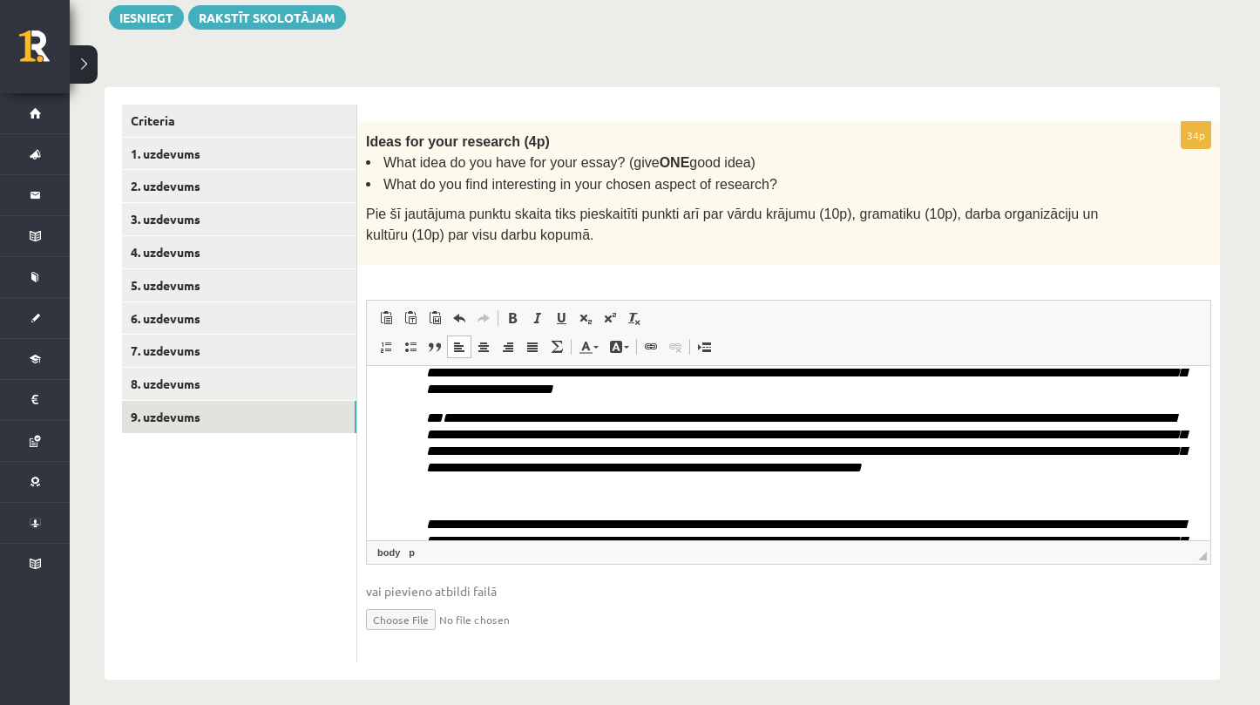
scroll to position [311, 0]
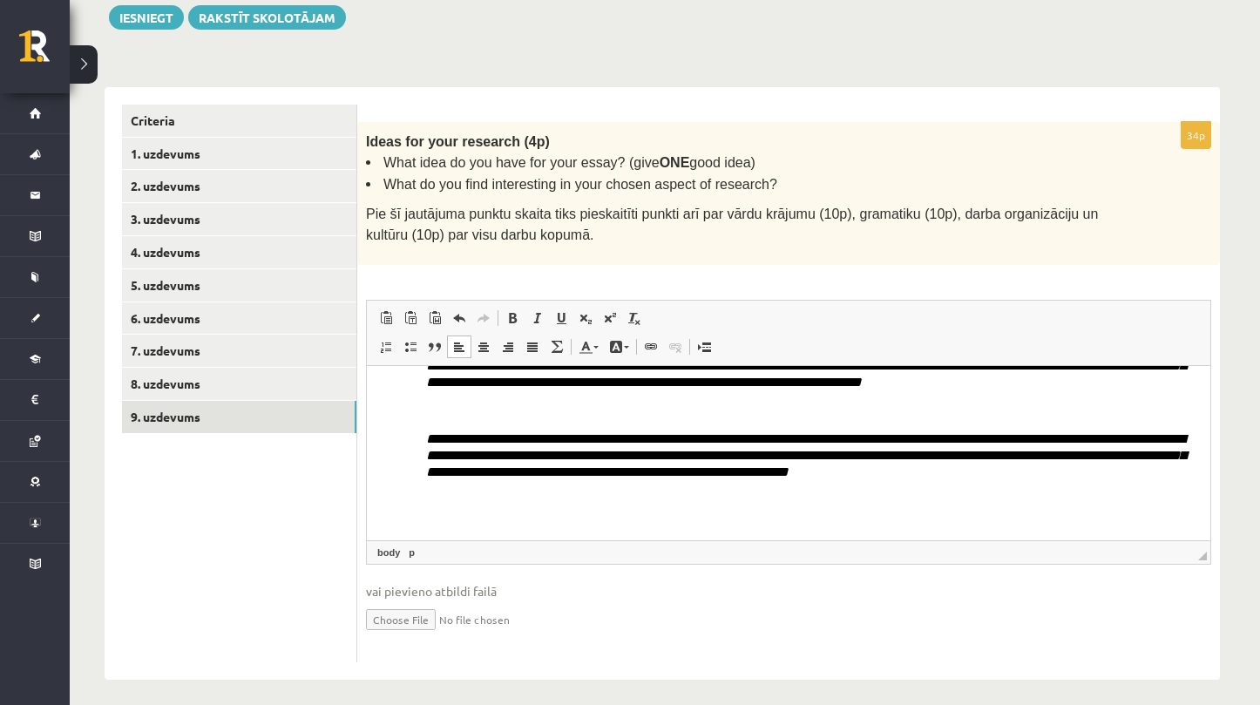
click at [423, 435] on body "**********" at bounding box center [788, 379] width 809 height 617
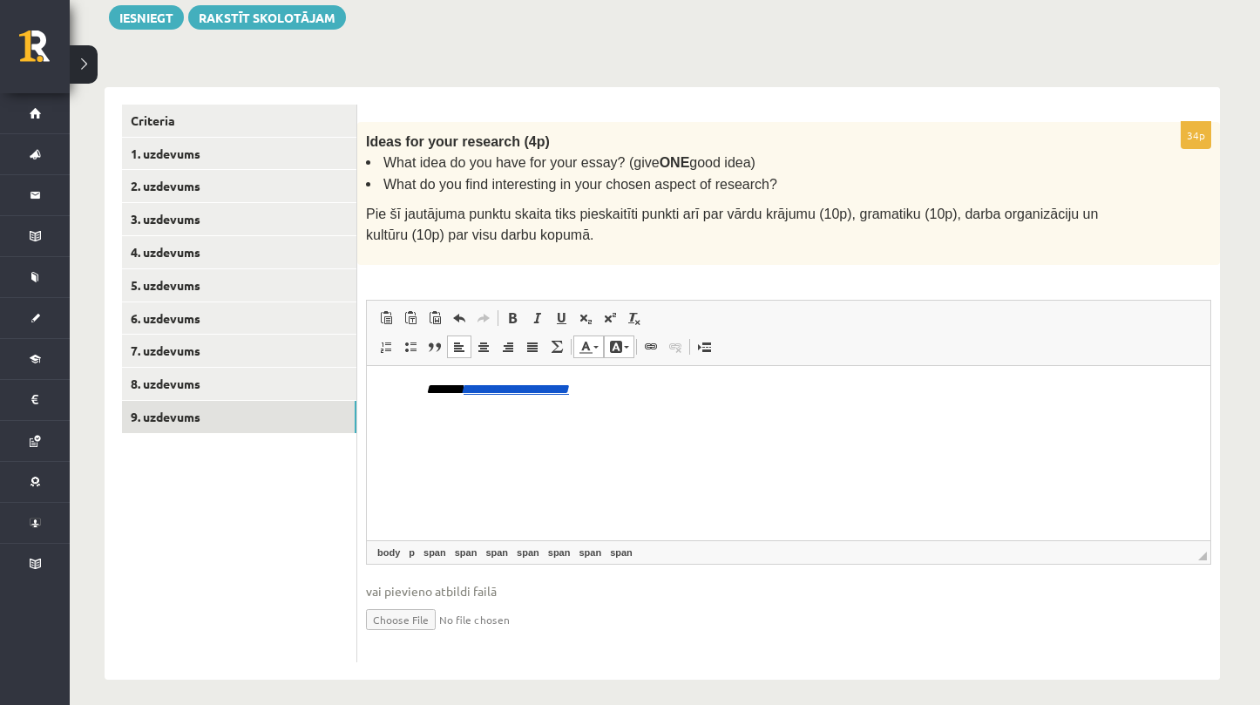
scroll to position [441, 0]
click at [415, 612] on input "file" at bounding box center [788, 619] width 845 height 36
type input "**********"
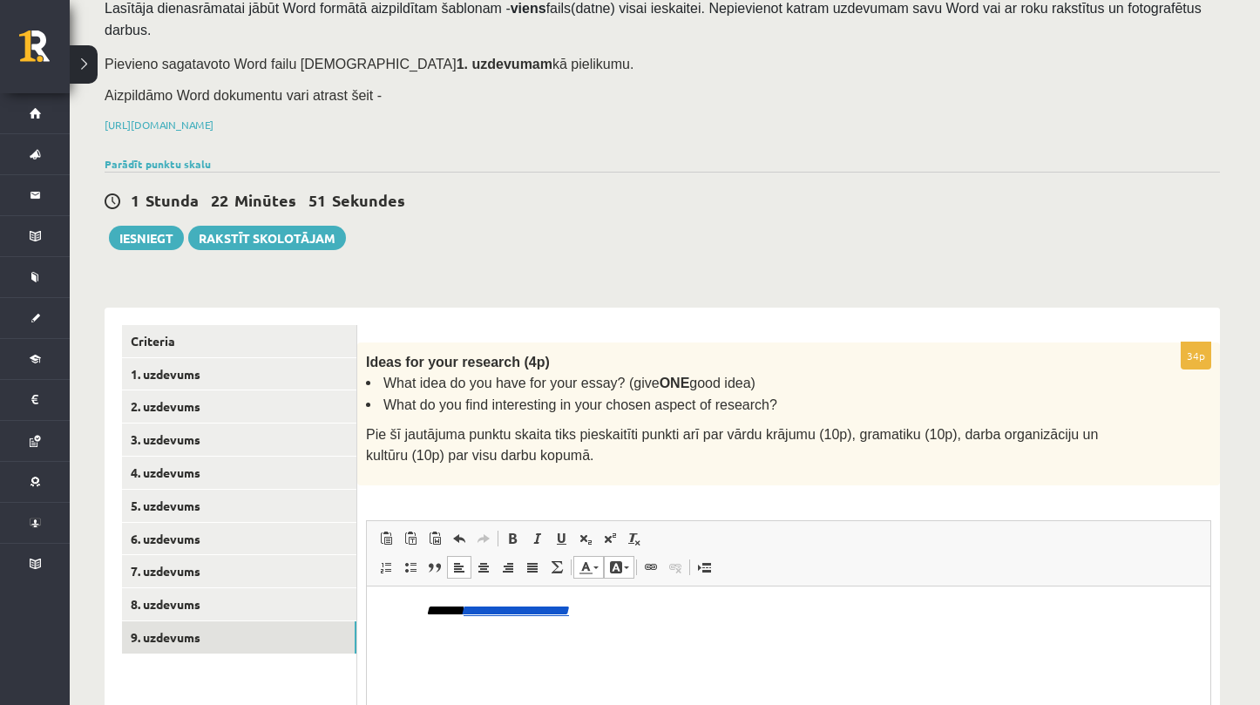
scroll to position [153, 0]
click at [244, 234] on link "Rakstīt skolotājam" at bounding box center [267, 239] width 158 height 24
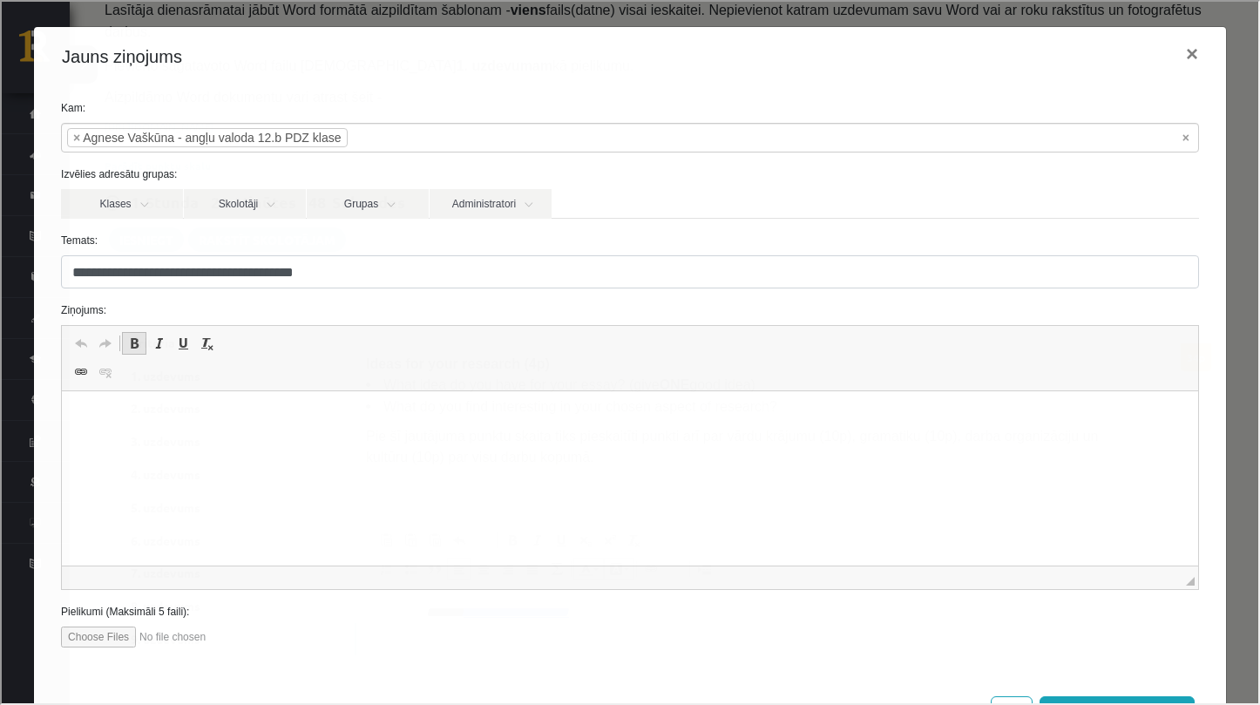
scroll to position [0, 0]
click at [173, 440] on html at bounding box center [630, 417] width 1137 height 53
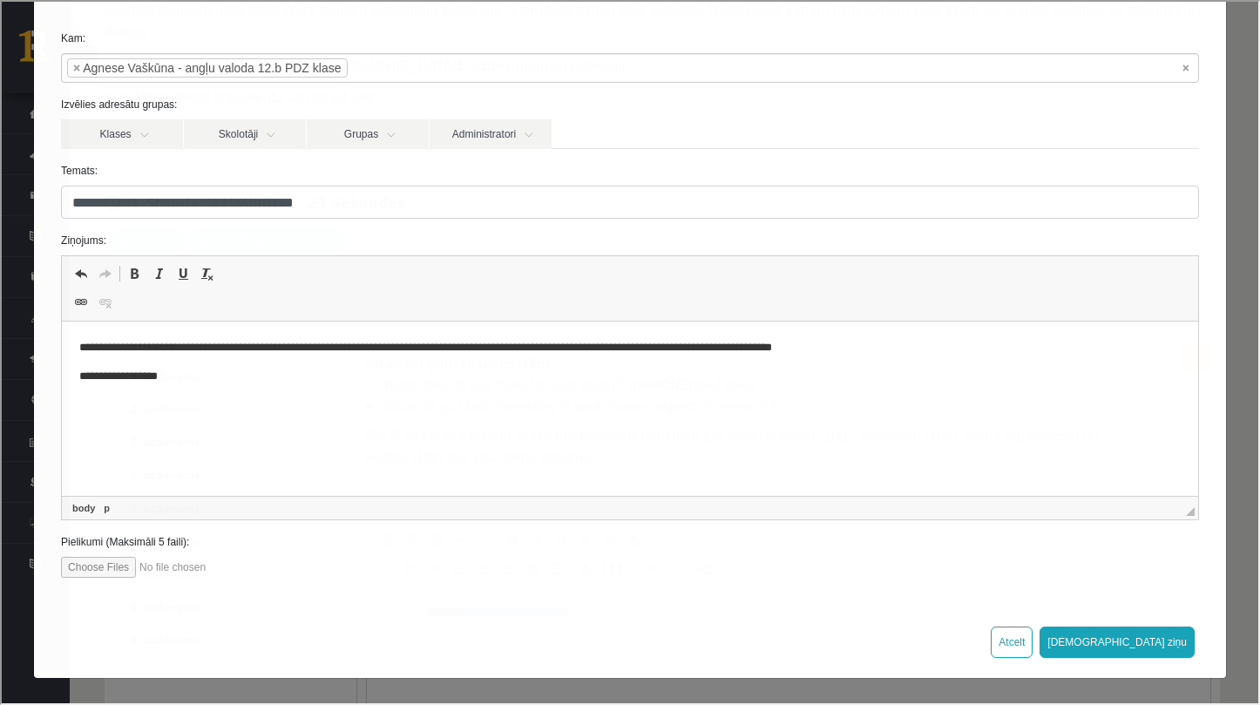
scroll to position [69, 0]
click at [1157, 639] on button "Sūtīt ziņu" at bounding box center [1115, 641] width 155 height 31
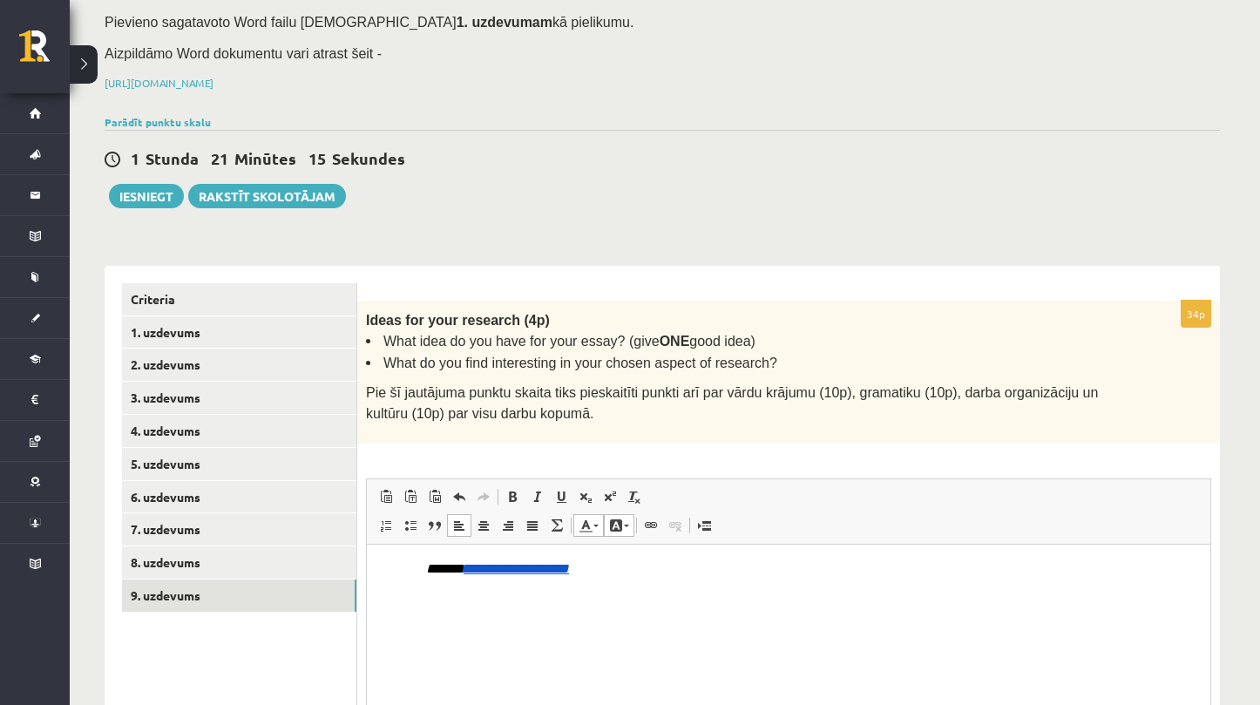
scroll to position [206, 0]
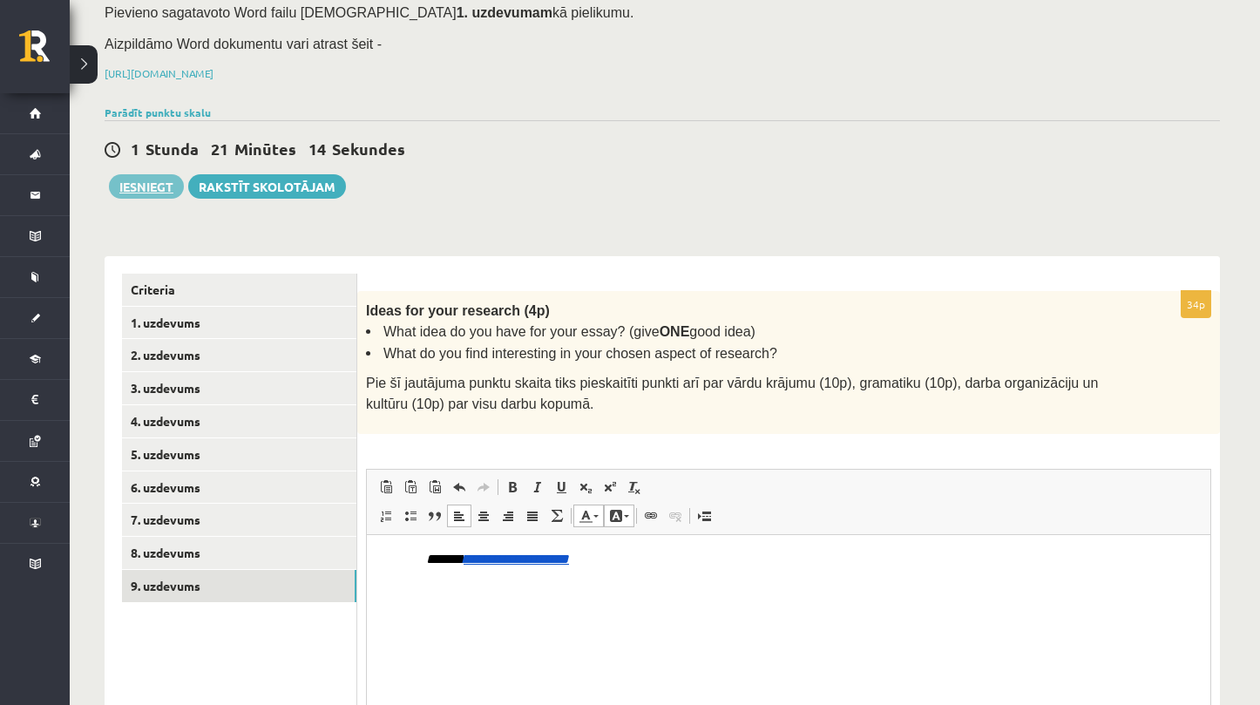
click at [158, 192] on button "Iesniegt" at bounding box center [146, 186] width 75 height 24
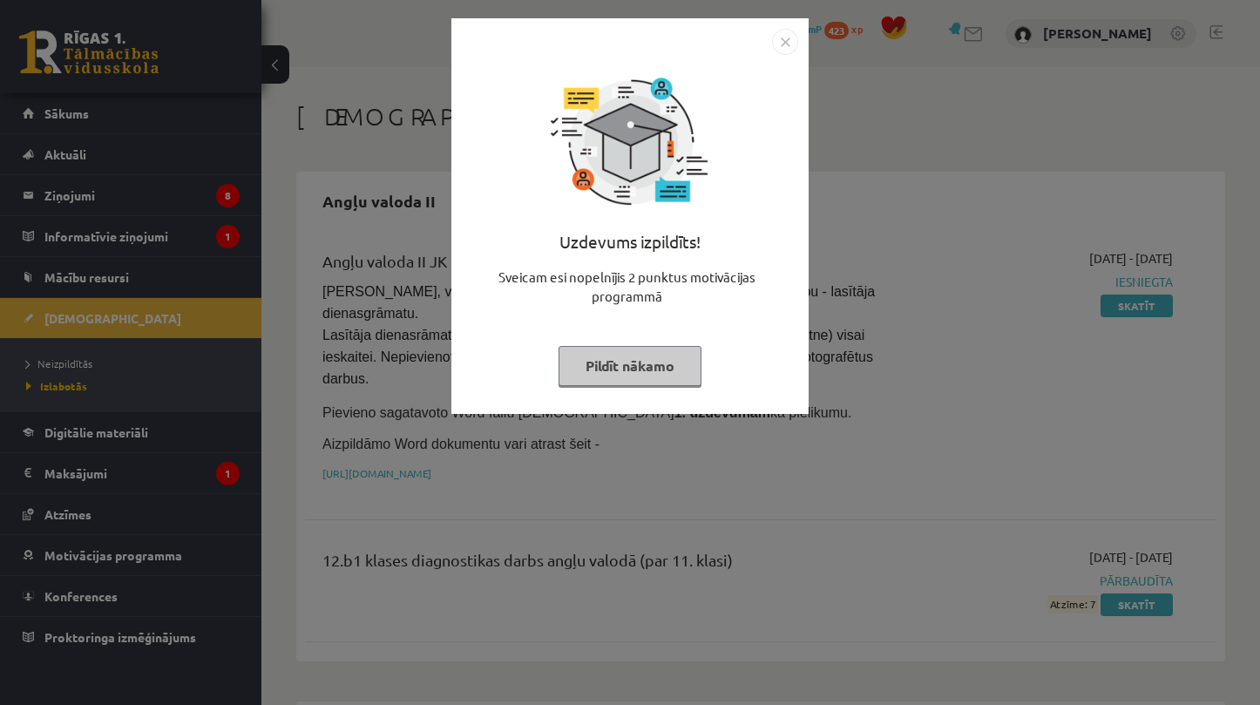
click at [783, 34] on img "Close" at bounding box center [785, 42] width 26 height 26
